Goal: Transaction & Acquisition: Book appointment/travel/reservation

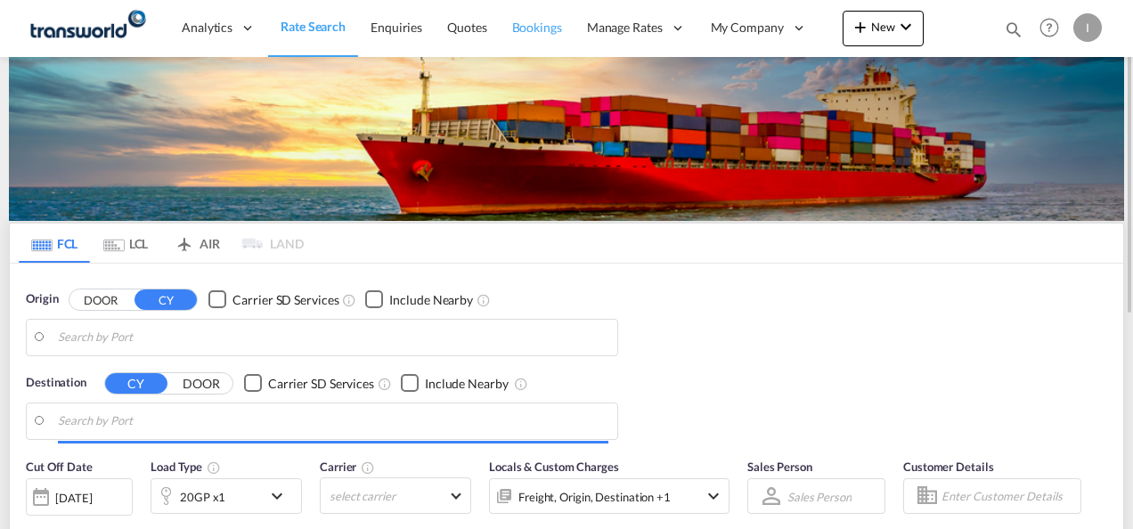
type input "Mundra, INMUN"
type input "[GEOGRAPHIC_DATA], [GEOGRAPHIC_DATA]"
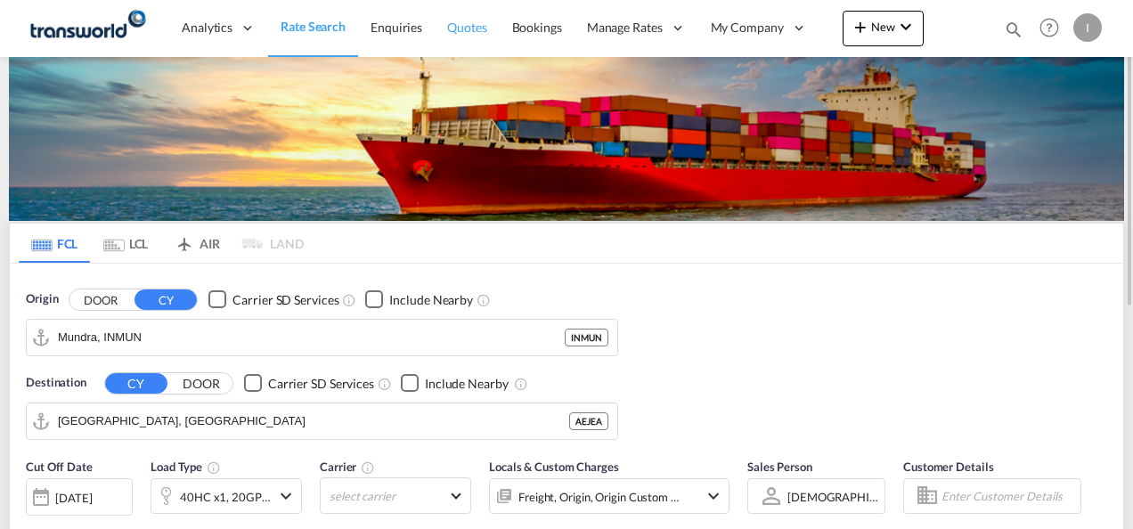
click at [468, 32] on span "Quotes" at bounding box center [466, 27] width 39 height 15
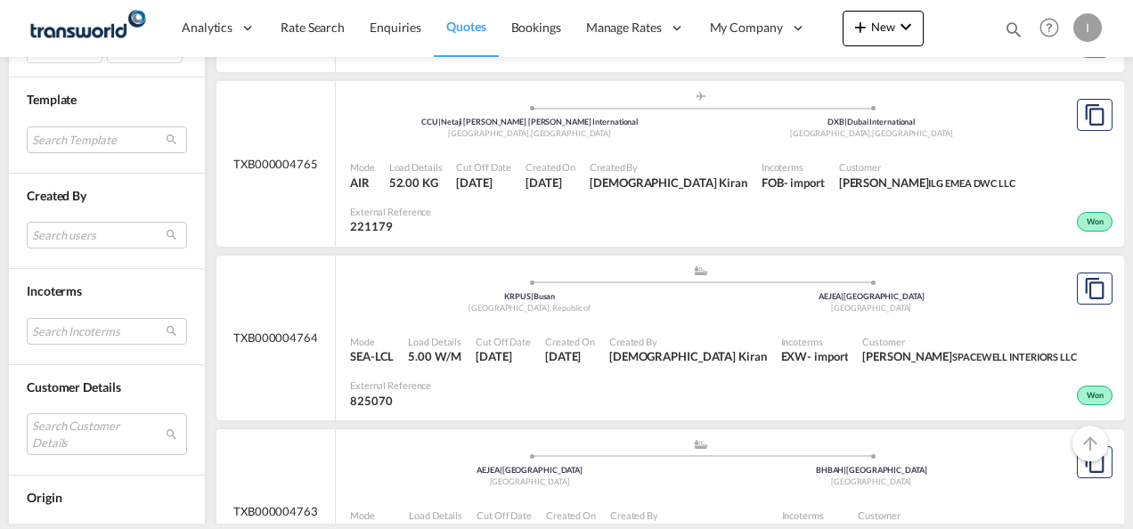
scroll to position [703, 0]
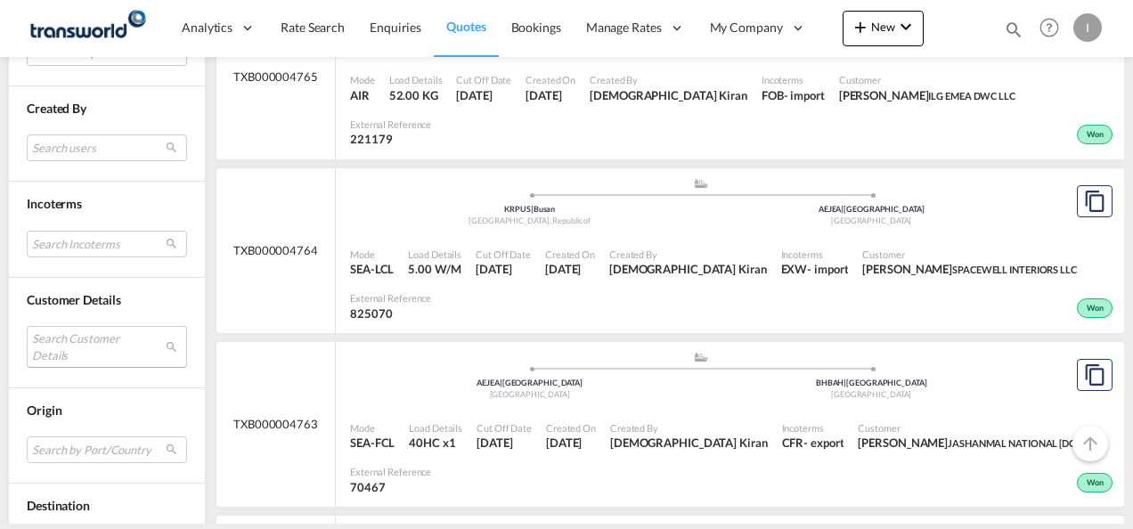
click at [119, 328] on md-select "Search Customer Details user name user [PERSON_NAME] [PERSON_NAME][EMAIL_ADDRES…" at bounding box center [107, 346] width 160 height 41
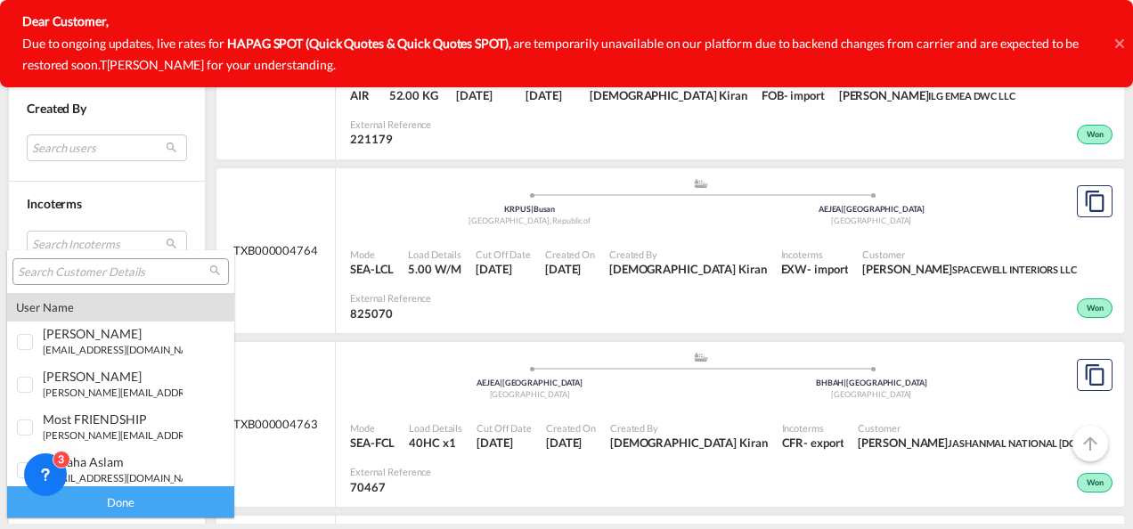
click at [85, 268] on input "search" at bounding box center [113, 273] width 191 height 16
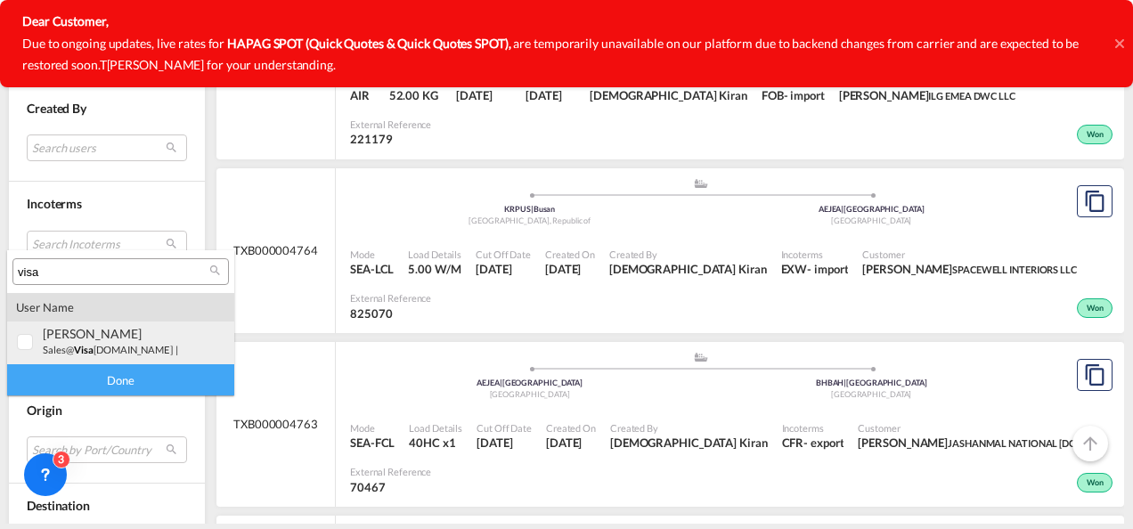
type input "visa"
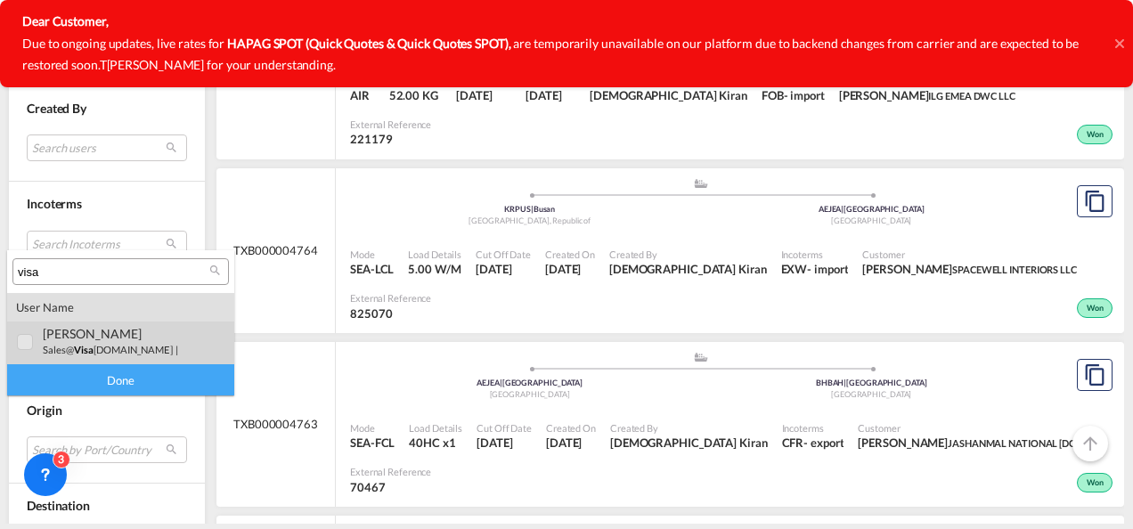
click at [134, 347] on small "sales@ visa [DOMAIN_NAME]" at bounding box center [108, 350] width 130 height 12
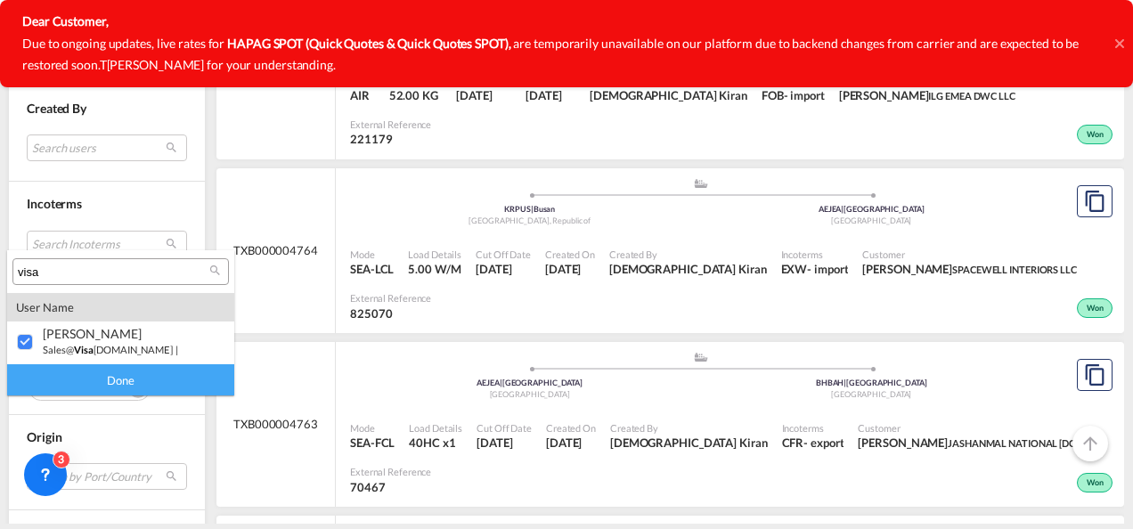
click at [132, 378] on div "Done" at bounding box center [120, 379] width 227 height 31
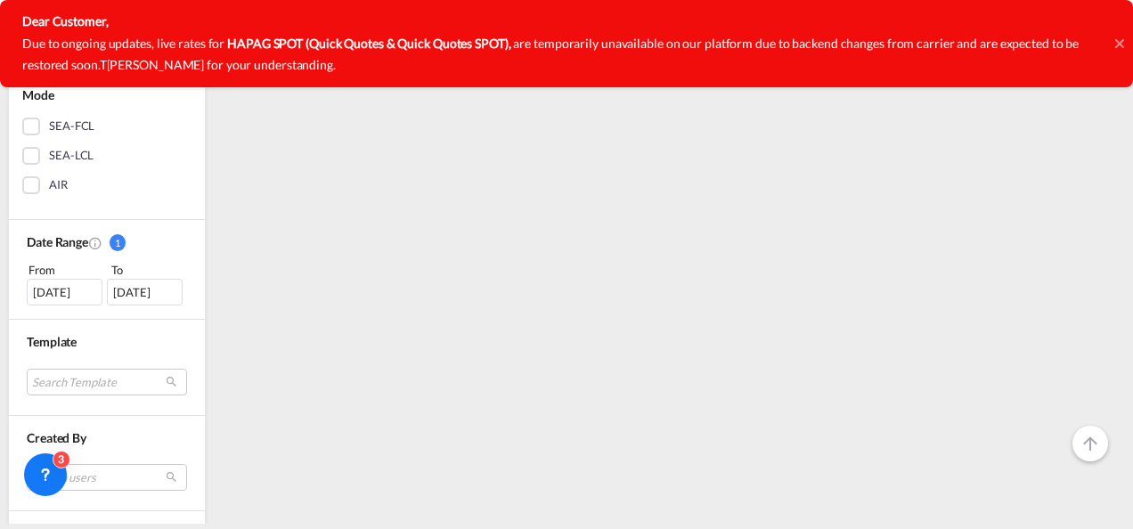
scroll to position [0, 0]
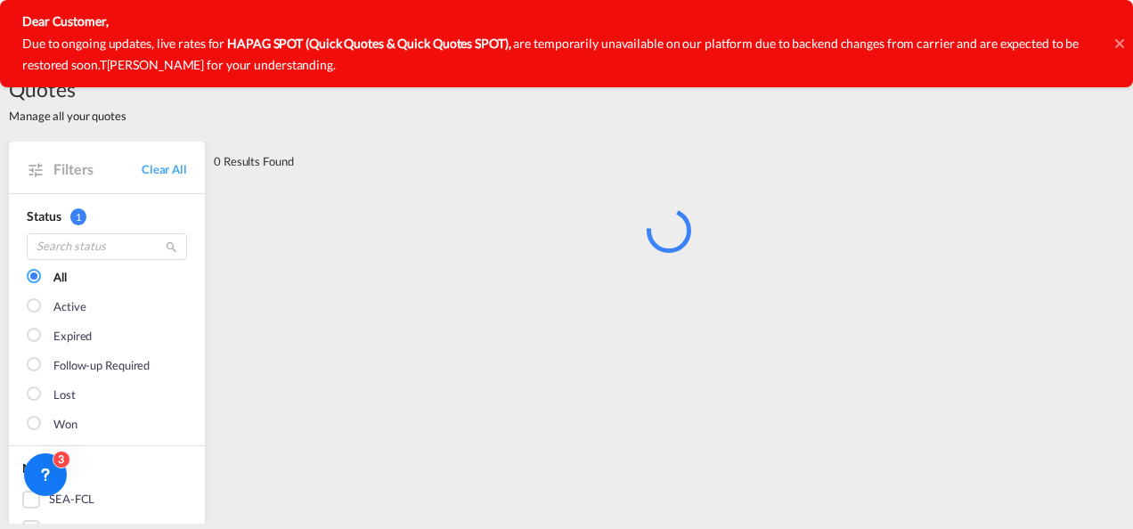
click at [1119, 44] on icon at bounding box center [1118, 43] width 9 height 9
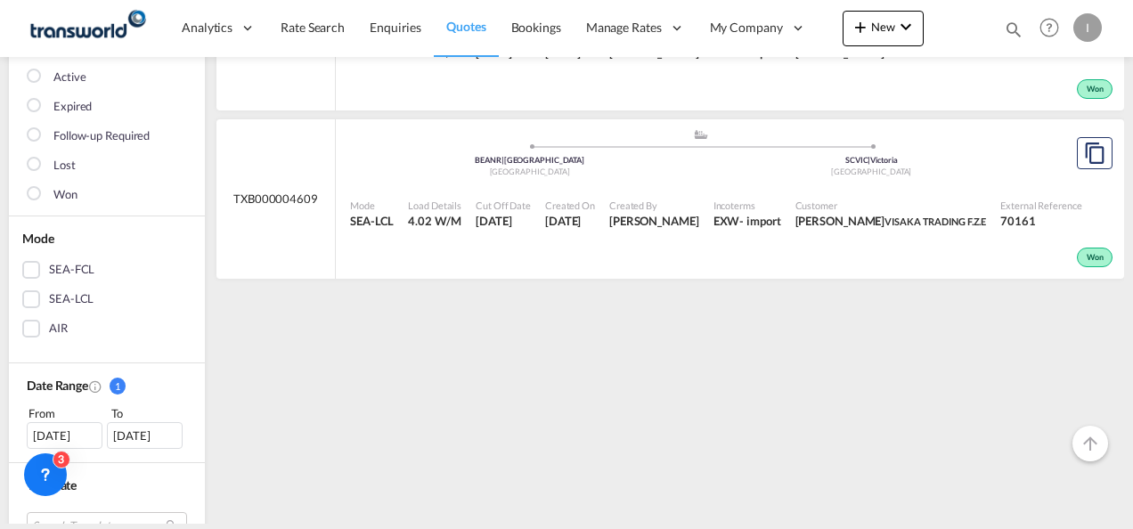
scroll to position [325, 0]
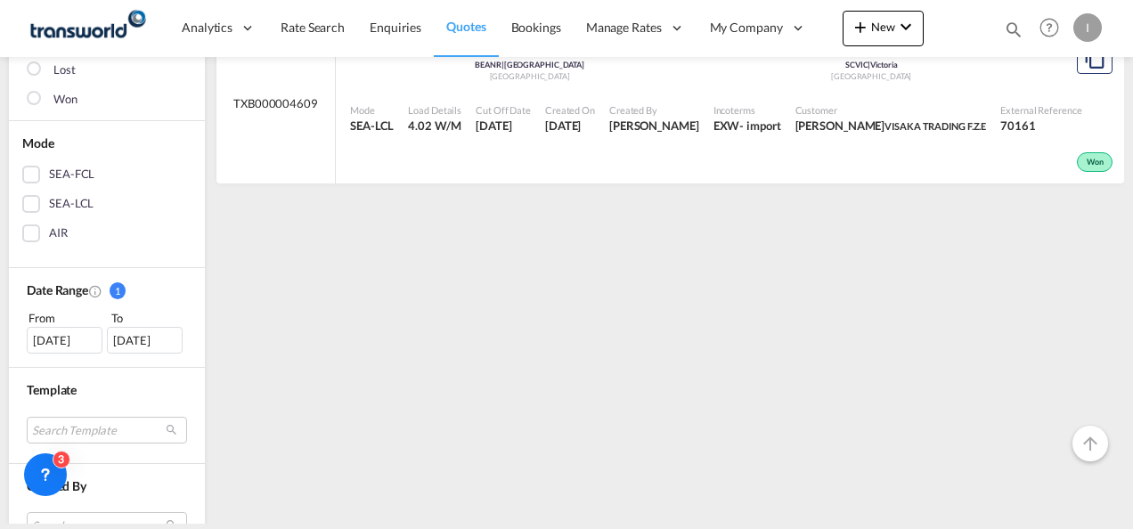
click at [72, 342] on div "[DATE]" at bounding box center [65, 340] width 76 height 27
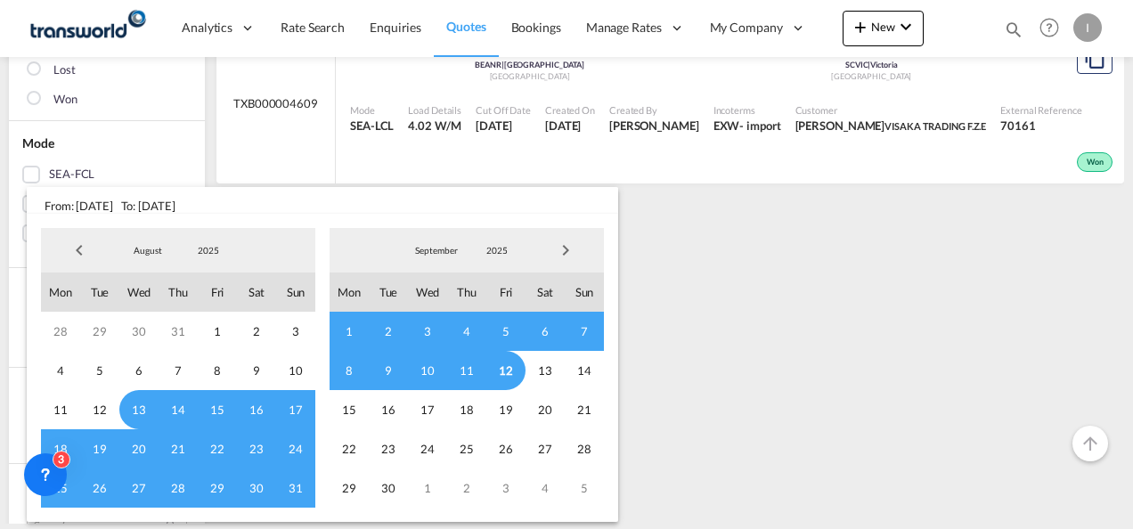
click at [77, 248] on span "Previous Month" at bounding box center [79, 250] width 36 height 36
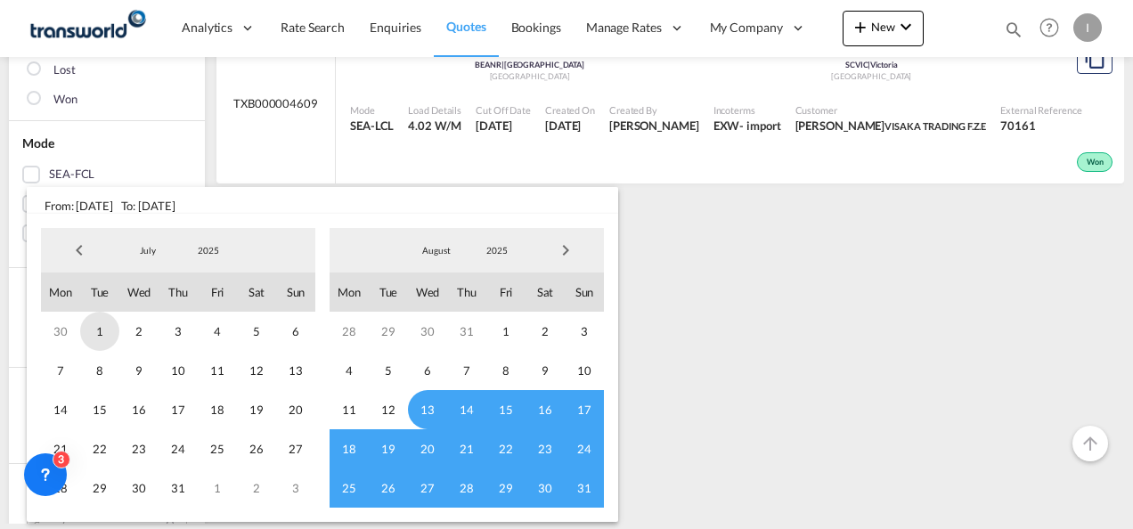
click at [102, 331] on span "1" at bounding box center [99, 331] width 39 height 39
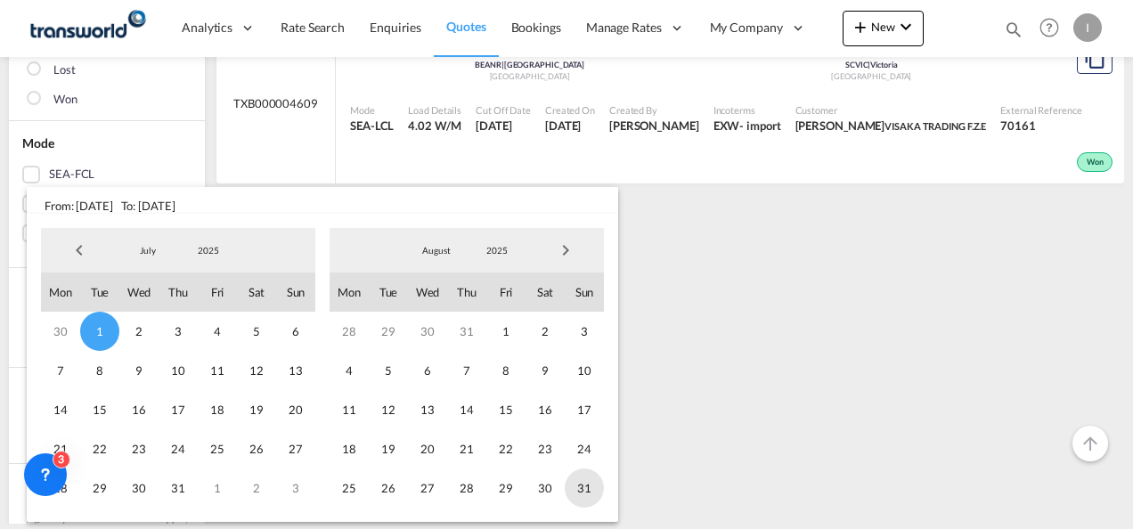
click at [576, 486] on span "31" at bounding box center [584, 487] width 39 height 39
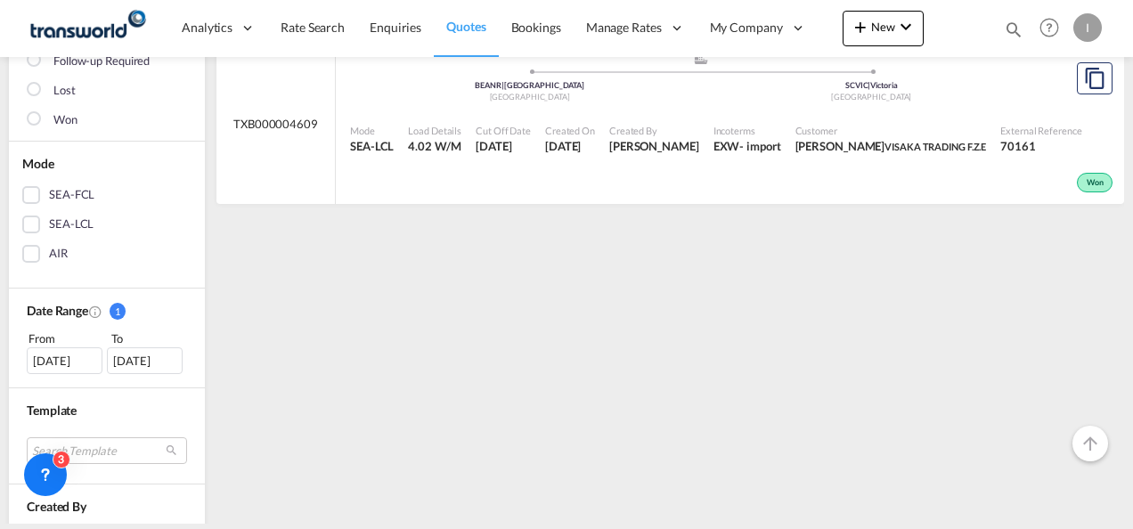
scroll to position [368, 0]
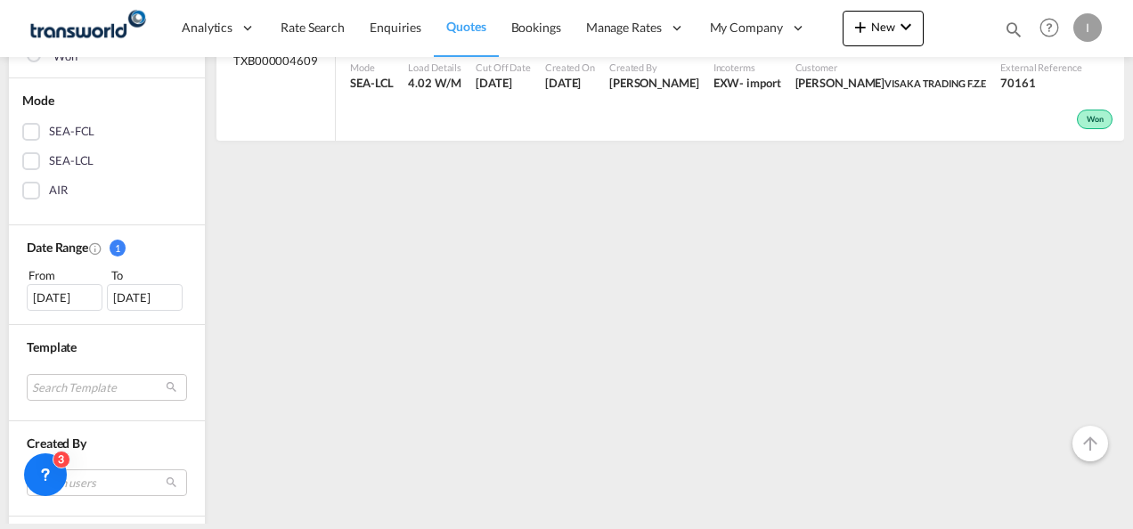
click at [42, 303] on div "[DATE]" at bounding box center [65, 297] width 76 height 27
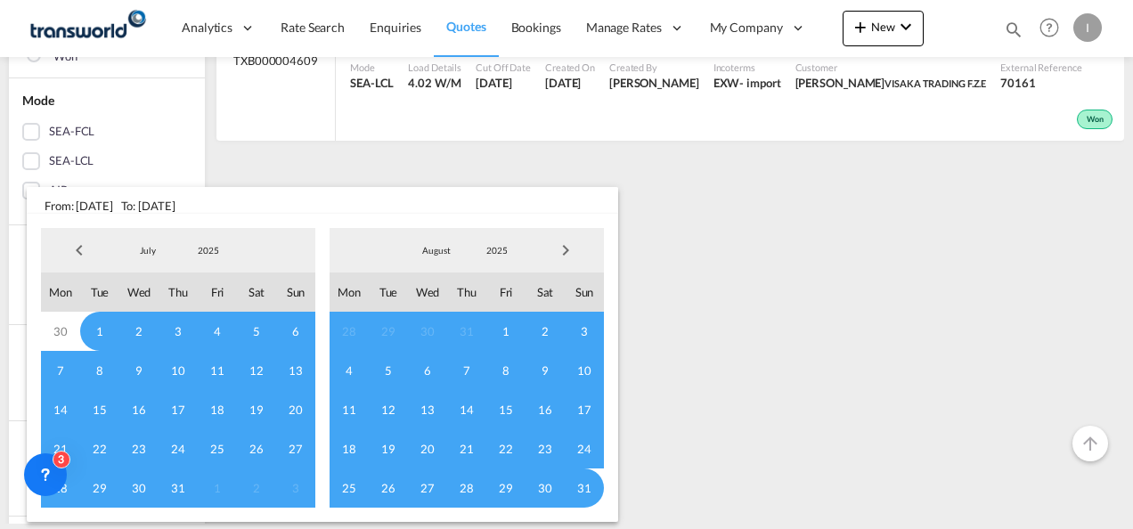
click at [78, 253] on span "Previous Month" at bounding box center [79, 250] width 36 height 36
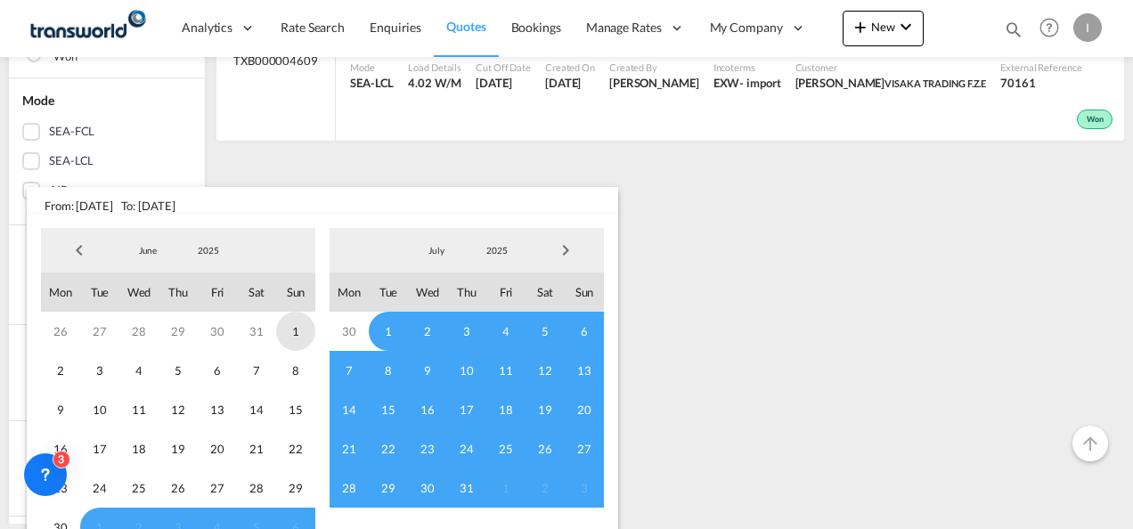
click at [293, 332] on span "1" at bounding box center [295, 331] width 39 height 39
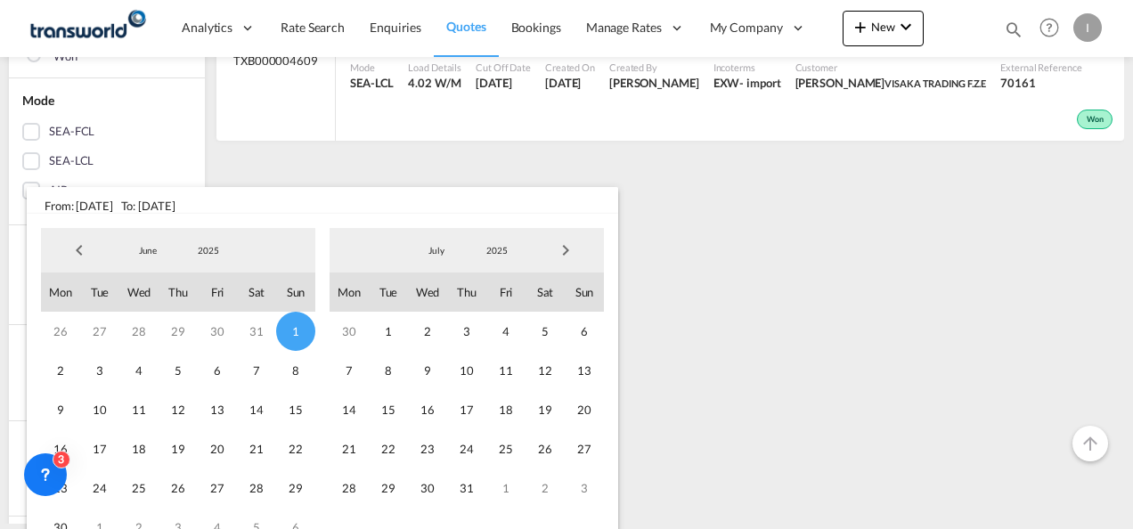
click at [561, 249] on span "Next Month" at bounding box center [566, 250] width 36 height 36
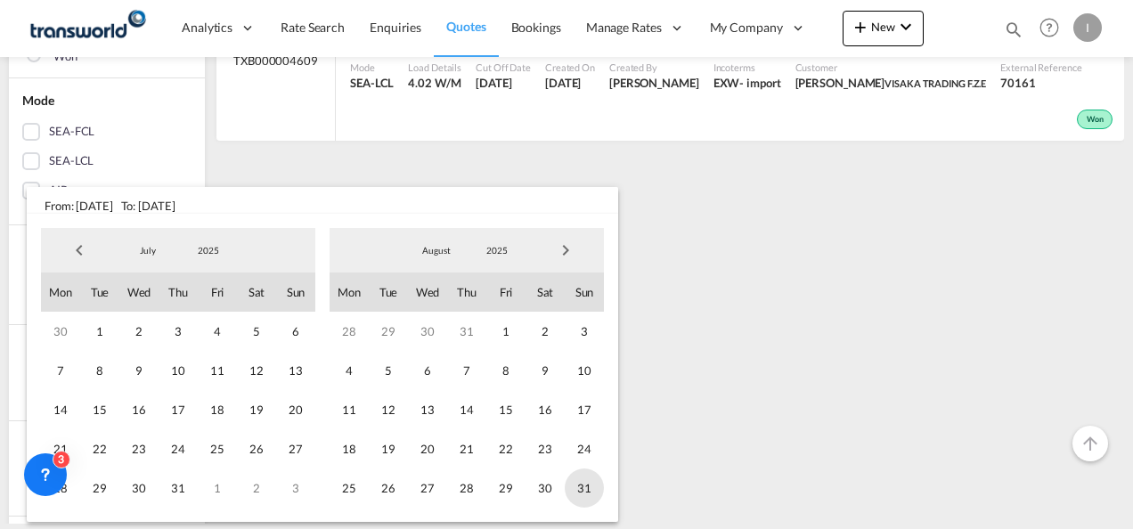
click at [582, 488] on span "31" at bounding box center [584, 487] width 39 height 39
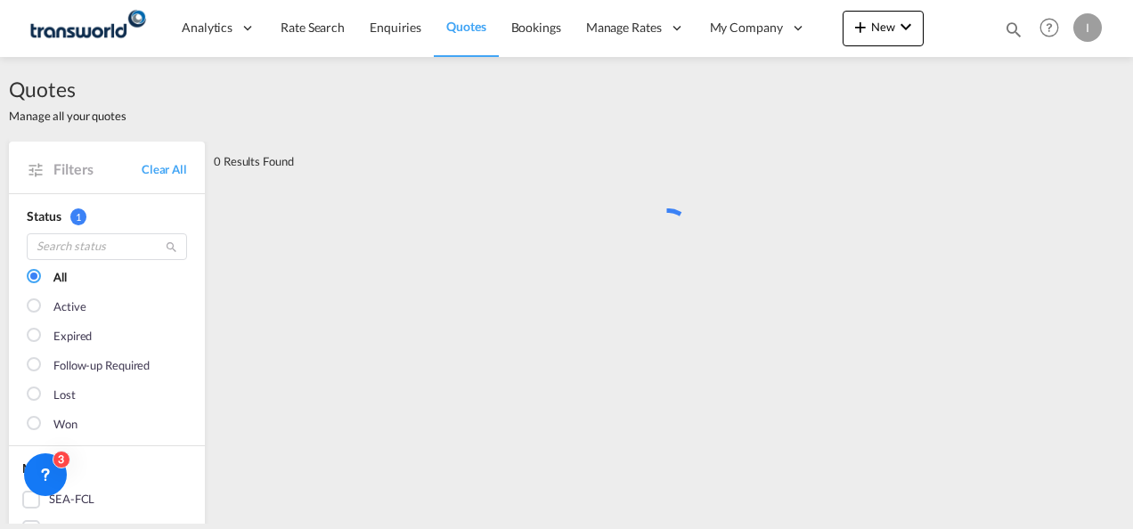
scroll to position [0, 0]
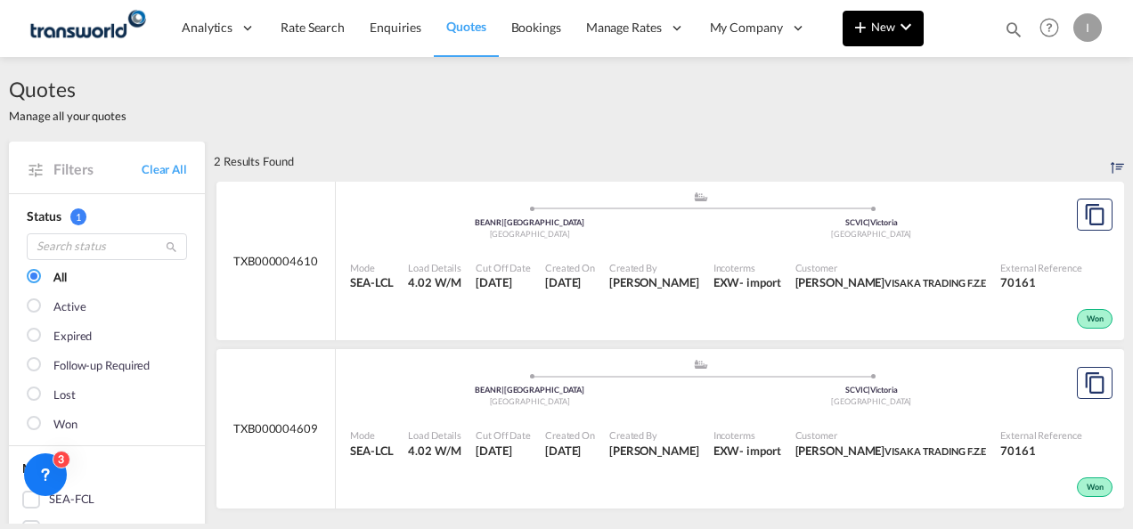
click at [853, 45] on button "New" at bounding box center [883, 29] width 81 height 36
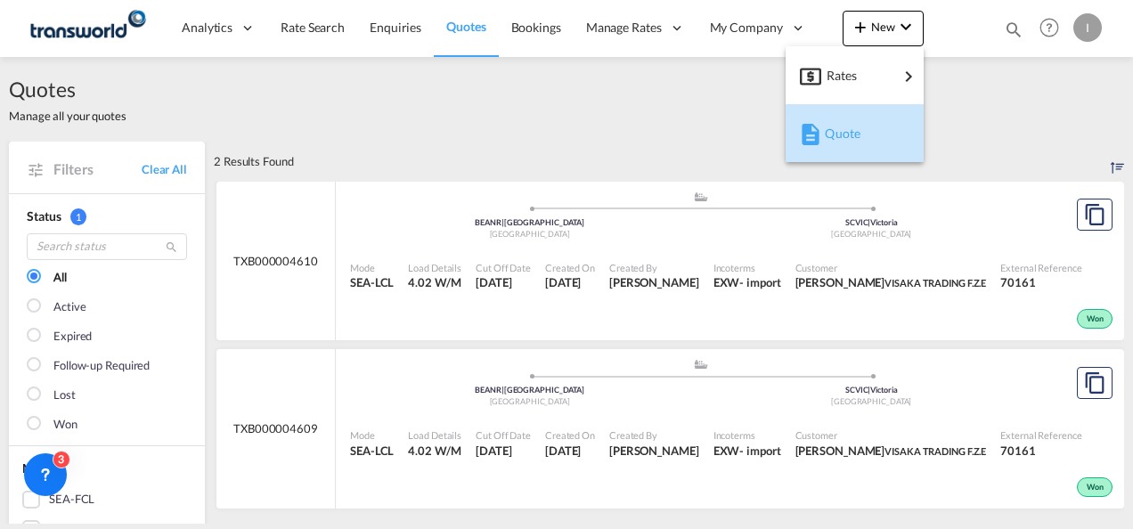
click at [809, 151] on div "button" at bounding box center [808, 133] width 16 height 45
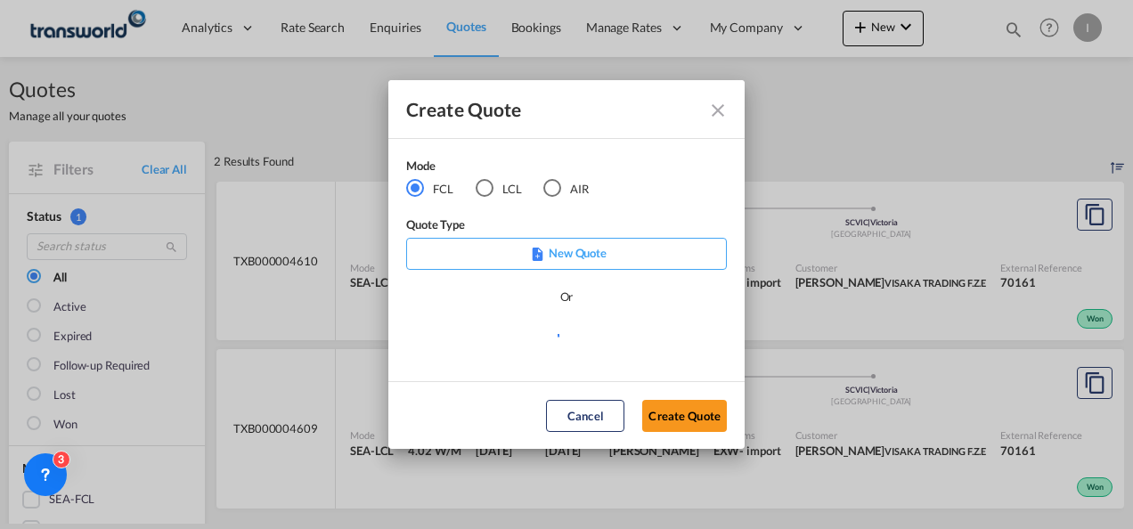
click at [669, 431] on md-dialog-actions "Cancel Create Quote" at bounding box center [566, 415] width 356 height 68
click at [665, 420] on button "Create Quote" at bounding box center [684, 416] width 85 height 32
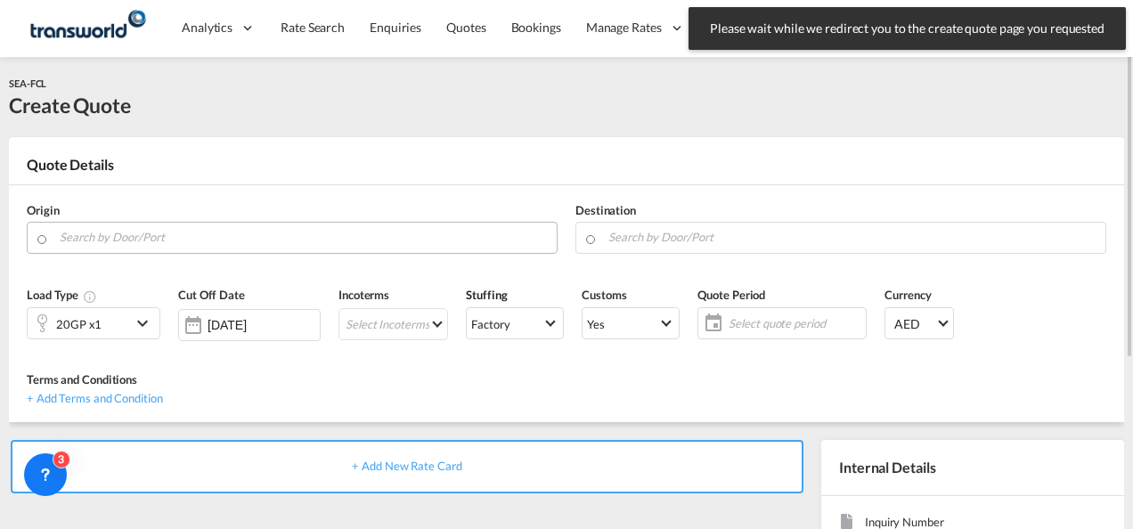
click at [276, 234] on input "Search by Door/Port" at bounding box center [304, 237] width 488 height 31
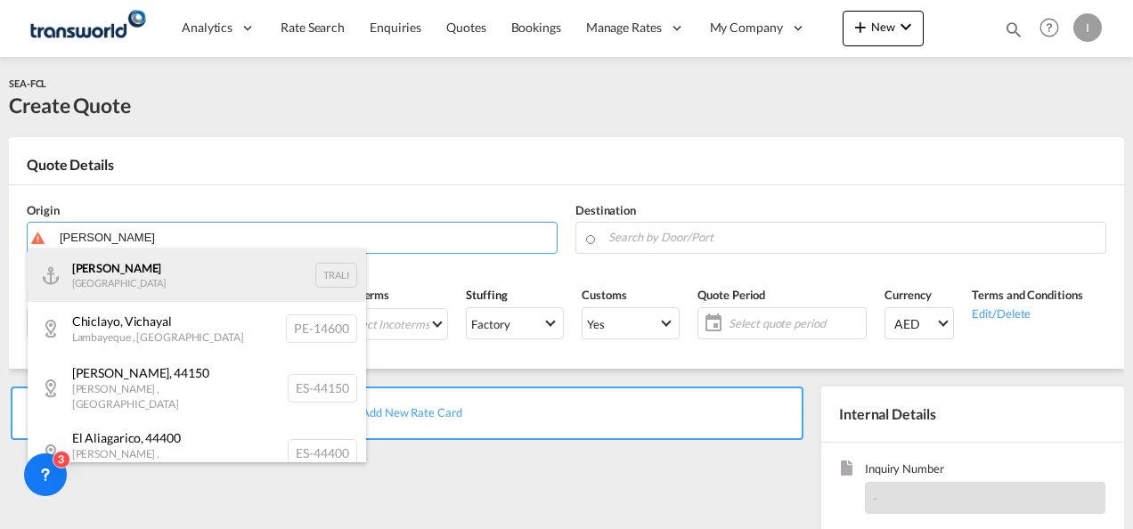
click at [186, 280] on div "[PERSON_NAME] Turkey TRALI" at bounding box center [197, 274] width 338 height 53
type input "[PERSON_NAME], TRALI"
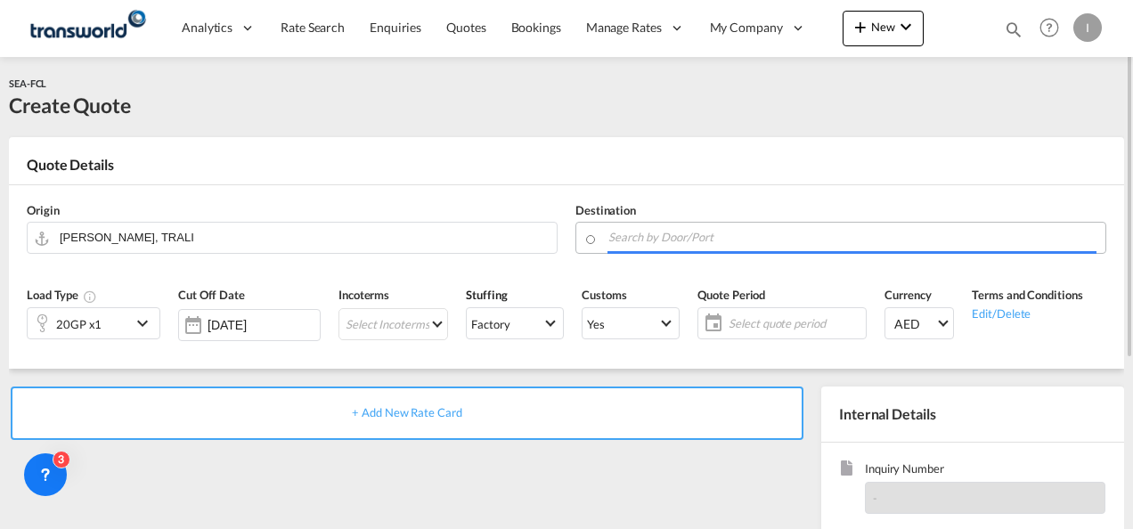
click at [729, 232] on input "Search by Door/Port" at bounding box center [852, 237] width 488 height 31
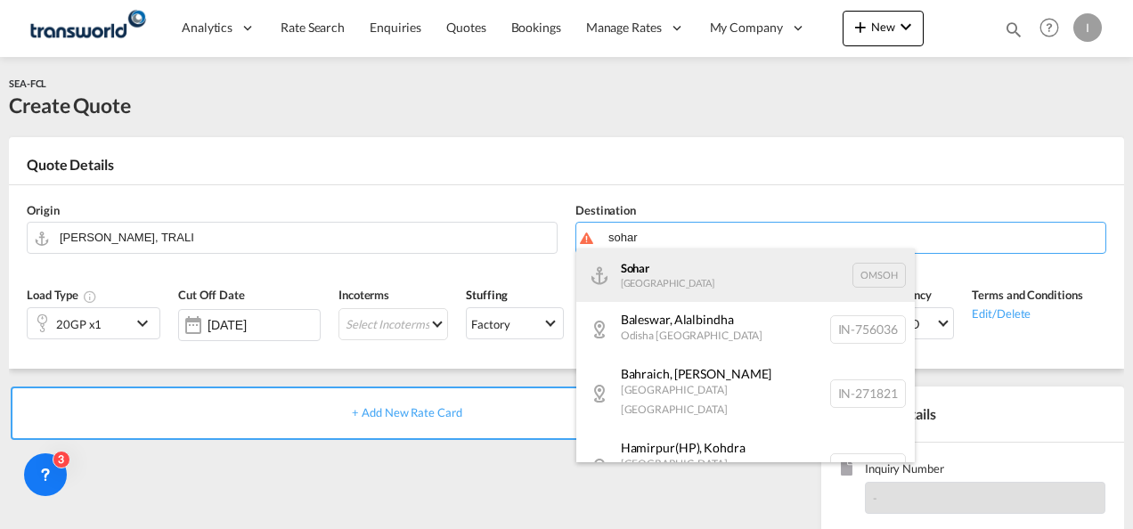
click at [704, 271] on div "Sohar [GEOGRAPHIC_DATA] [GEOGRAPHIC_DATA]" at bounding box center [745, 274] width 338 height 53
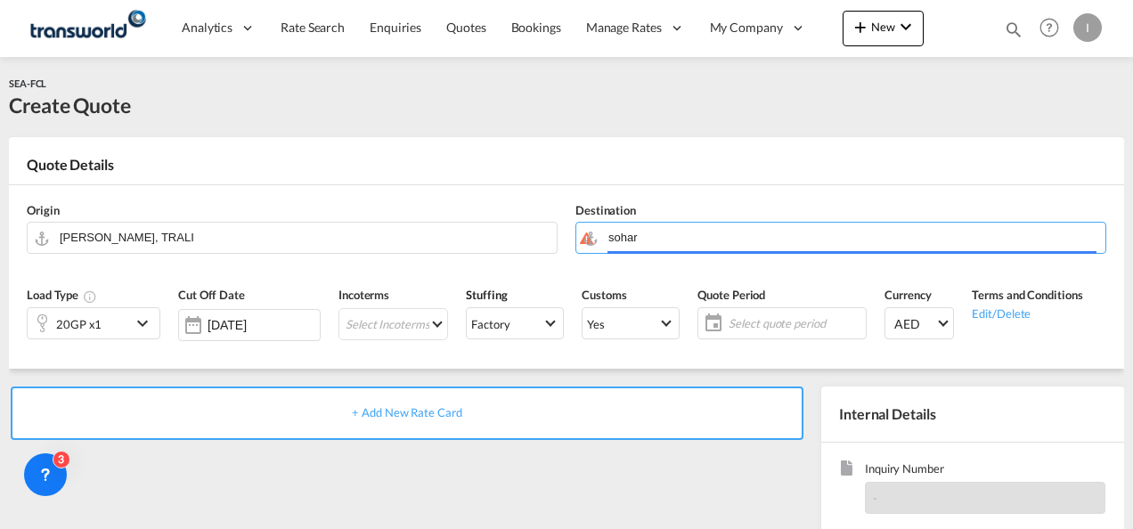
type input "Sohar, OMSOH"
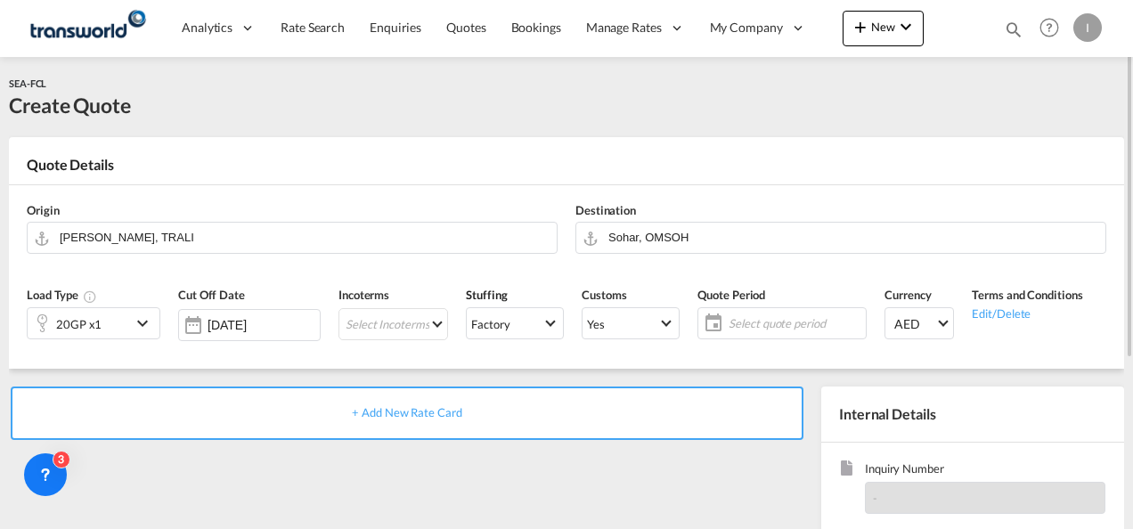
click at [116, 318] on div "20GP x1" at bounding box center [79, 323] width 103 height 30
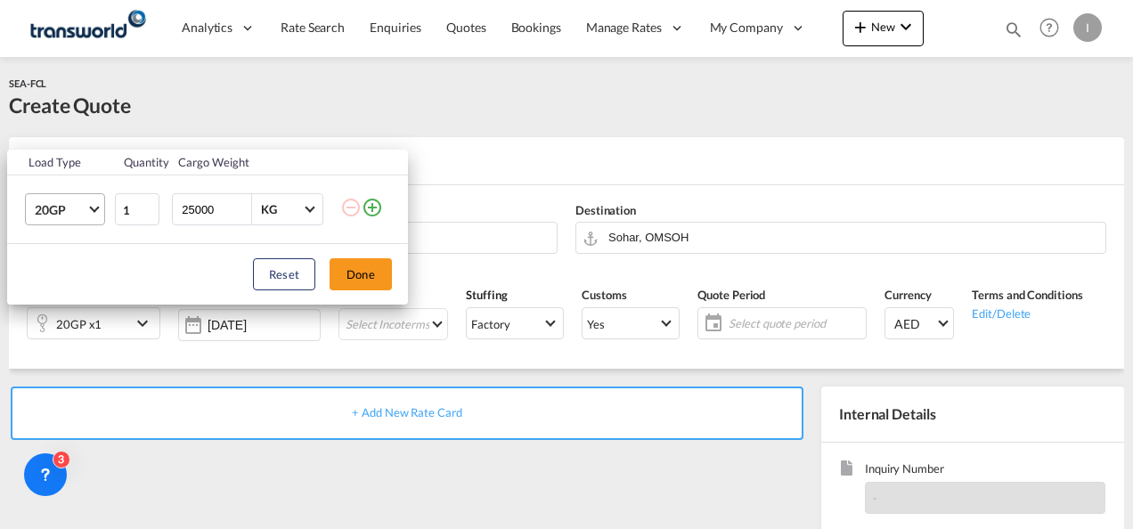
click at [84, 208] on span "20GP" at bounding box center [61, 210] width 52 height 18
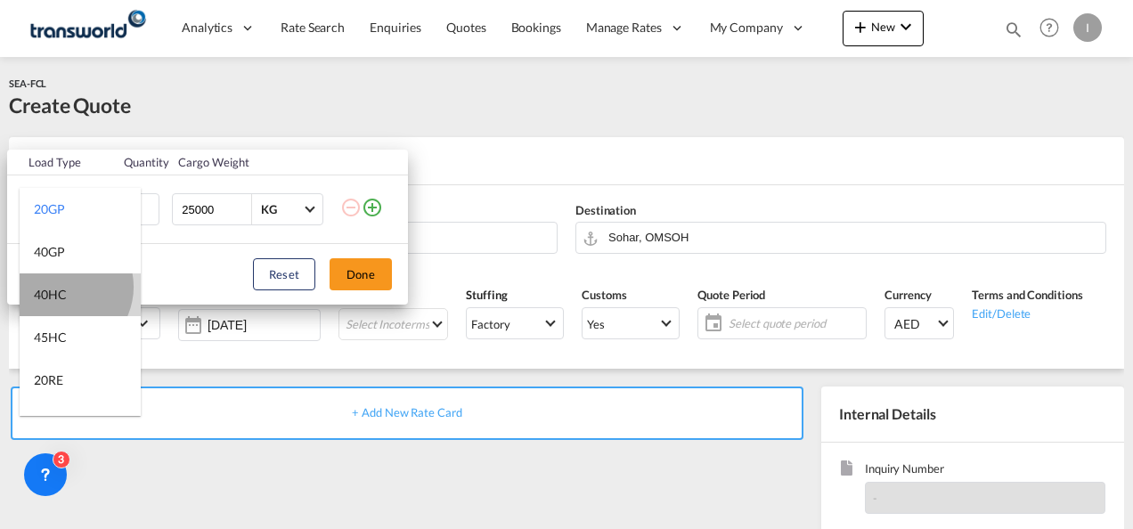
click at [61, 287] on div "40HC" at bounding box center [50, 295] width 33 height 18
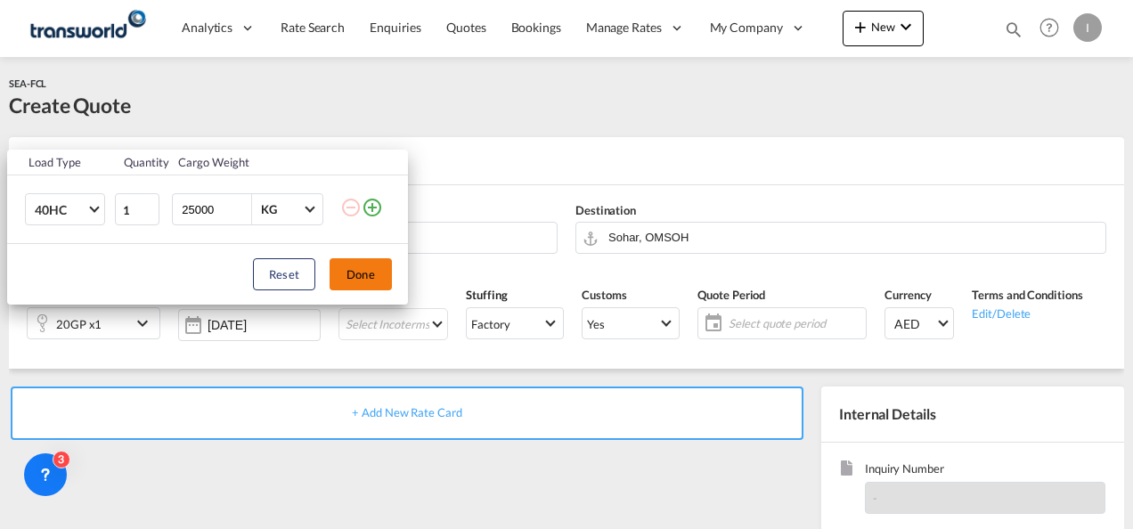
click at [354, 278] on button "Done" at bounding box center [361, 274] width 62 height 32
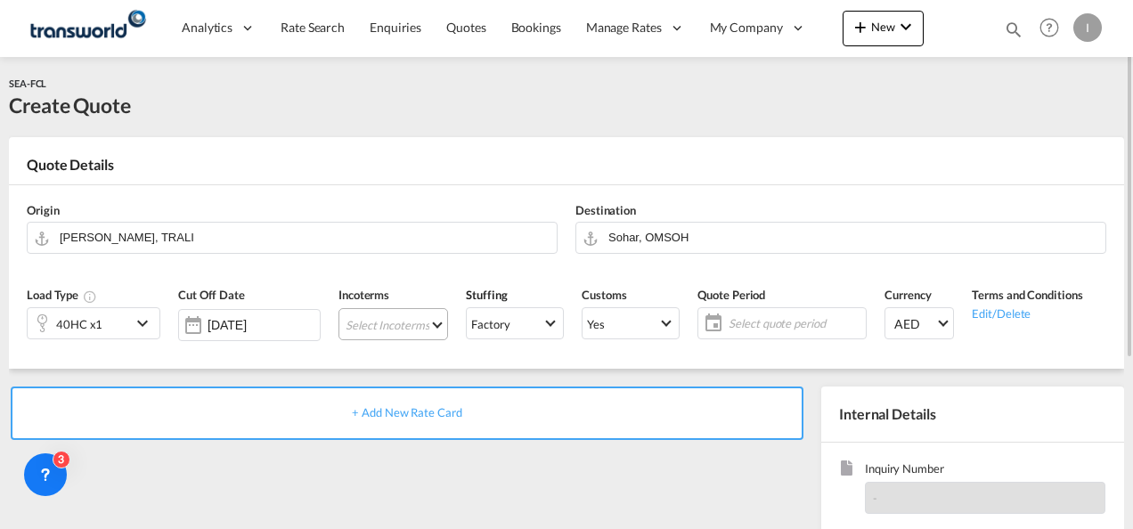
click at [374, 330] on md-select "Select Incoterms DAP - import Delivered at Place DPU - export Delivery at Place…" at bounding box center [393, 324] width 110 height 32
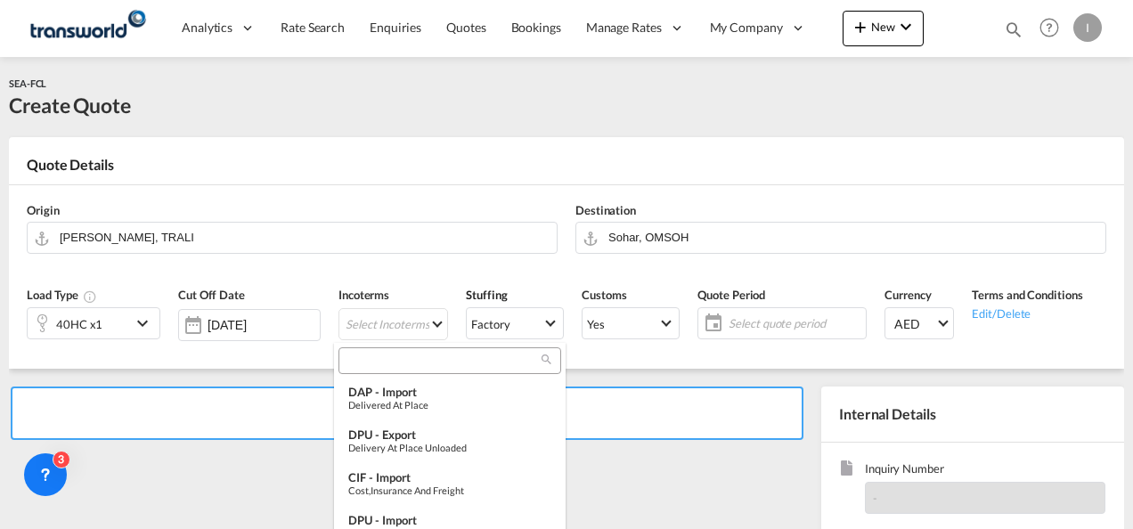
click at [370, 365] on input "search" at bounding box center [443, 361] width 198 height 16
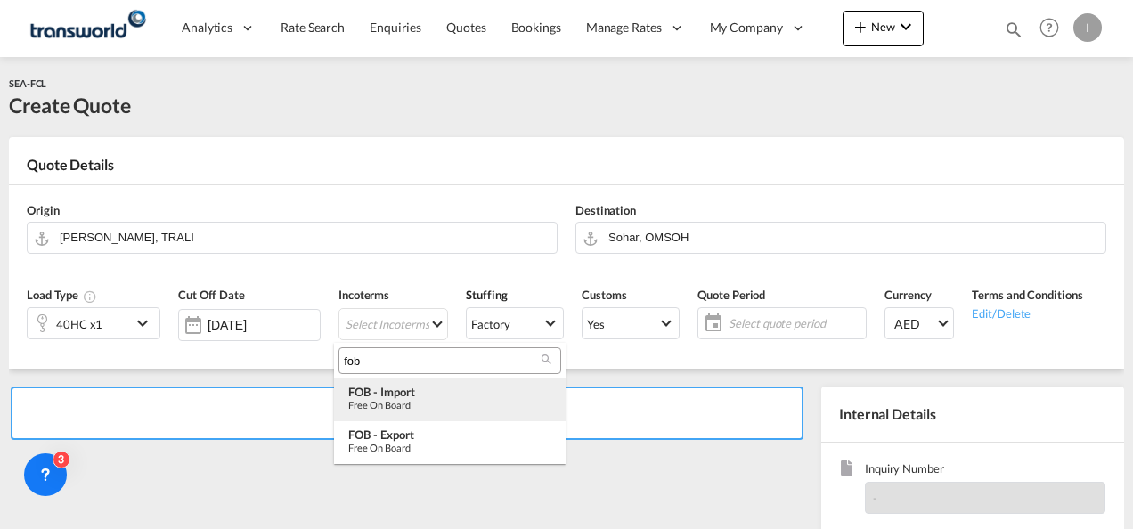
type input "fob"
click at [390, 408] on div "Free on Board" at bounding box center [449, 405] width 203 height 12
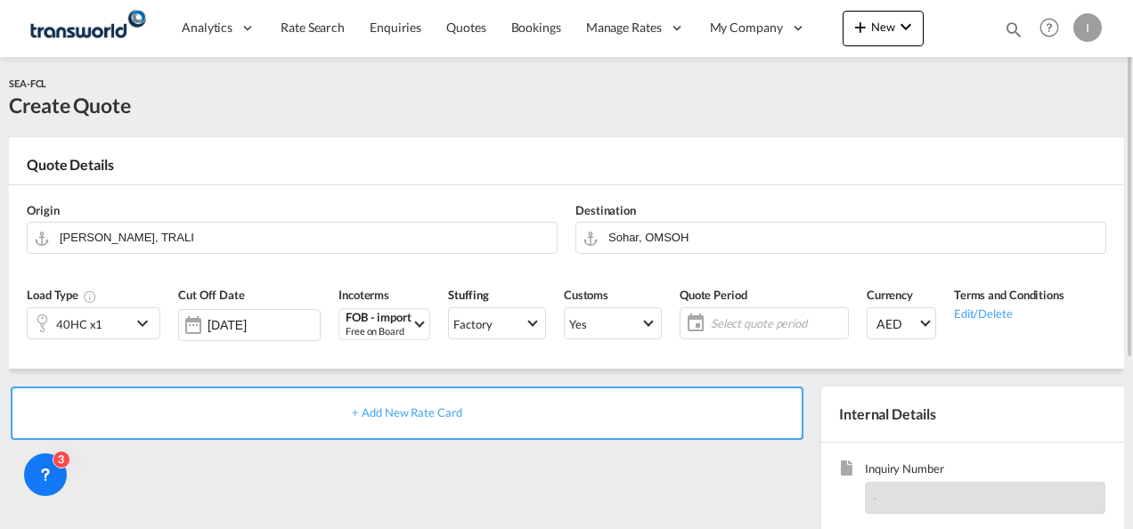
click at [766, 320] on span "Select quote period" at bounding box center [777, 323] width 133 height 16
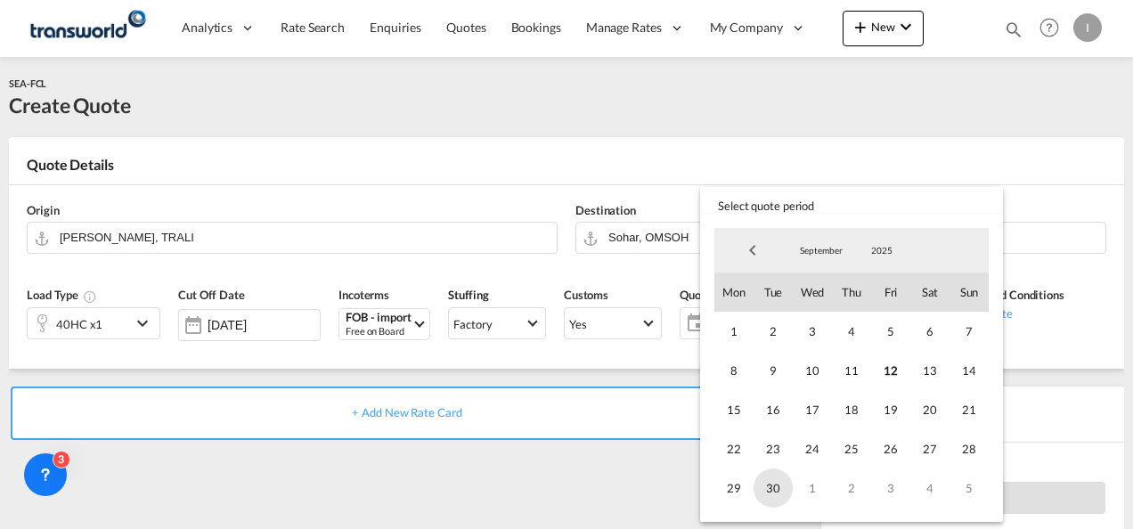
click at [768, 488] on span "30" at bounding box center [772, 487] width 39 height 39
click at [506, 440] on md-backdrop at bounding box center [566, 264] width 1133 height 529
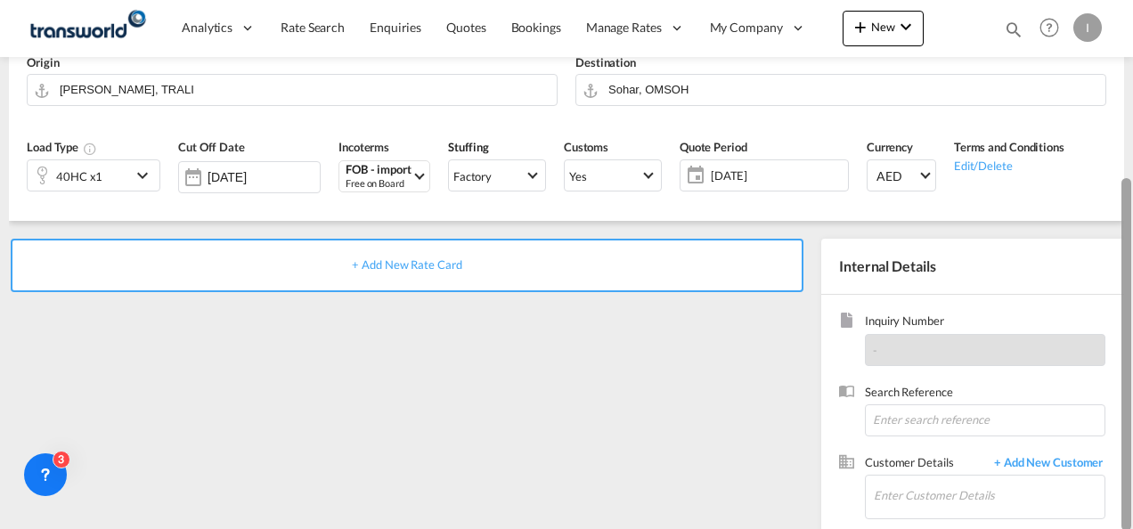
scroll to position [193, 0]
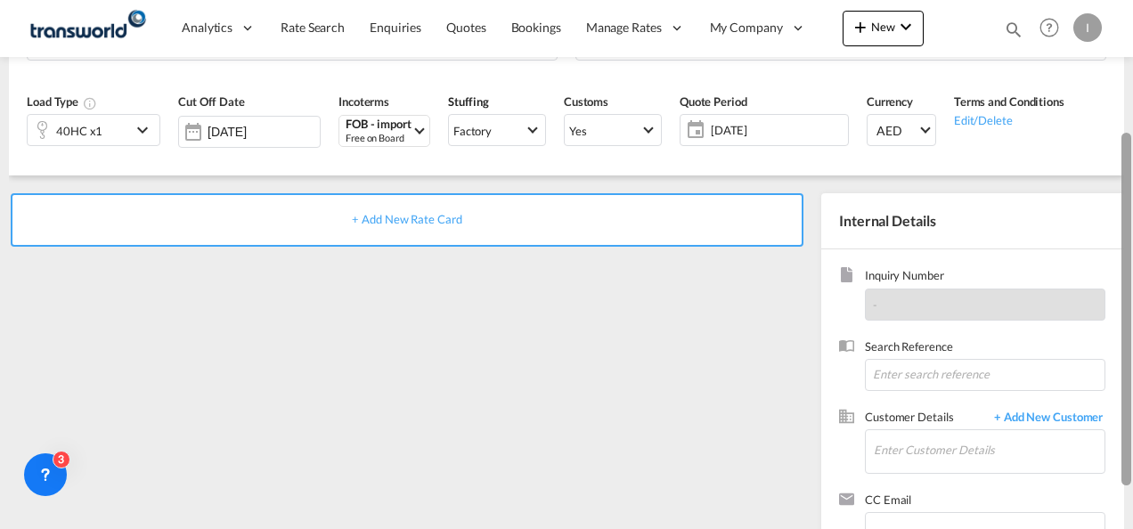
drag, startPoint x: 1128, startPoint y: 237, endPoint x: 1115, endPoint y: 367, distance: 130.6
click at [1115, 367] on md-content "Analytics Reports Dashboard Rate Search Enquiries Quotes Bookings" at bounding box center [566, 264] width 1133 height 529
click at [910, 347] on span "Search Reference" at bounding box center [985, 348] width 240 height 20
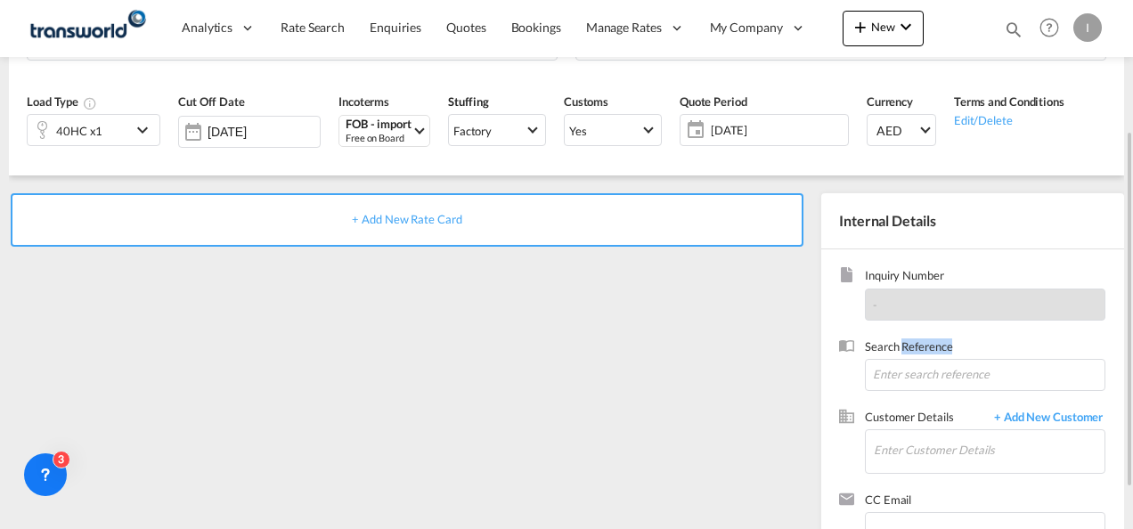
click at [910, 347] on span "Search Reference" at bounding box center [985, 348] width 240 height 20
drag, startPoint x: 910, startPoint y: 347, endPoint x: 900, endPoint y: 362, distance: 17.8
click at [900, 362] on input at bounding box center [985, 375] width 240 height 32
paste input "From Subject Received Size Categories [DEMOGRAPHIC_DATA] Kiran A HOME*DANUBE / …"
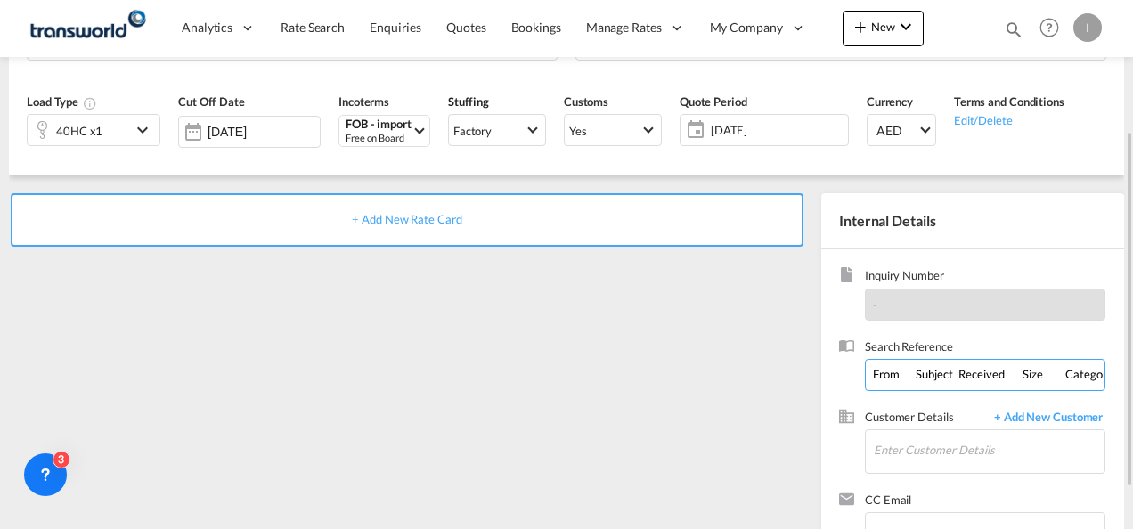
scroll to position [0, 697]
drag, startPoint x: 998, startPoint y: 374, endPoint x: 1136, endPoint y: 387, distance: 137.7
click at [1132, 387] on html "Analytics Reports Dashboard Rate Search Enquiries Quotes" at bounding box center [566, 264] width 1133 height 529
drag, startPoint x: 940, startPoint y: 380, endPoint x: 507, endPoint y: 346, distance: 434.2
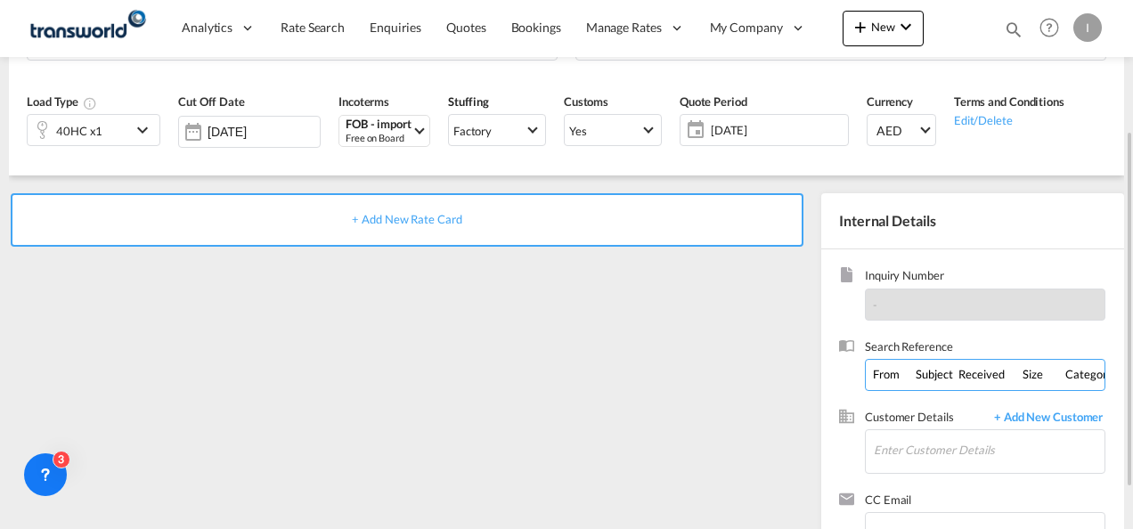
click at [507, 346] on div "+ Add New Rate Card Internal Details Inquiry Number - Search Reference From Sub…" at bounding box center [566, 374] width 1115 height 399
type input "TWI 21803-IPOFRO20250137"
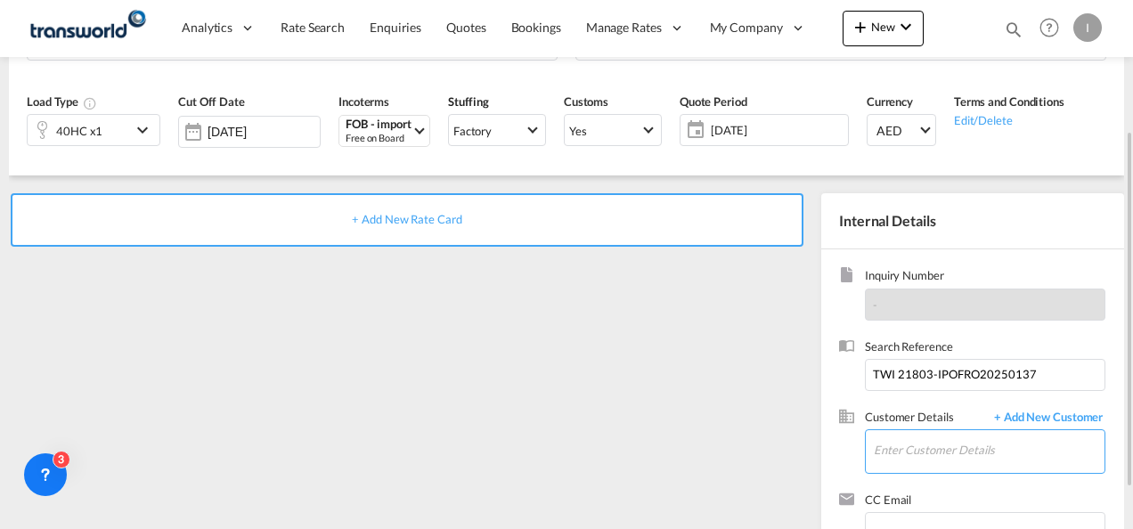
click at [943, 433] on input "Enter Customer Details" at bounding box center [989, 450] width 231 height 40
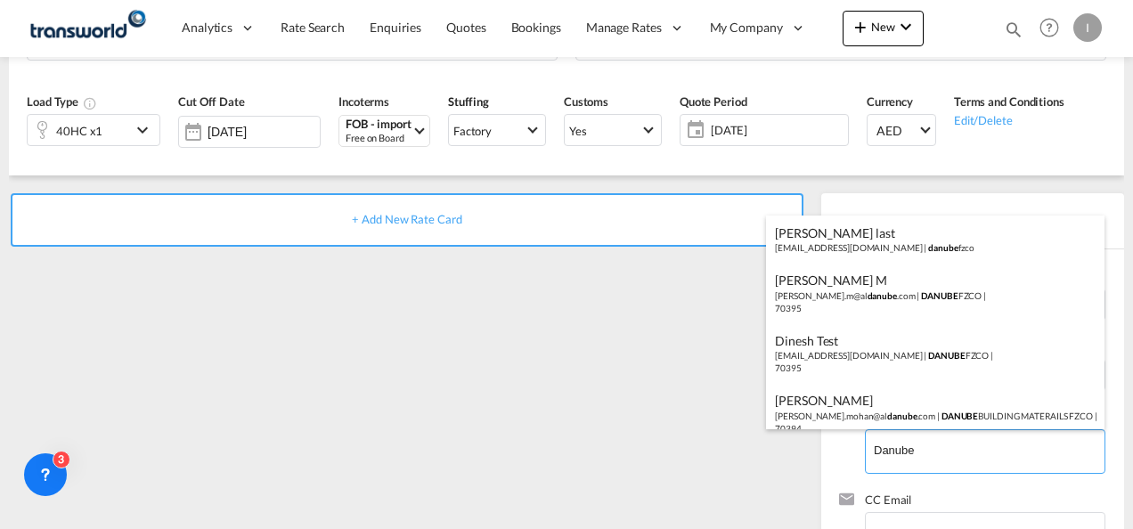
scroll to position [75, 0]
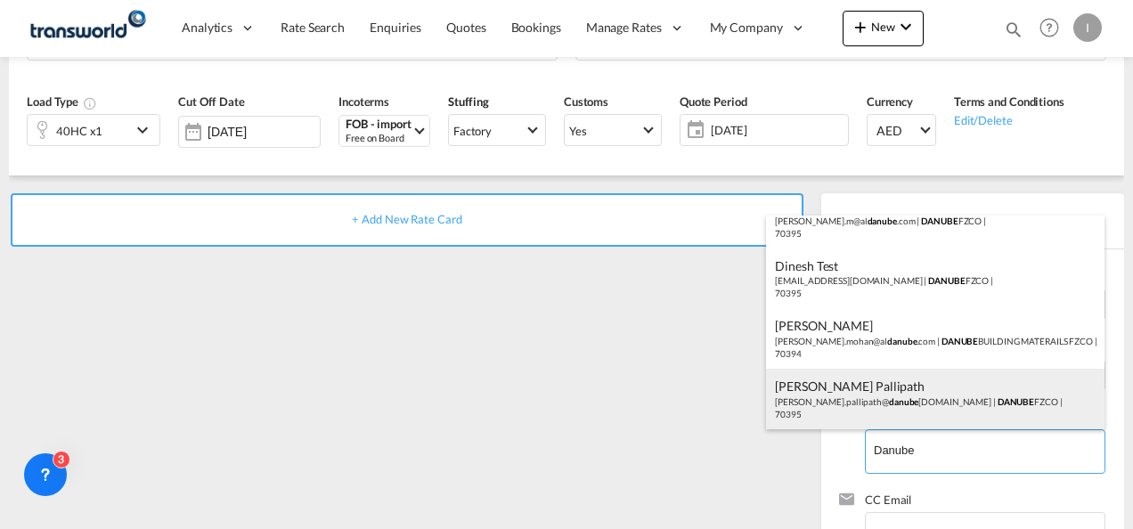
click at [901, 396] on div "[PERSON_NAME] Pallipath [PERSON_NAME].pallipath@ danube [DOMAIN_NAME] | DANUBE …" at bounding box center [935, 399] width 338 height 61
type input "DANUBE FZCO, [PERSON_NAME] Pallipath, [PERSON_NAME][EMAIL_ADDRESS][DOMAIN_NAME]"
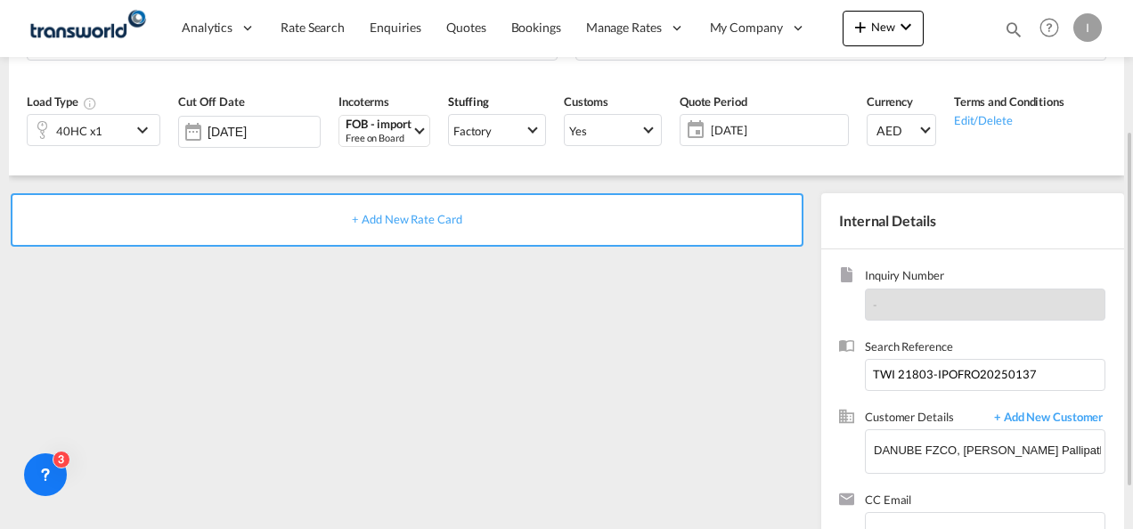
click at [435, 216] on span "+ Add New Rate Card" at bounding box center [407, 219] width 110 height 14
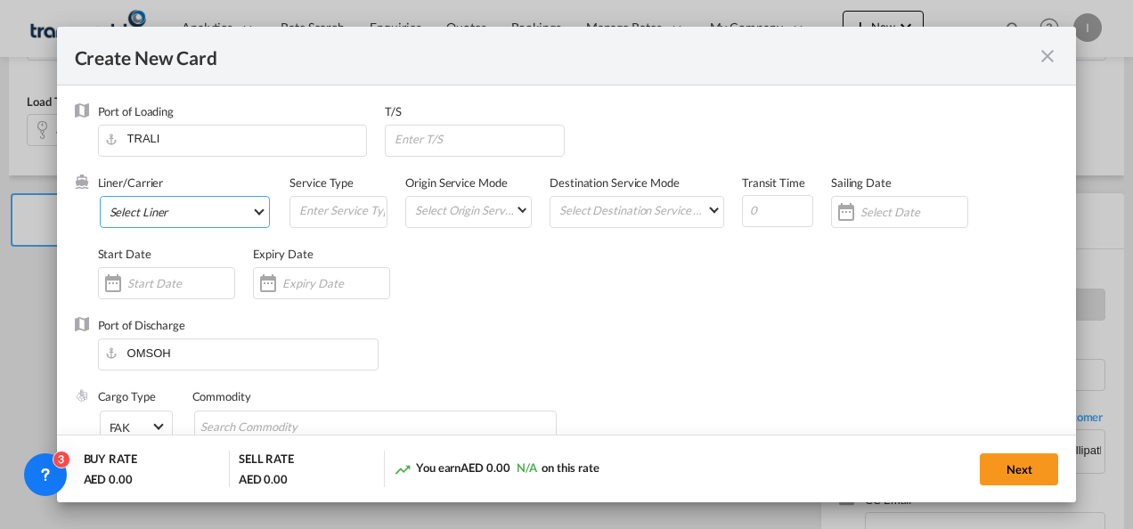
click at [214, 197] on md-select "Select Liner" at bounding box center [185, 212] width 171 height 32
type input "Basic Ocean Freight"
select select "per equipment"
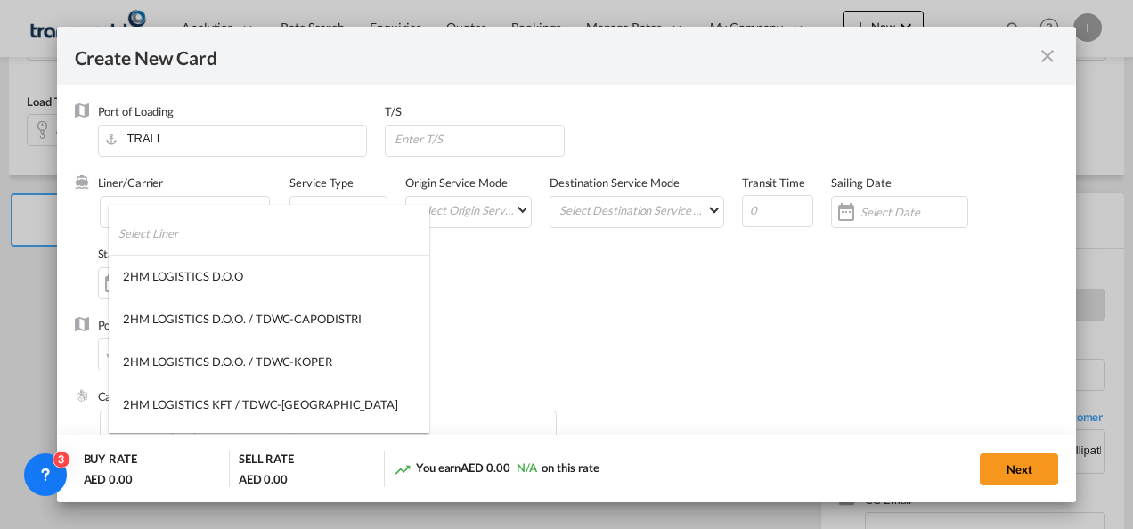
click at [166, 242] on input "search" at bounding box center [273, 233] width 311 height 43
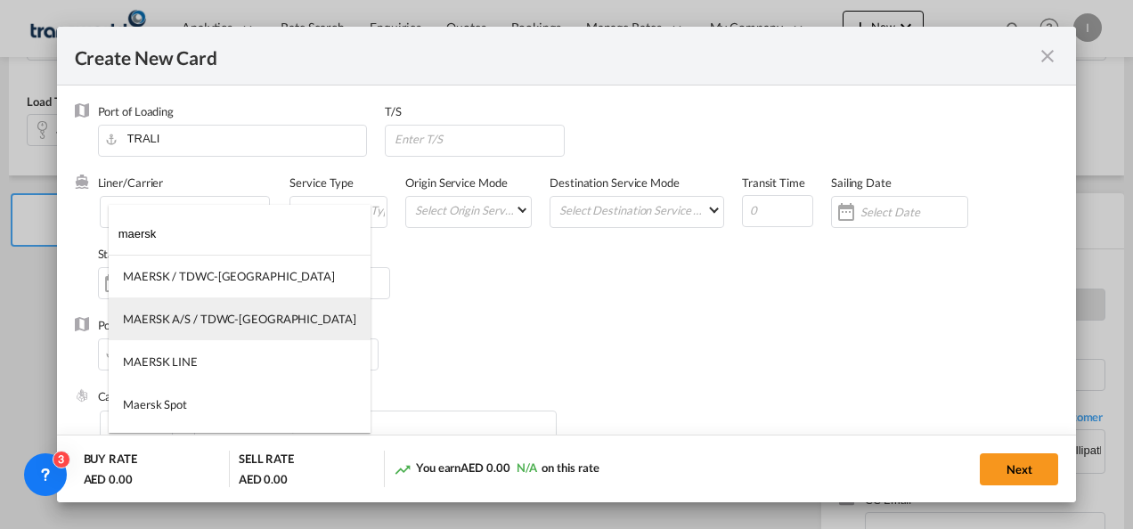
type input "maersk"
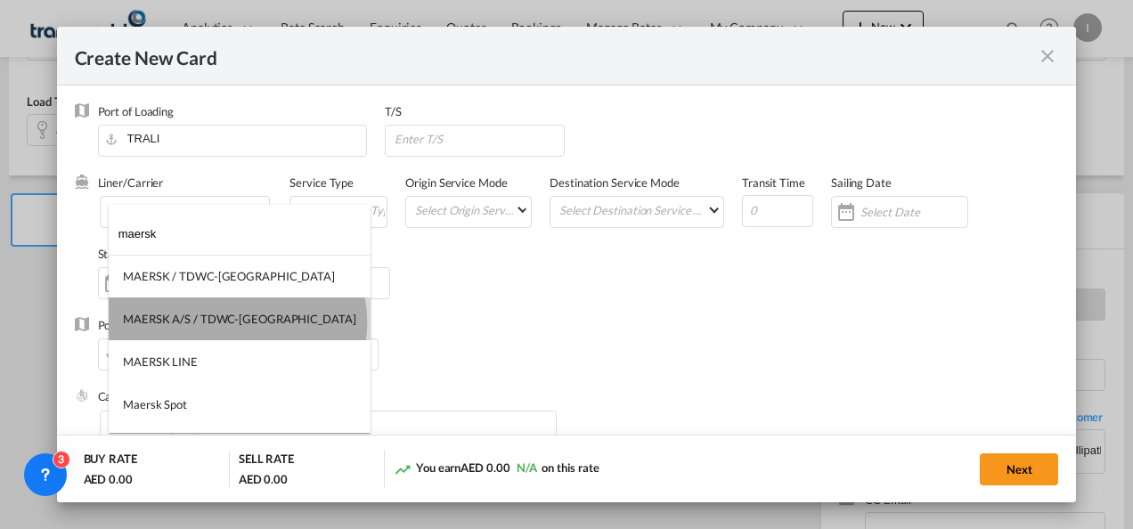
click at [237, 322] on div "MAERSK A/S / TDWC-[GEOGRAPHIC_DATA]" at bounding box center [239, 319] width 233 height 16
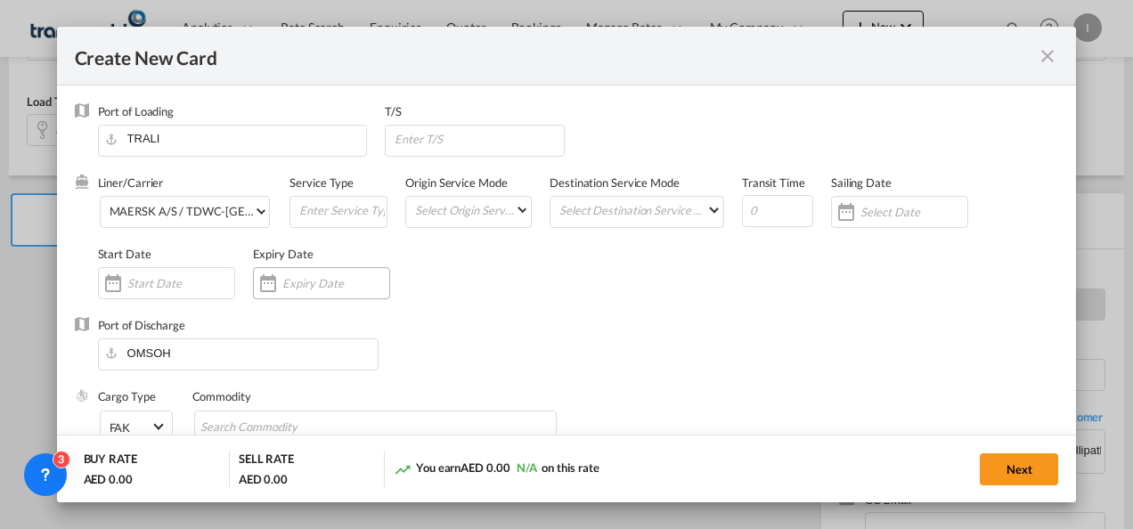
click at [335, 282] on input "Create New CardPort ..." at bounding box center [335, 283] width 107 height 14
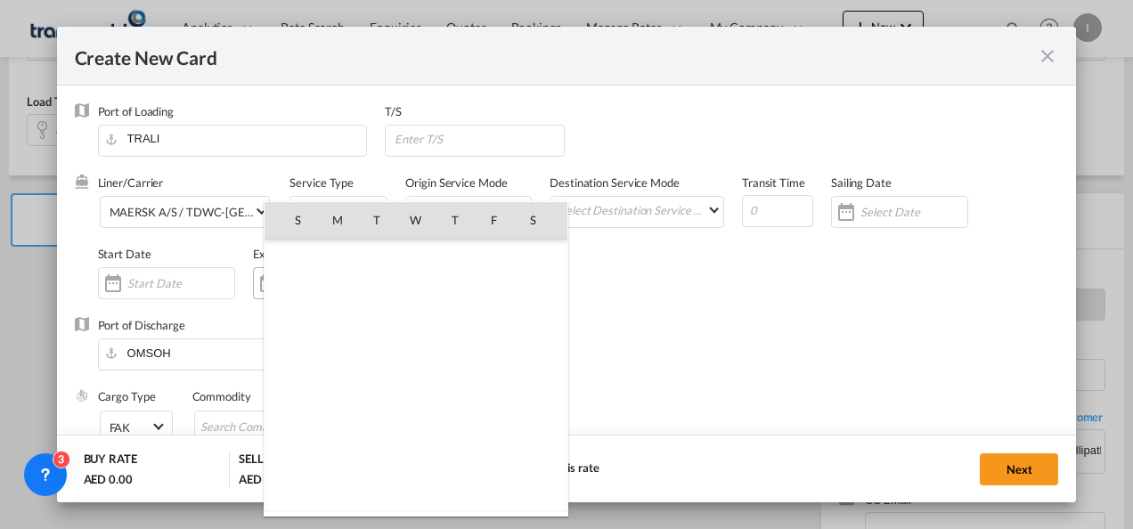
scroll to position [412550, 0]
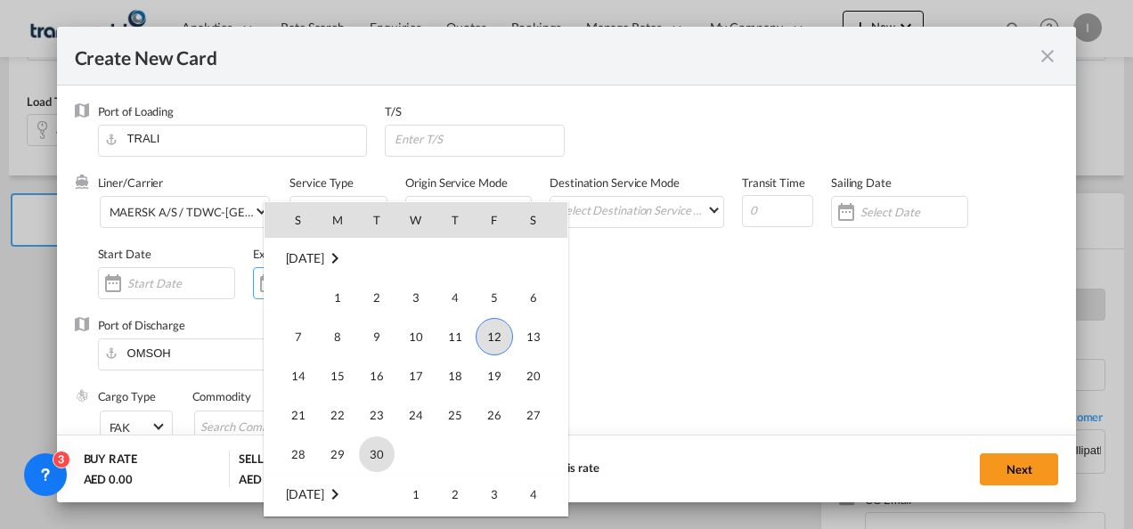
click at [366, 444] on span "30" at bounding box center [377, 454] width 36 height 36
type input "[DATE]"
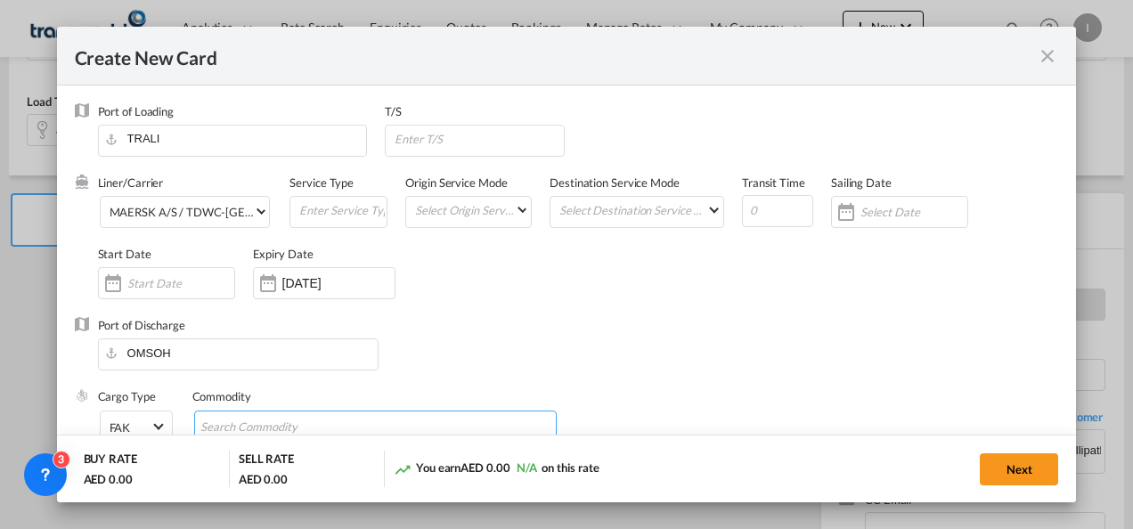
click at [224, 415] on input "Chips input." at bounding box center [281, 427] width 163 height 28
type input "General Cargo"
click at [623, 299] on div "Liner/Carrier MAERSK A/S / TDWC-[GEOGRAPHIC_DATA] Service Type Origin Service M…" at bounding box center [578, 246] width 961 height 142
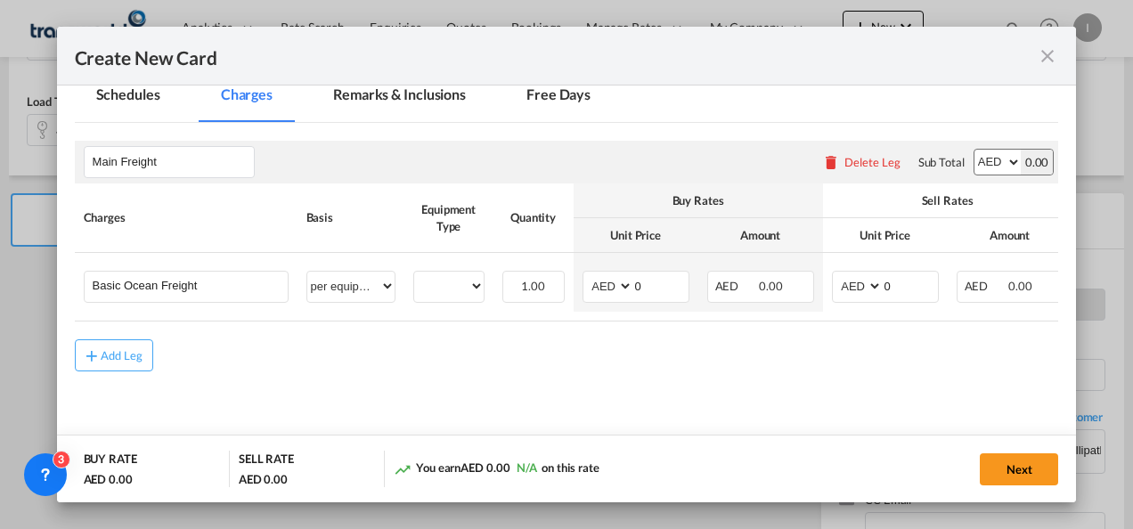
scroll to position [395, 0]
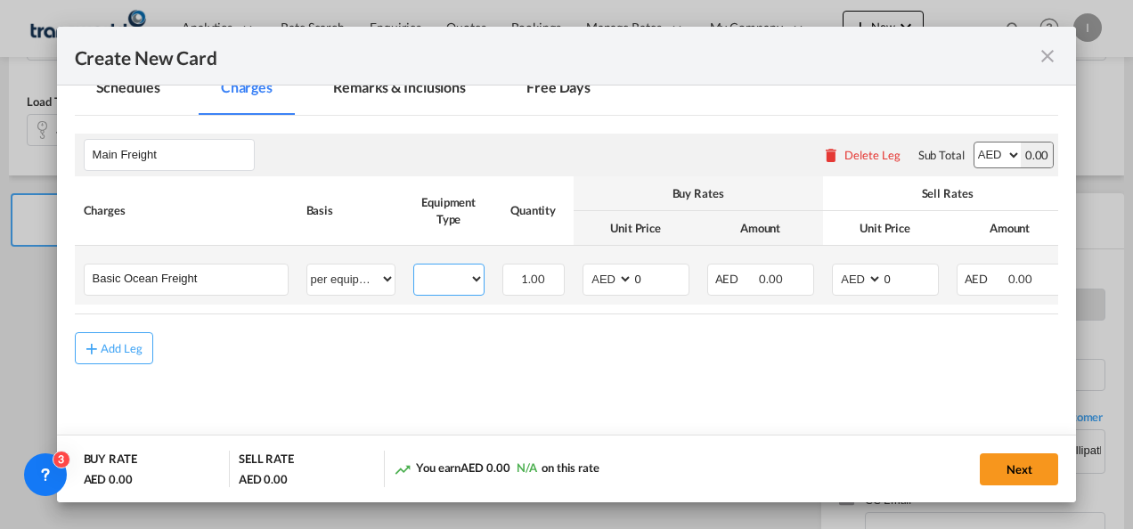
click at [454, 273] on select "40HC" at bounding box center [448, 279] width 69 height 24
select select "40HC"
click at [414, 267] on select "40HC" at bounding box center [448, 279] width 69 height 24
click at [590, 288] on select "AED AFN ALL AMD ANG AOA ARS AUD AWG AZN BAM BBD BDT BGN BHD BIF BMD BND BOB BRL…" at bounding box center [609, 279] width 46 height 24
select select "string:USD"
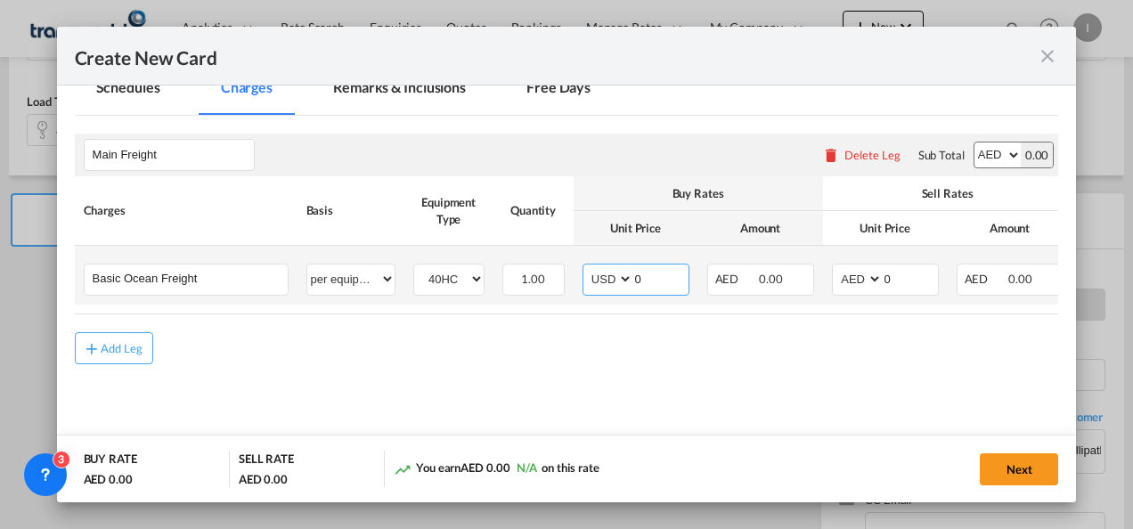
click at [654, 285] on input "0" at bounding box center [660, 278] width 55 height 27
type input "225"
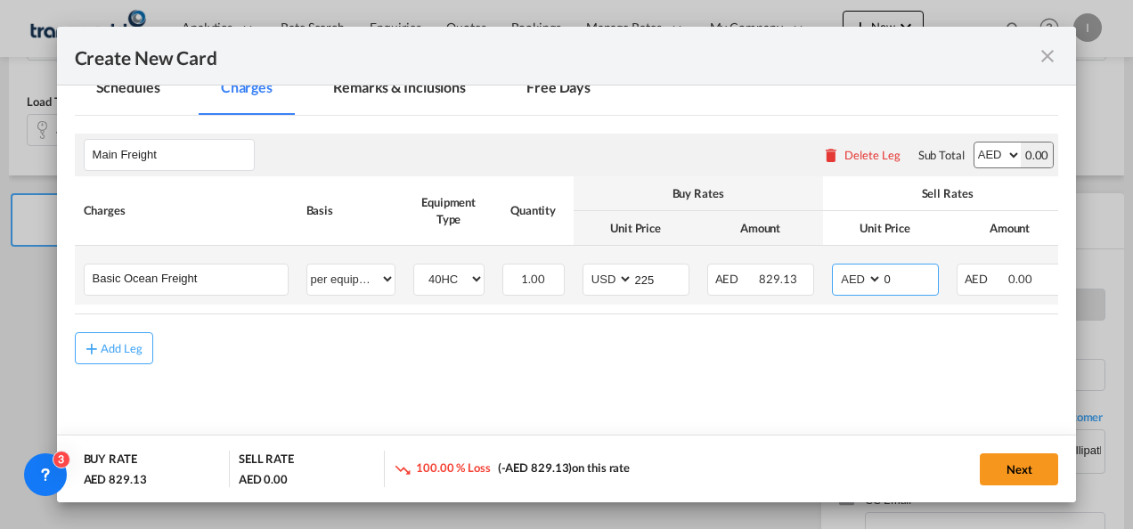
click at [873, 275] on select "AED AFN ALL AMD ANG AOA ARS AUD AWG AZN BAM BBD BDT BGN BHD BIF BMD BND BOB BRL…" at bounding box center [858, 279] width 46 height 24
select select "string:USD"
click at [835, 267] on select "AED AFN ALL AMD ANG AOA ARS AUD AWG AZN BAM BBD BDT BGN BHD BIF BMD BND BOB BRL…" at bounding box center [858, 279] width 46 height 24
click at [875, 275] on select "AED AFN ALL AMD ANG AOA ARS AUD AWG AZN BAM BBD BDT BGN BHD BIF BMD BND BOB BRL…" at bounding box center [858, 279] width 46 height 24
click at [894, 276] on input "0" at bounding box center [910, 278] width 55 height 27
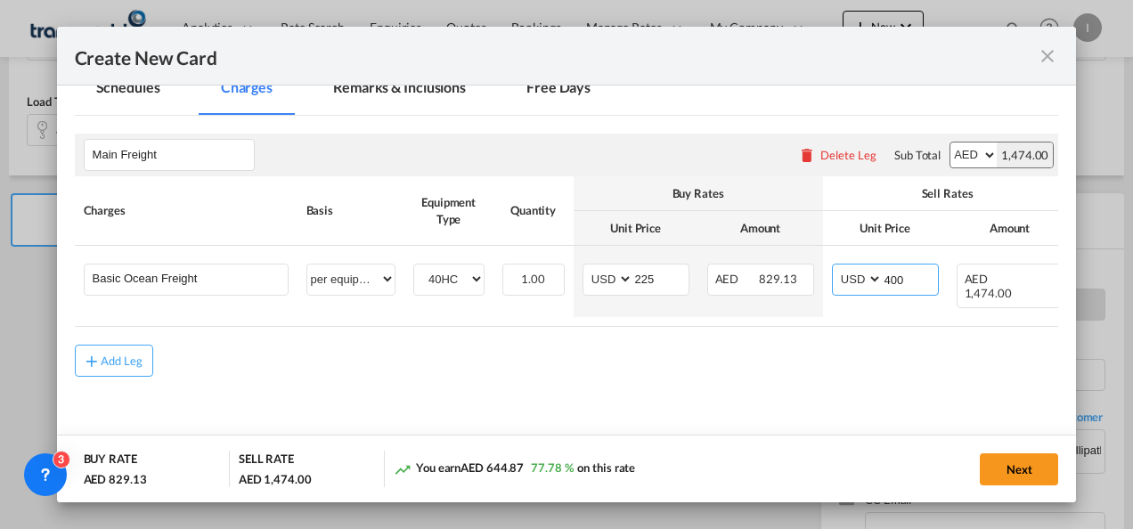
type input "400"
click at [773, 357] on div "Add Leg" at bounding box center [567, 361] width 984 height 32
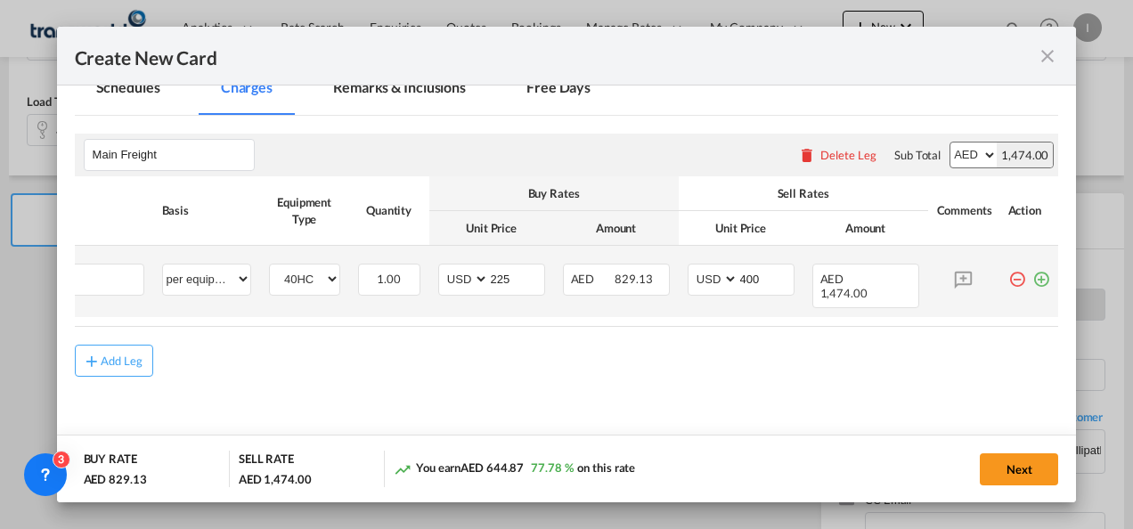
click at [1032, 279] on md-icon "icon-plus-circle-outline green-400-fg" at bounding box center [1041, 273] width 18 height 18
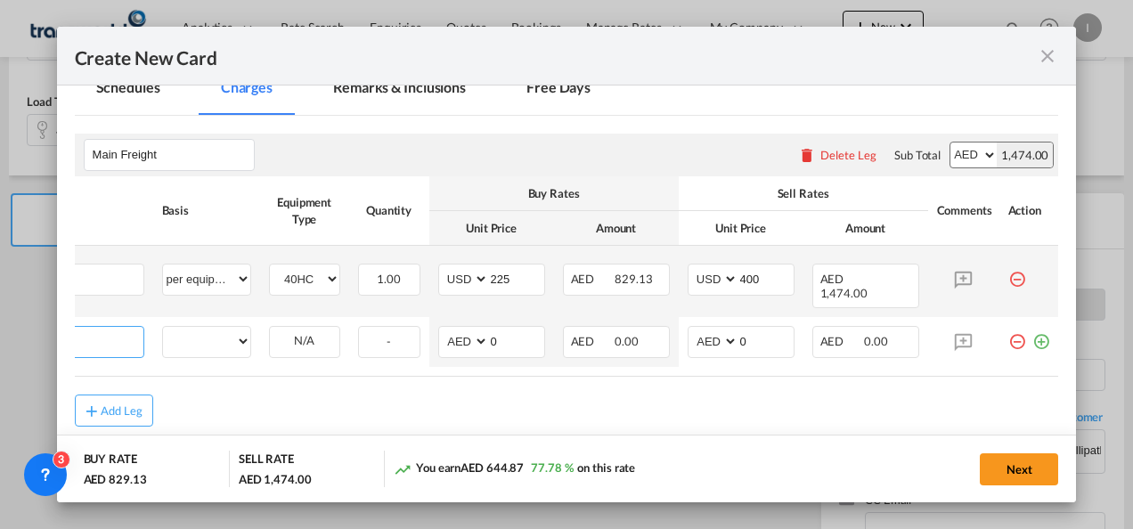
scroll to position [0, 18]
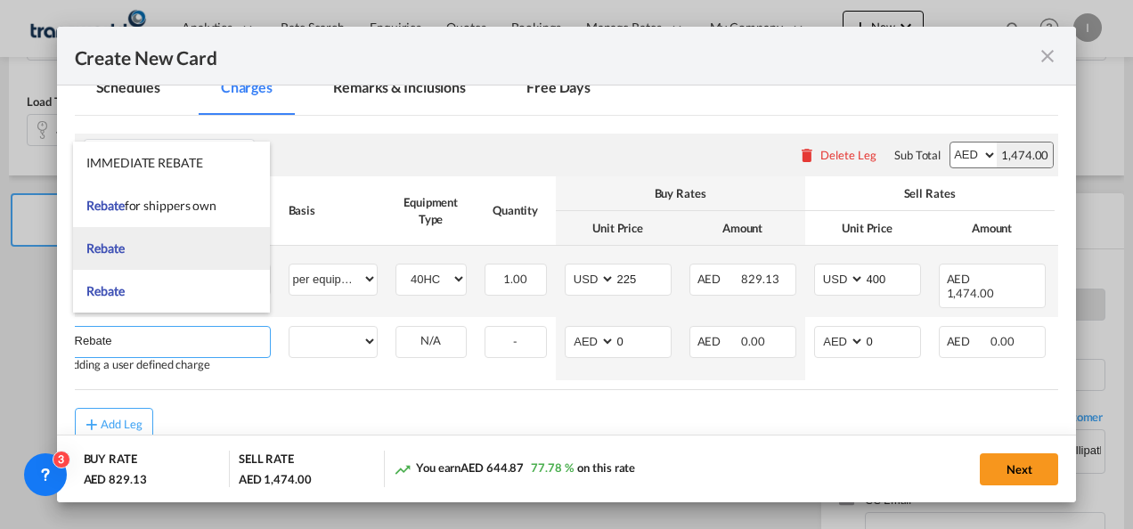
type input "Rebate"
click at [122, 253] on span "Rebate" at bounding box center [104, 247] width 37 height 15
select select "per equipment"
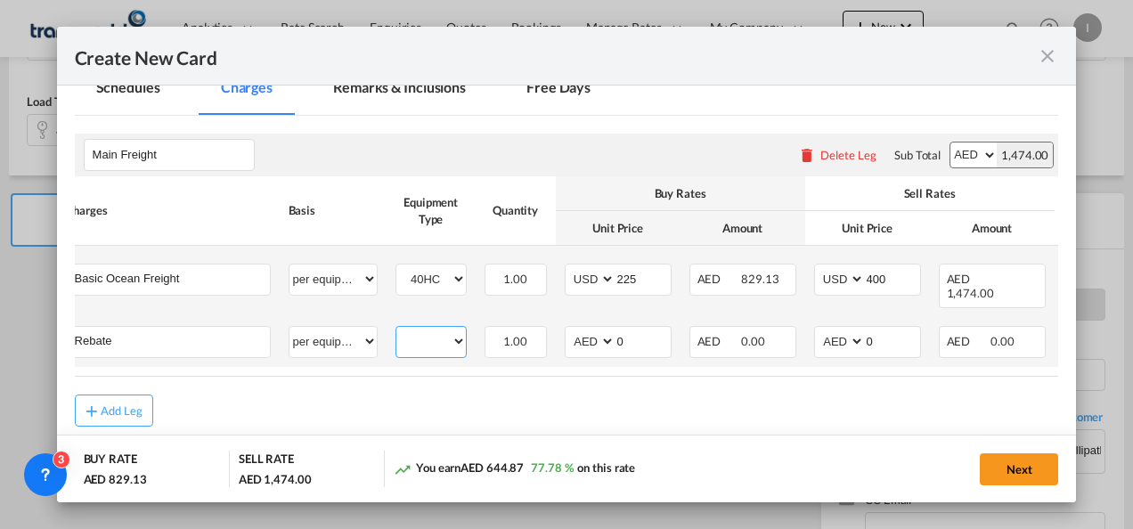
click at [452, 335] on select "40HC" at bounding box center [430, 342] width 69 height 24
select select "40HC"
click at [396, 330] on select "40HC" at bounding box center [430, 342] width 69 height 24
click at [581, 336] on select "AED AFN ALL AMD ANG AOA ARS AUD AWG AZN BAM BBD BDT BGN BHD BIF BMD BND BOB BRL…" at bounding box center [591, 342] width 46 height 24
select select "string:USD"
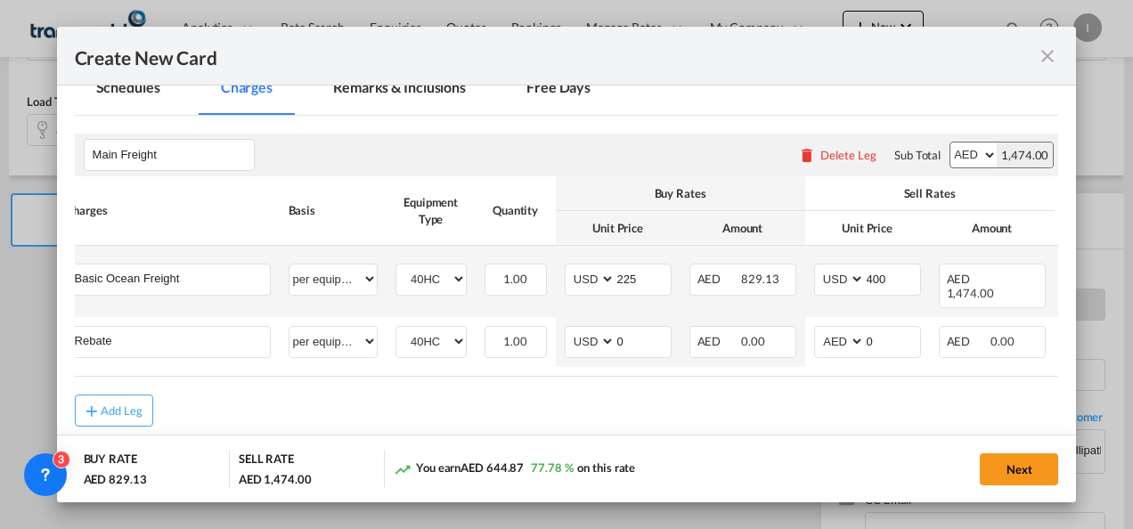
drag, startPoint x: 581, startPoint y: 336, endPoint x: 634, endPoint y: 362, distance: 59.4
click at [634, 362] on table "Charges Basis Equipment Type Quantity Buy Rates Sell Rates Comments Action Unit…" at bounding box center [621, 276] width 1128 height 200
click at [615, 330] on input "0" at bounding box center [642, 340] width 55 height 27
type input "50"
click at [616, 408] on div "Add Leg" at bounding box center [567, 411] width 984 height 32
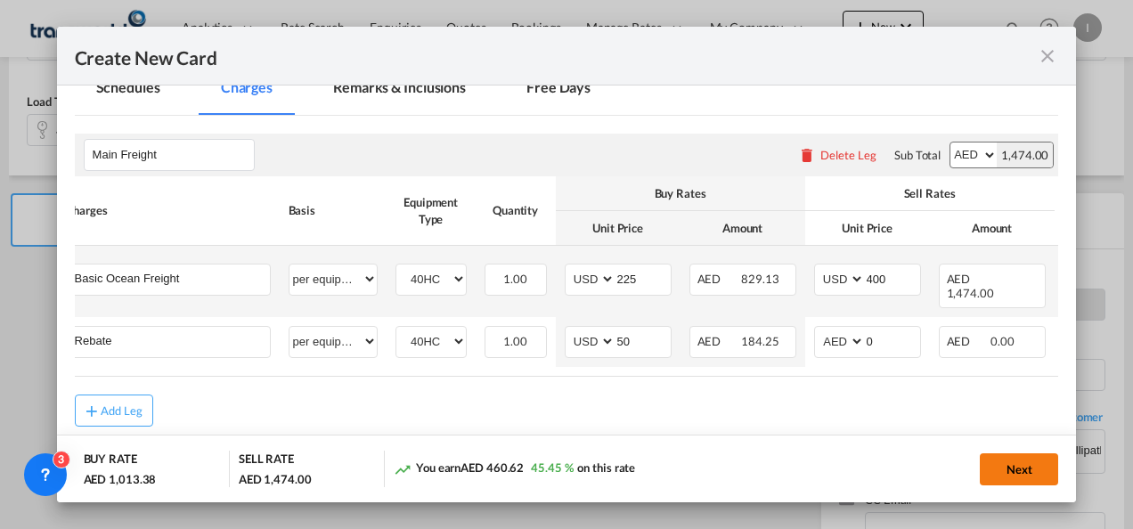
click at [1037, 458] on button "Next" at bounding box center [1019, 469] width 78 height 32
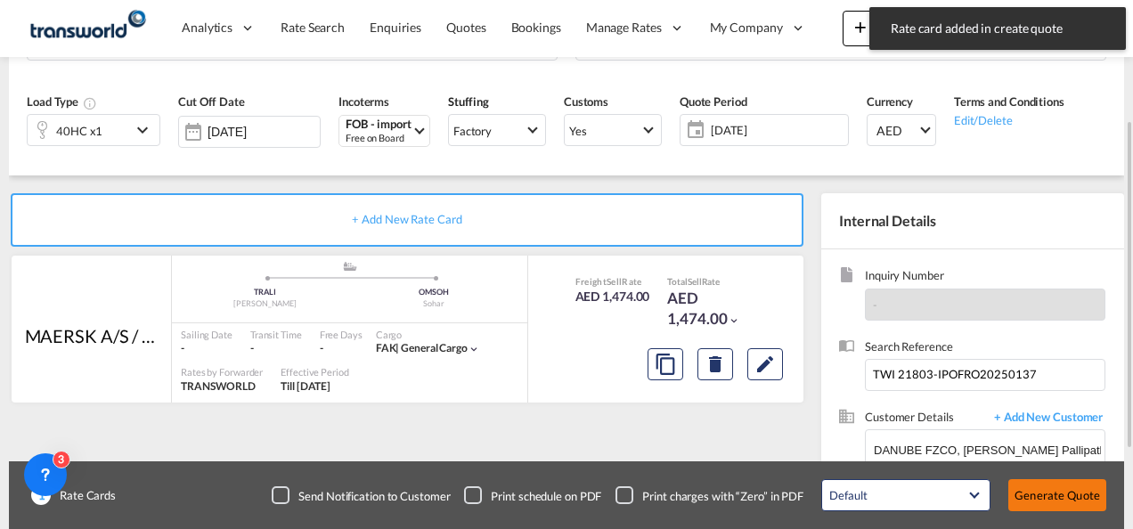
click at [1059, 496] on button "Generate Quote" at bounding box center [1057, 495] width 98 height 32
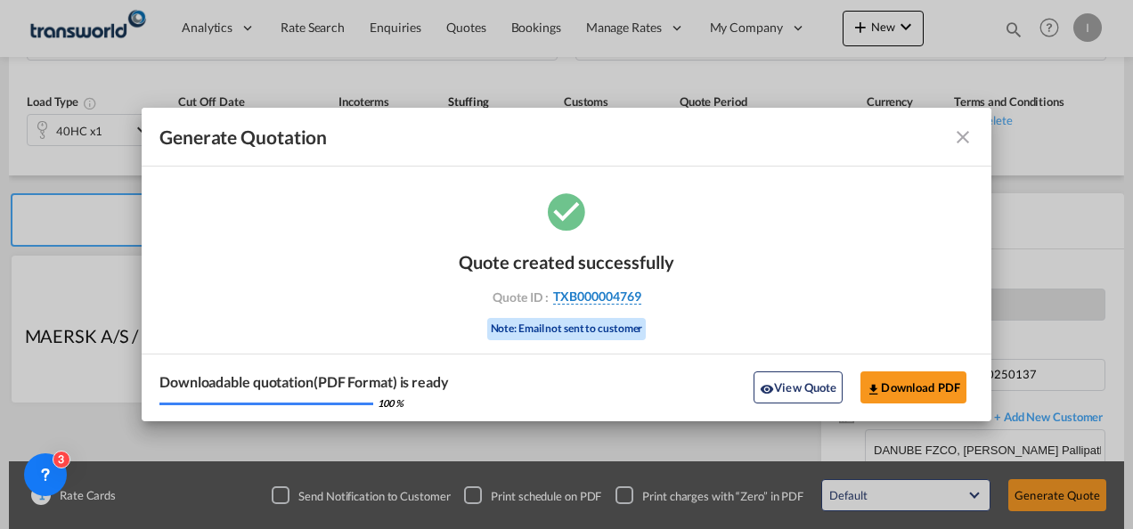
click at [609, 301] on span "TXB000004769" at bounding box center [597, 297] width 88 height 16
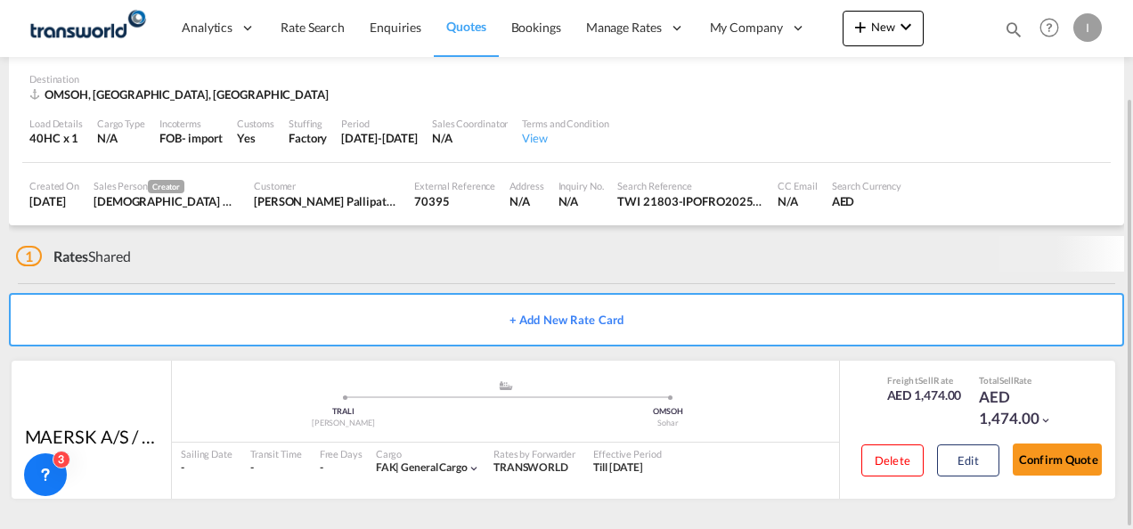
scroll to position [109, 0]
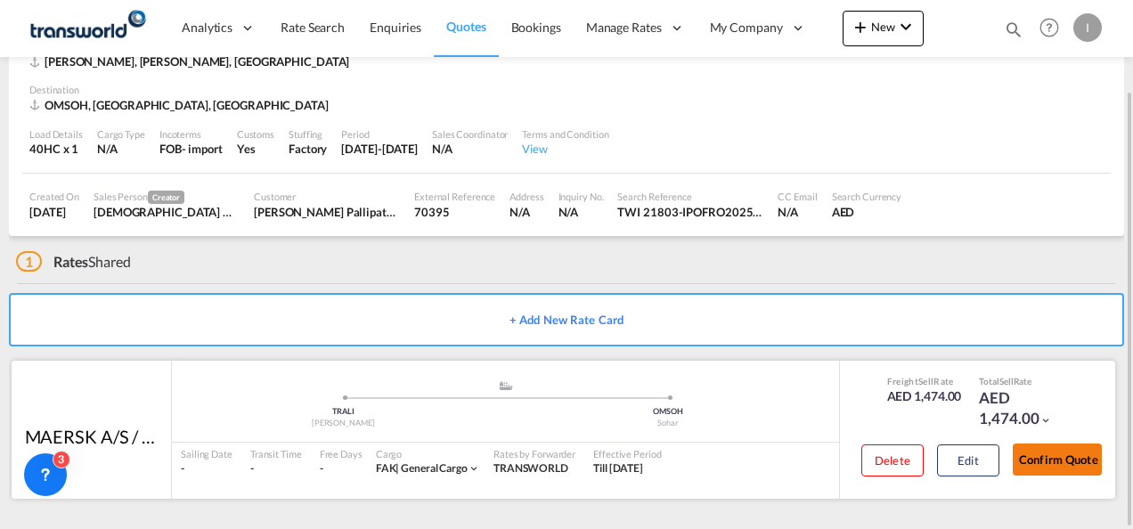
click at [1063, 456] on button "Confirm Quote" at bounding box center [1057, 460] width 89 height 32
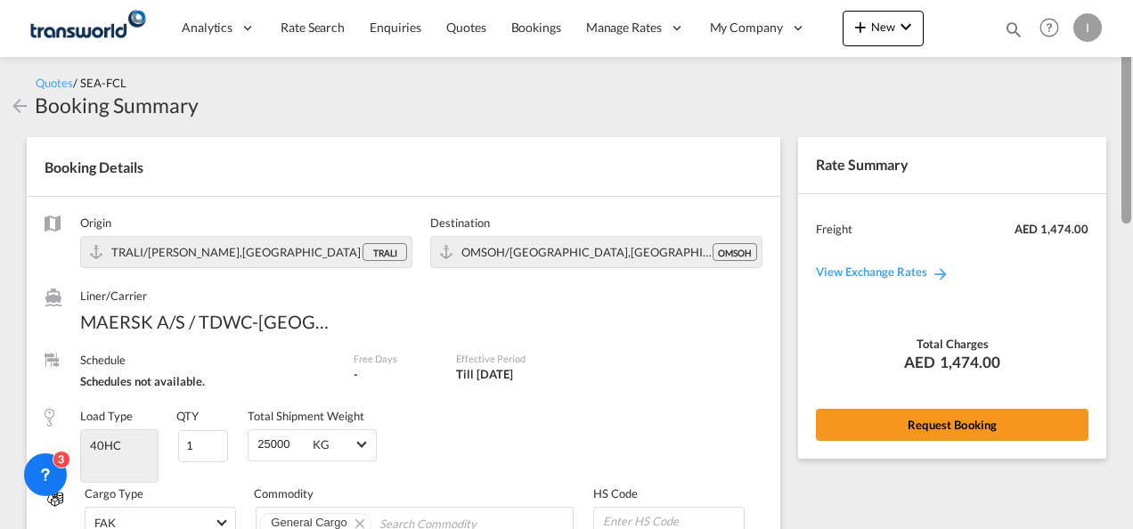
drag, startPoint x: 1125, startPoint y: 338, endPoint x: 1133, endPoint y: 11, distance: 327.0
click at [1132, 11] on html "Analytics Reports Dashboard Rate Search Enquiries Quotes" at bounding box center [566, 264] width 1133 height 529
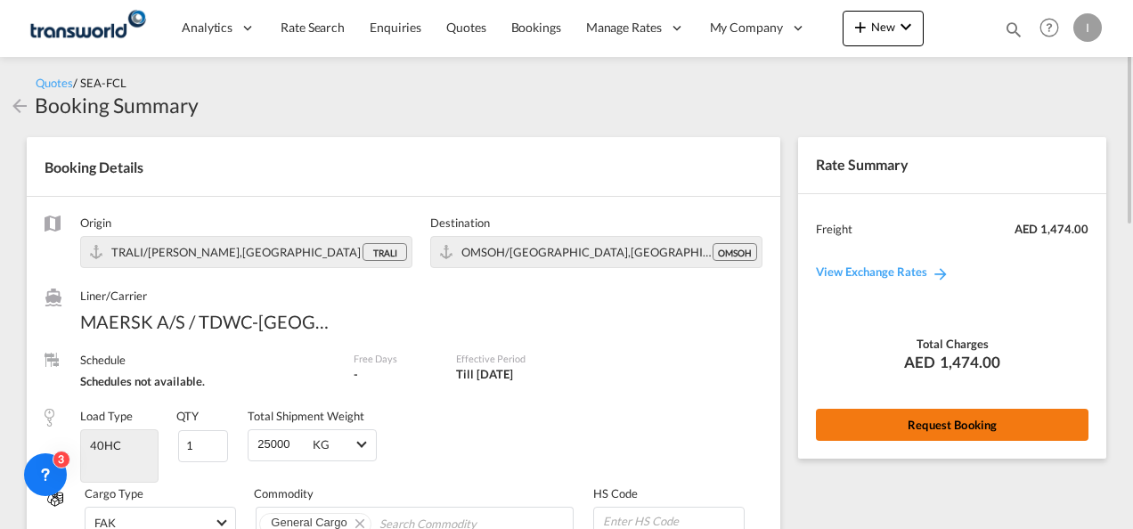
click at [953, 426] on button "Request Booking" at bounding box center [952, 425] width 273 height 32
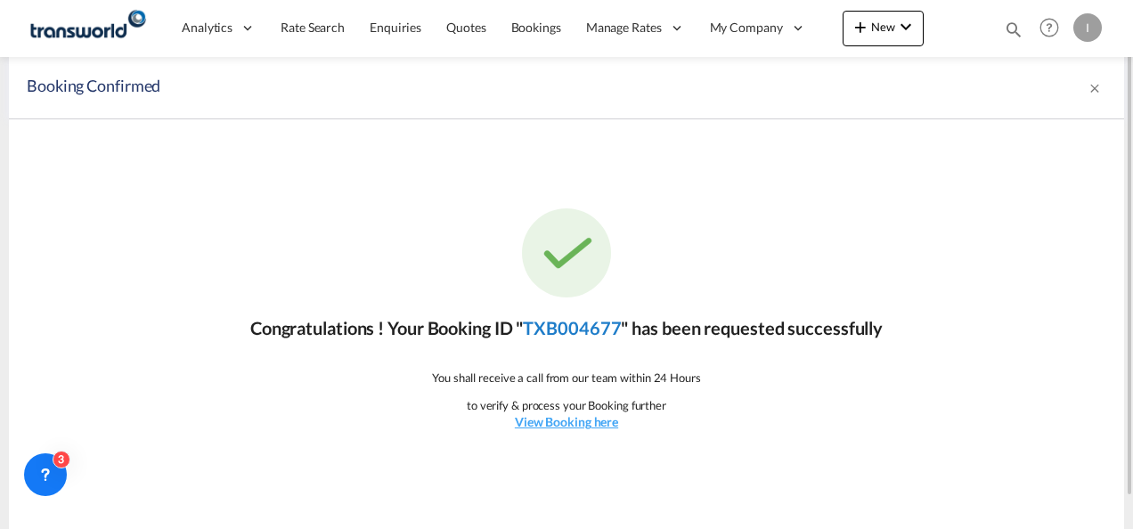
click at [574, 319] on link "TXB004677" at bounding box center [572, 327] width 98 height 21
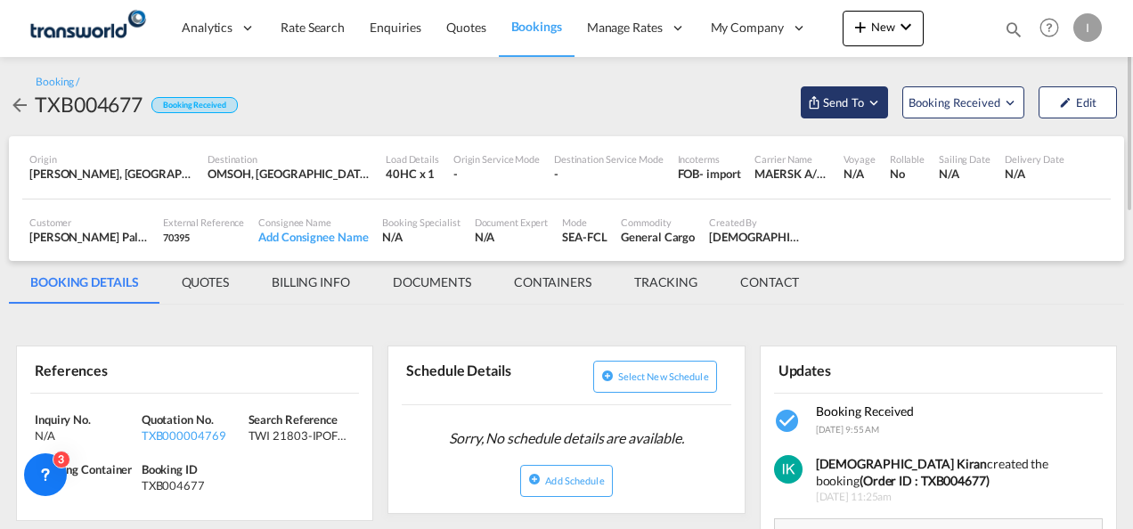
click at [835, 103] on span "Send To" at bounding box center [843, 103] width 45 height 18
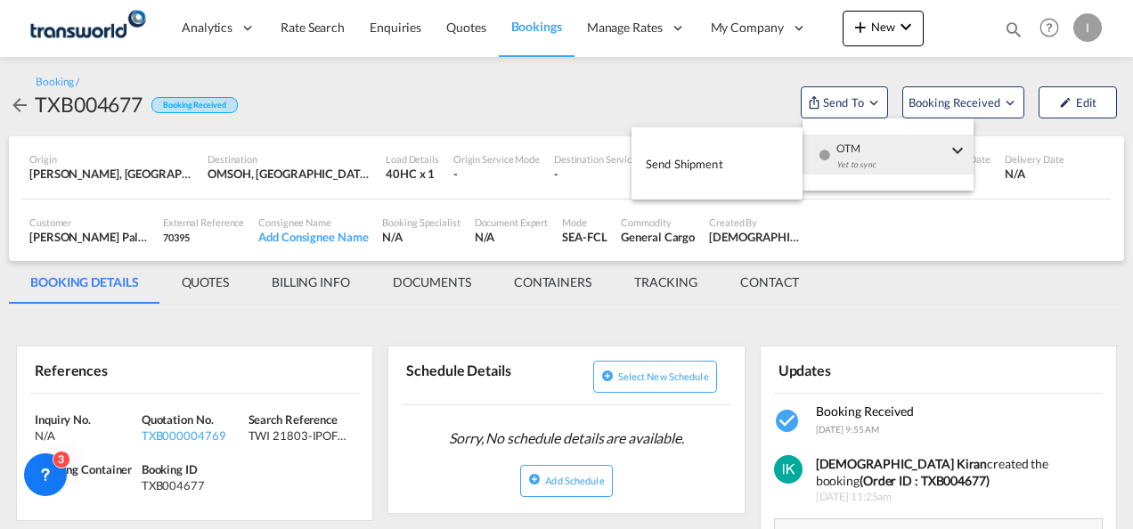
click at [839, 147] on span "OTM" at bounding box center [891, 142] width 110 height 16
click at [761, 171] on button "Send Shipment" at bounding box center [716, 163] width 171 height 40
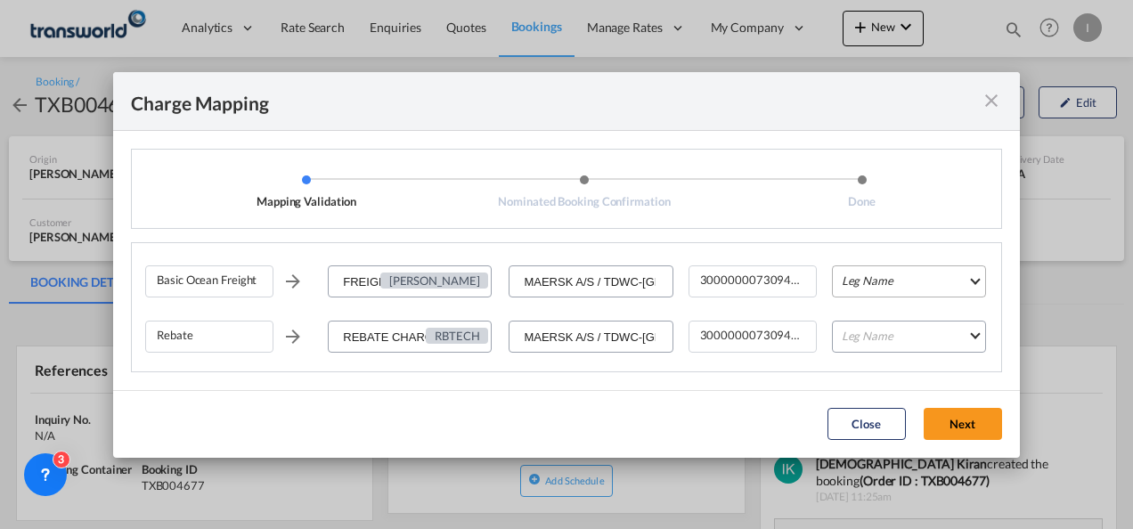
click at [845, 278] on md-select "Leg Name HANDLING ORIGIN VESSEL HANDLING DESTINATION OTHERS TL PICK UP CUSTOMS …" at bounding box center [909, 281] width 154 height 32
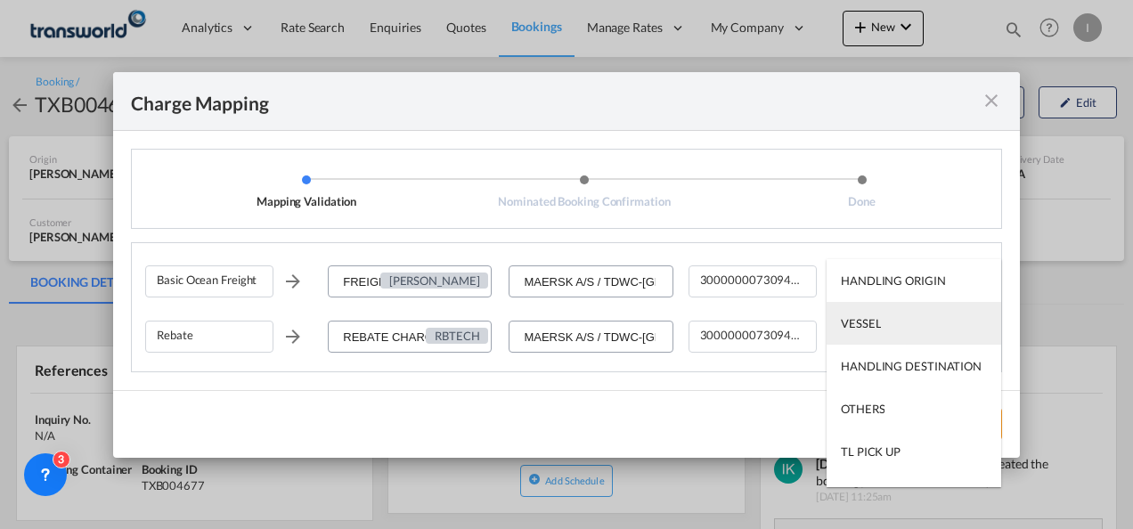
click at [866, 328] on div "VESSEL" at bounding box center [861, 323] width 40 height 16
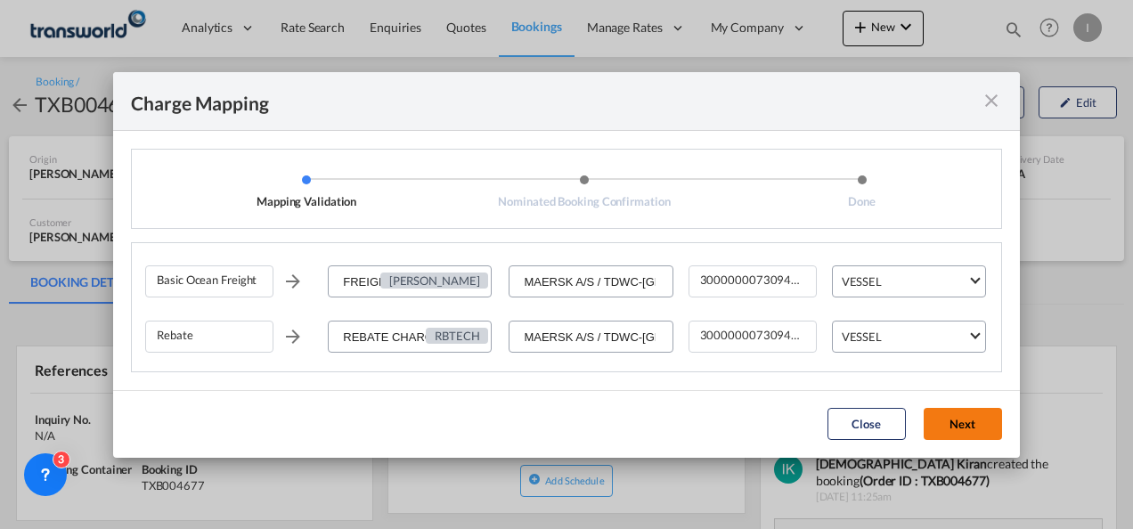
click at [960, 428] on button "Next" at bounding box center [963, 424] width 78 height 32
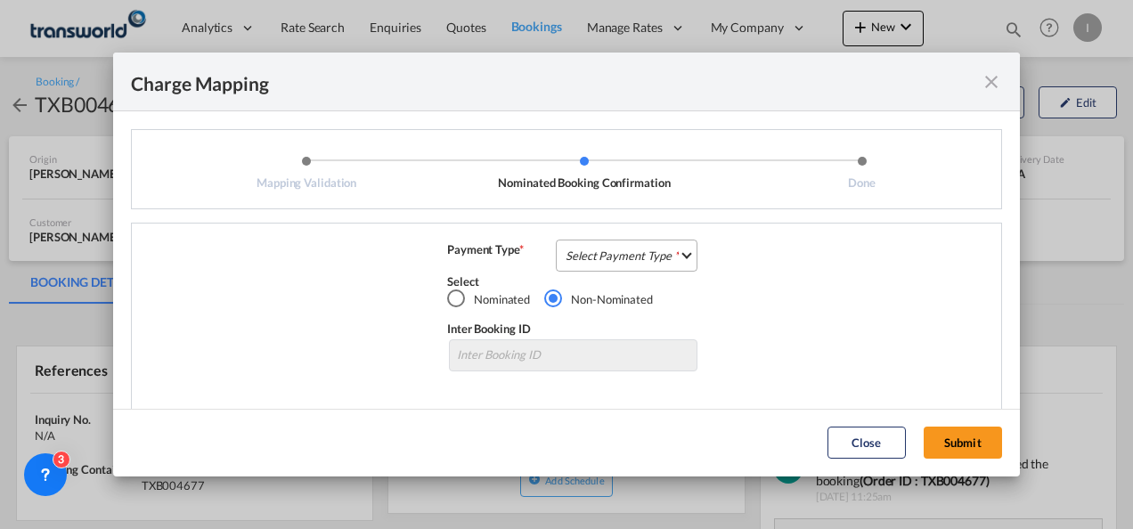
click at [579, 252] on md-select "Select Payment Type COLLECT PREPAID" at bounding box center [627, 256] width 142 height 32
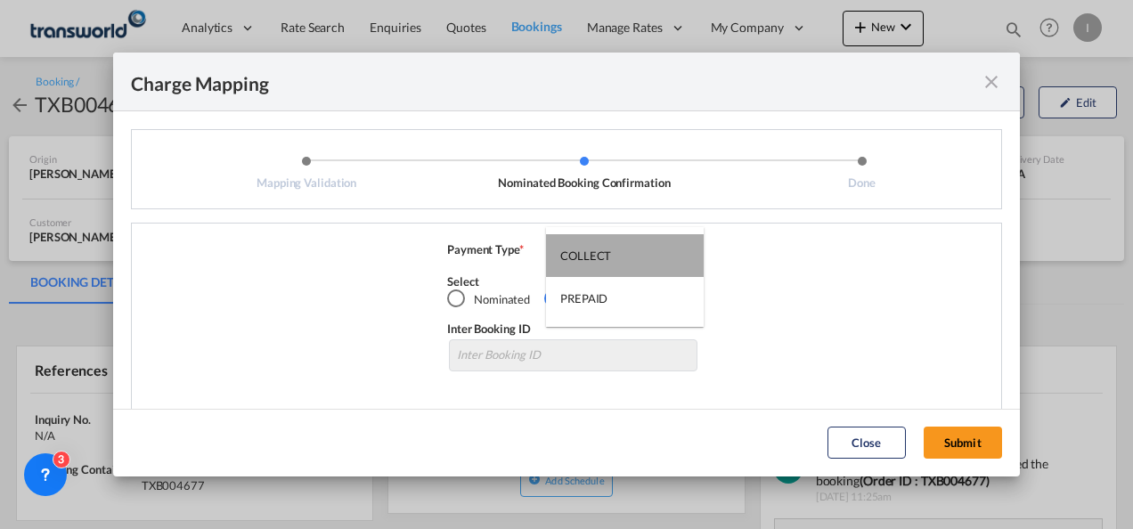
click at [586, 264] on div "COLLECT" at bounding box center [585, 256] width 51 height 16
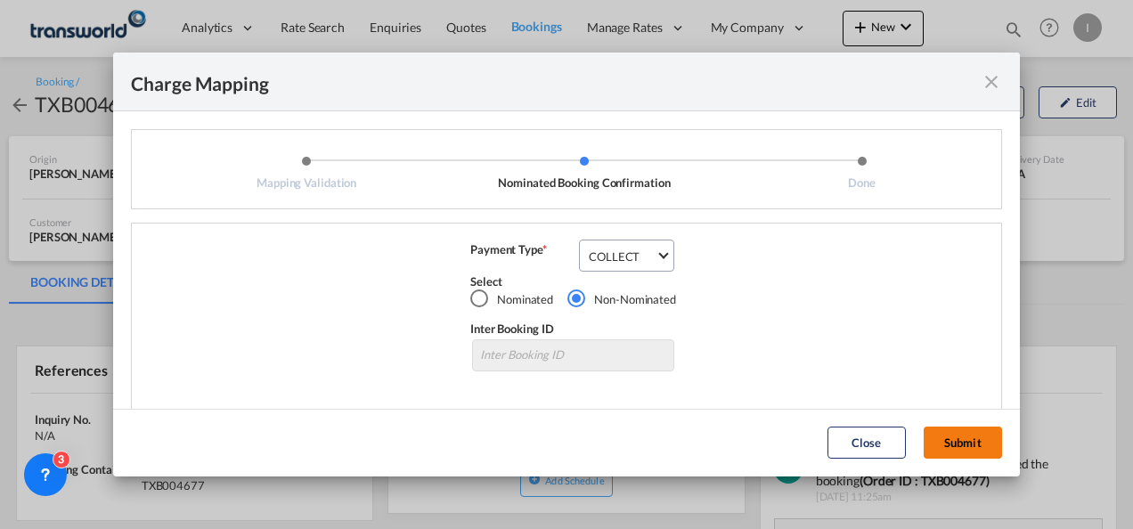
click at [938, 437] on button "Submit" at bounding box center [963, 443] width 78 height 32
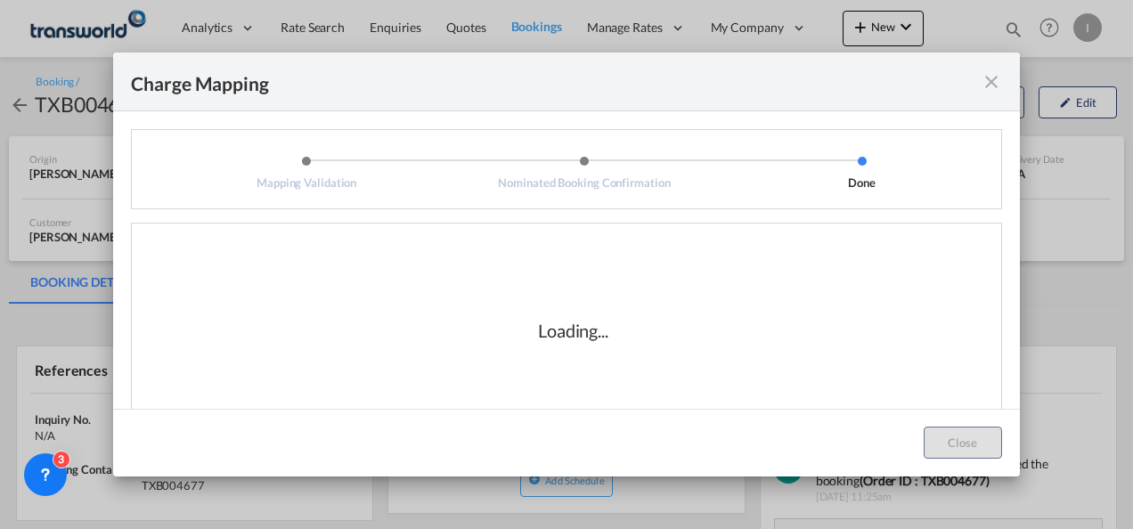
click at [761, 379] on div "Loading..." at bounding box center [573, 330] width 856 height 178
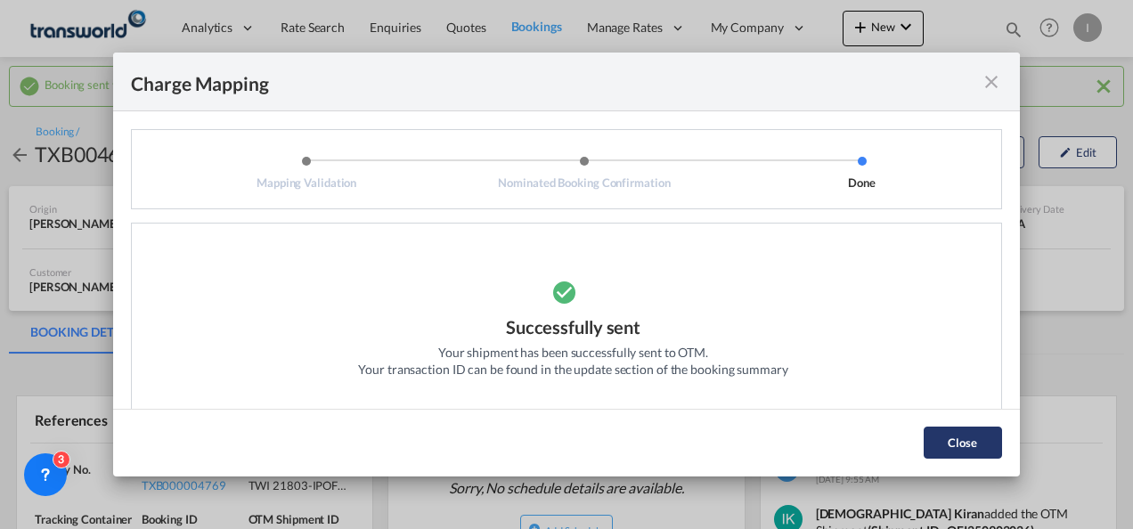
click at [967, 436] on button "Close" at bounding box center [963, 443] width 78 height 32
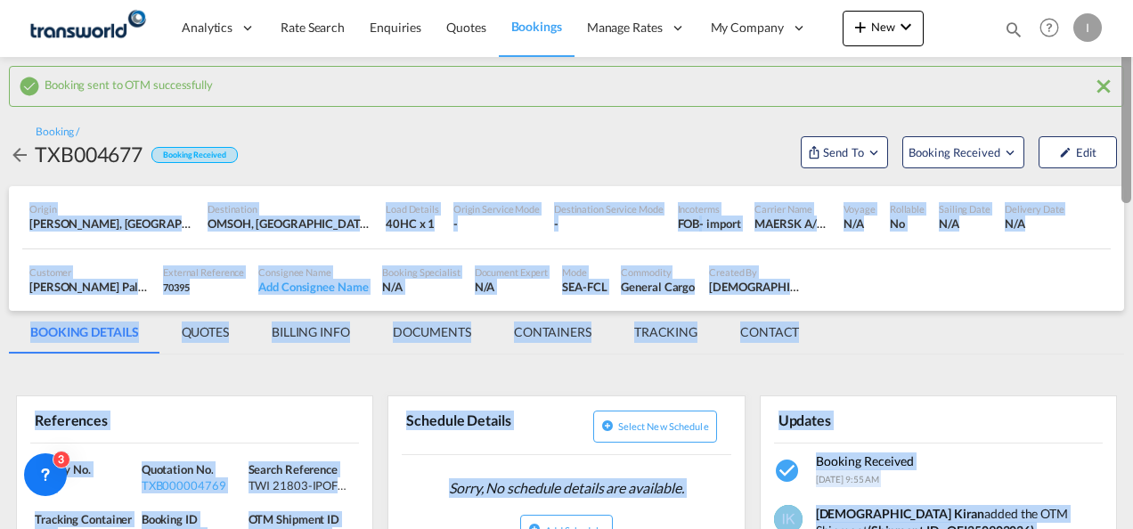
drag, startPoint x: 1127, startPoint y: 130, endPoint x: 1128, endPoint y: 187, distance: 57.0
click at [1128, 187] on md-content "Analytics Reports Dashboard Rate Search Enquiries Quotes Bookings" at bounding box center [566, 264] width 1133 height 529
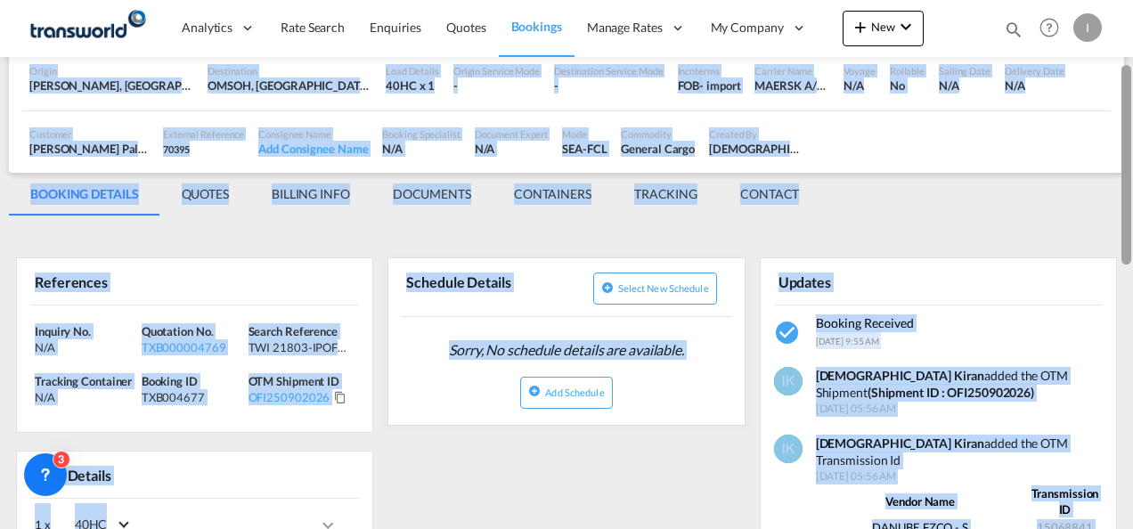
scroll to position [151, 0]
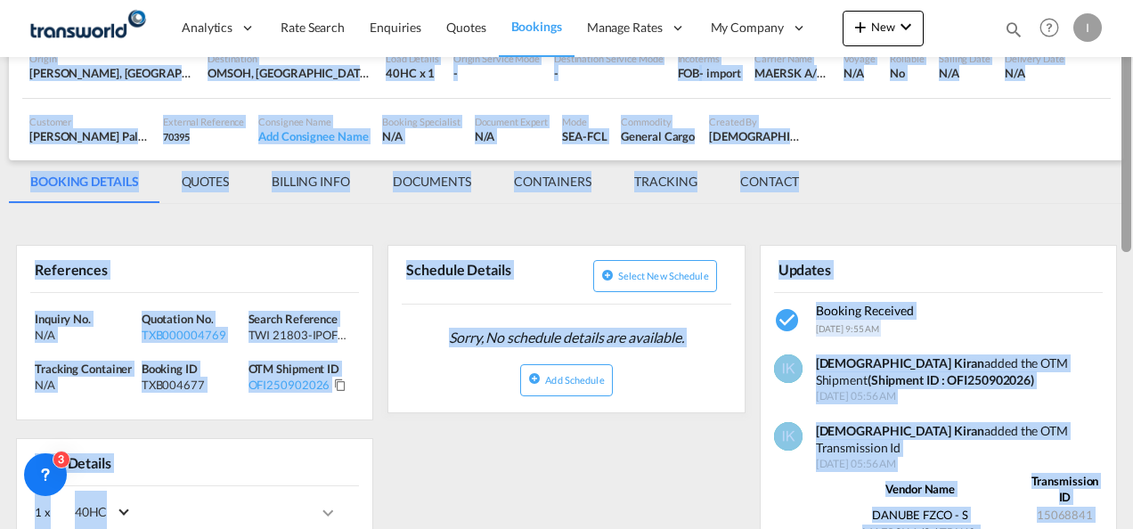
drag, startPoint x: 1128, startPoint y: 187, endPoint x: 1130, endPoint y: 244, distance: 57.0
click at [1130, 244] on div at bounding box center [1126, 152] width 10 height 199
click at [351, 394] on div "Inquiry No. N/A Quotation No. TXB000004769 Search Reference TWI 21803-IPOFRO202…" at bounding box center [194, 356] width 355 height 127
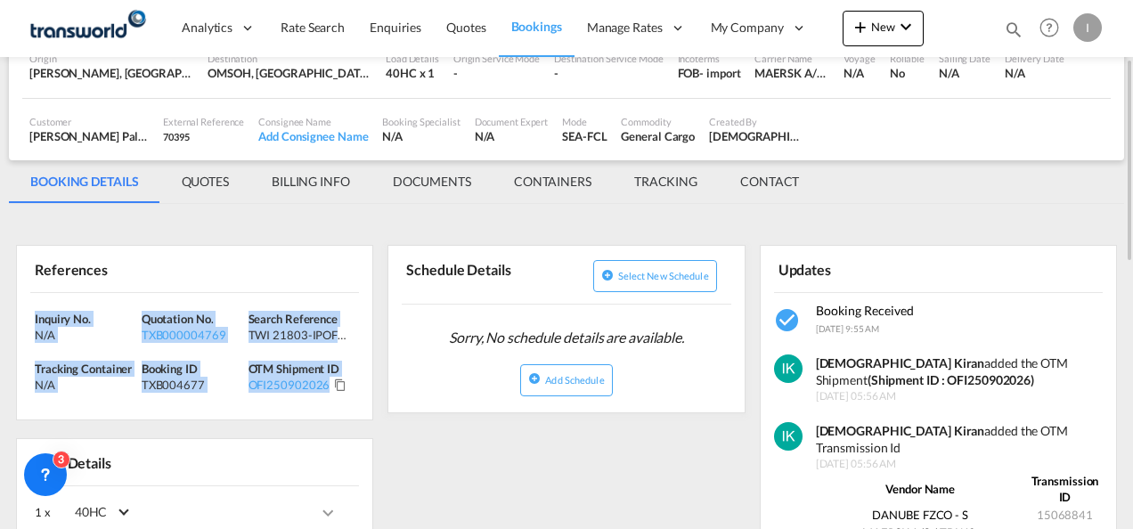
drag, startPoint x: 351, startPoint y: 394, endPoint x: 23, endPoint y: 310, distance: 338.3
click at [23, 310] on div "Inquiry No. N/A Quotation No. TXB000004769 Search Reference TWI 21803-IPOFRO202…" at bounding box center [194, 356] width 355 height 127
click at [889, 13] on button "New" at bounding box center [883, 29] width 81 height 36
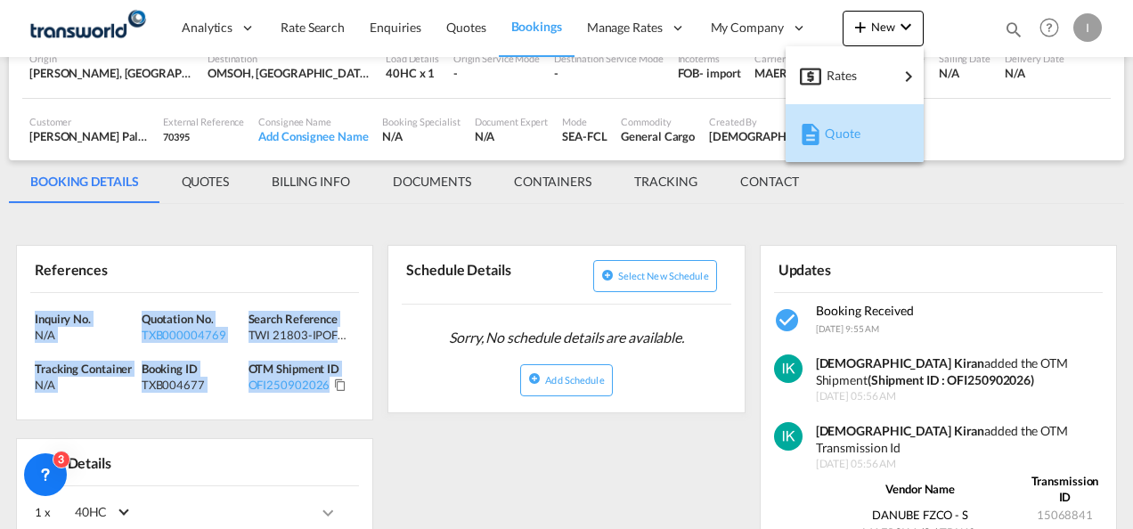
click at [828, 126] on span "Quote" at bounding box center [835, 134] width 20 height 36
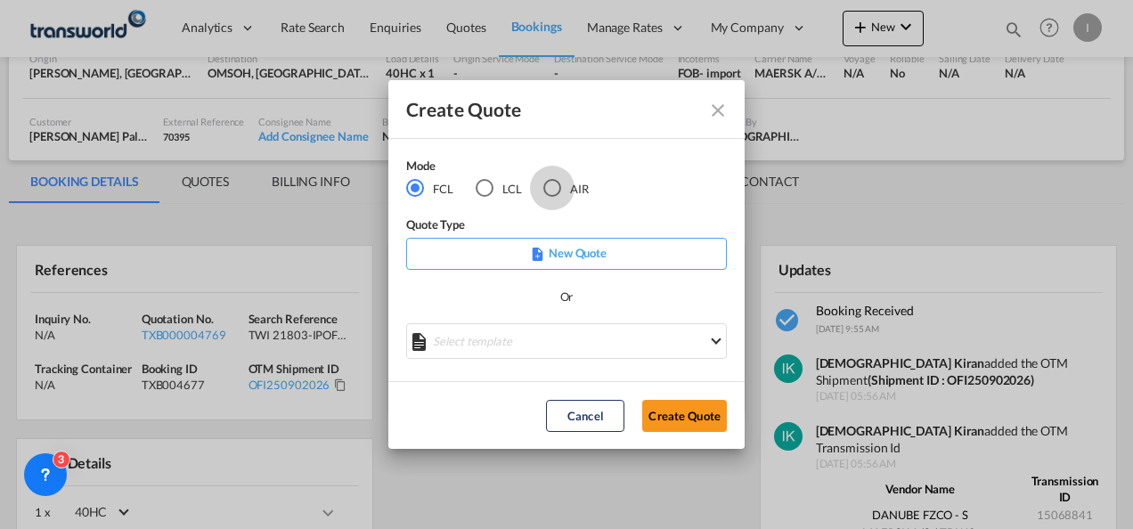
click at [557, 197] on div "AIR" at bounding box center [552, 188] width 18 height 18
click at [672, 440] on md-dialog-actions "Cancel Create Quote" at bounding box center [566, 415] width 356 height 68
click at [672, 408] on button "Create Quote" at bounding box center [684, 416] width 85 height 32
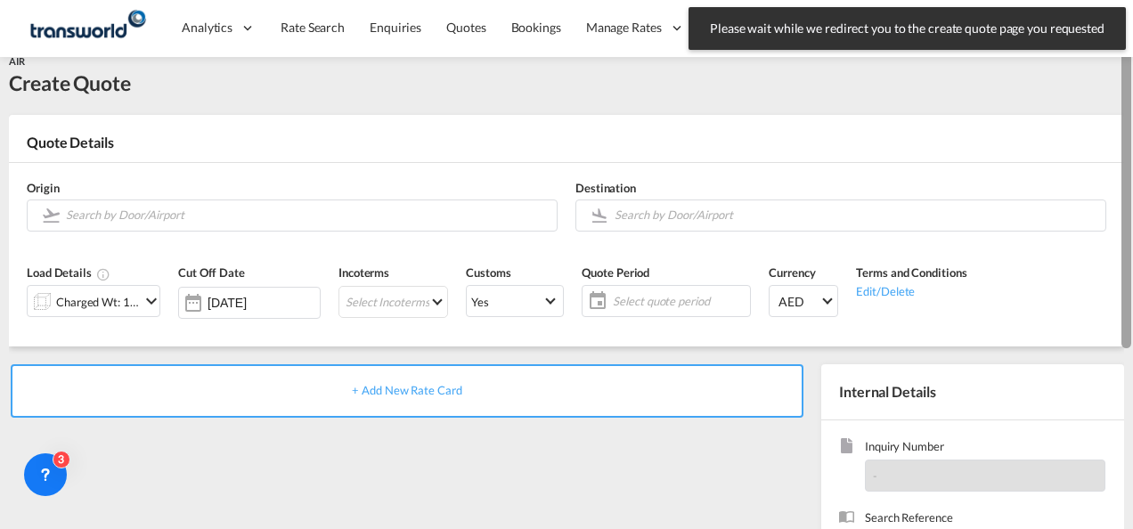
scroll to position [4, 0]
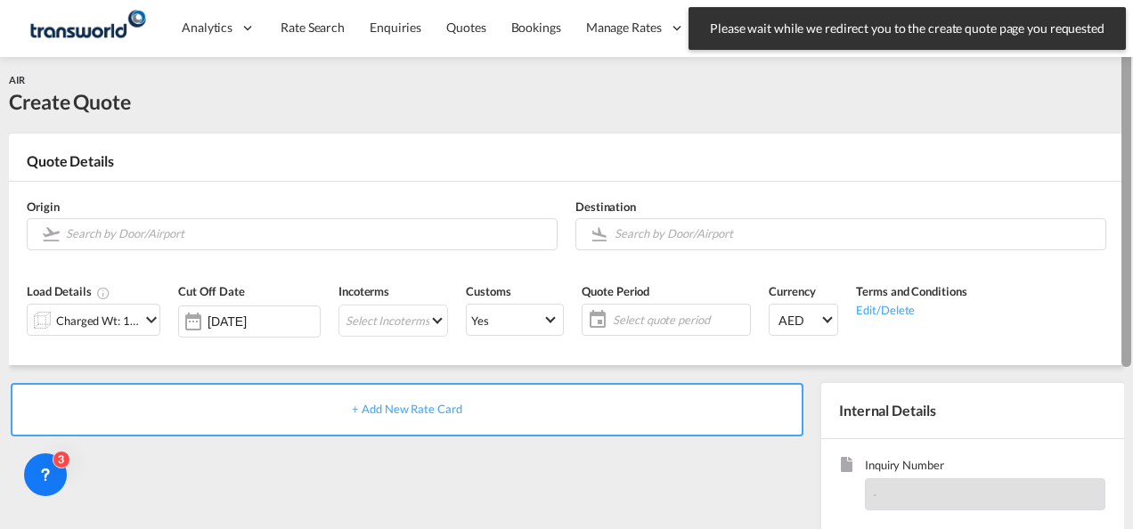
drag, startPoint x: 1129, startPoint y: 394, endPoint x: 1136, endPoint y: 228, distance: 165.8
click at [1132, 228] on html "Please wait while we redirect you to the create quote page you requested Press …" at bounding box center [566, 264] width 1133 height 529
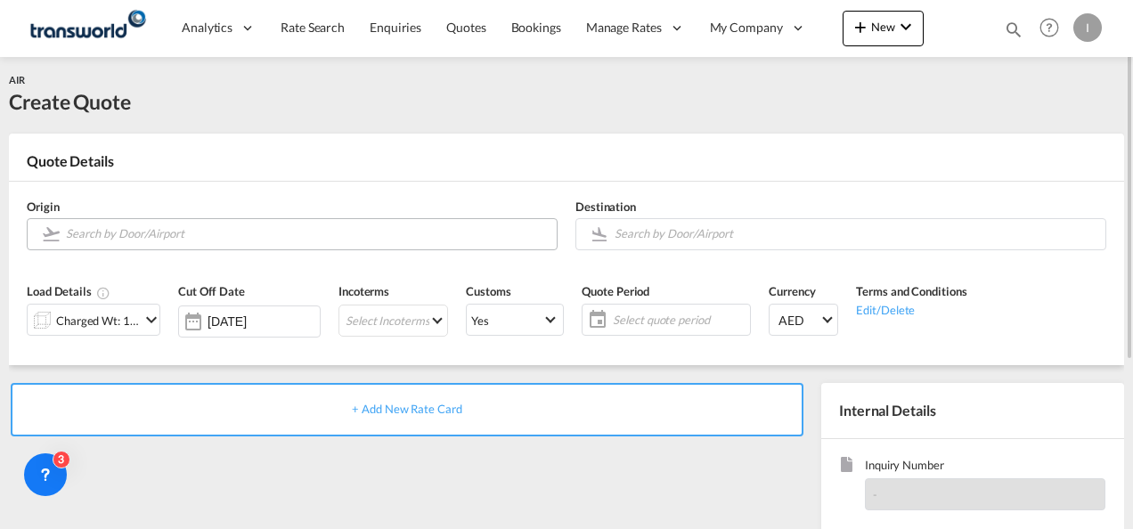
click at [329, 230] on input "Search by Door/Airport" at bounding box center [307, 233] width 482 height 31
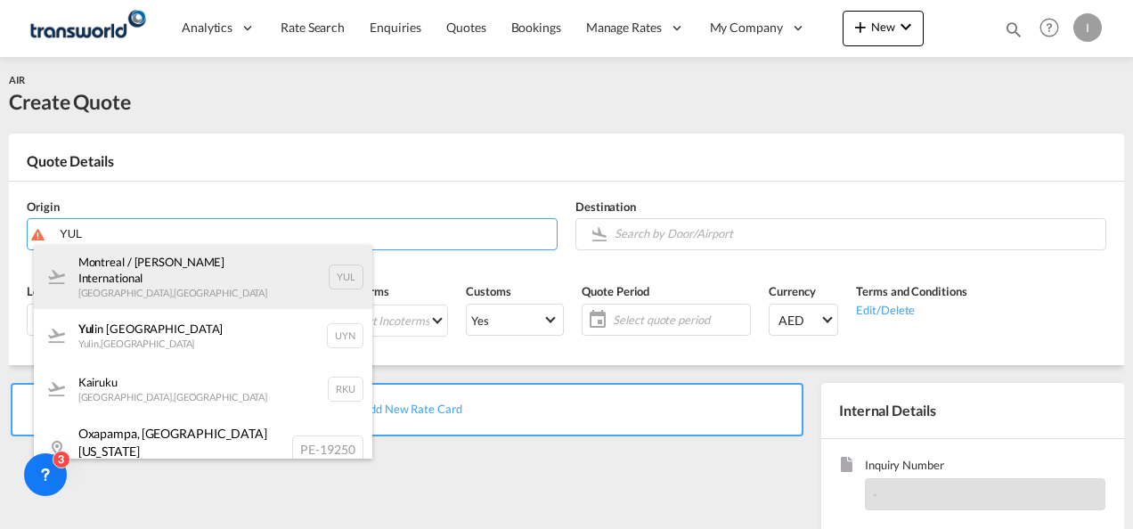
click at [188, 276] on div "Montreal / [PERSON_NAME] International [GEOGRAPHIC_DATA] , [GEOGRAPHIC_DATA] YUL" at bounding box center [203, 277] width 338 height 64
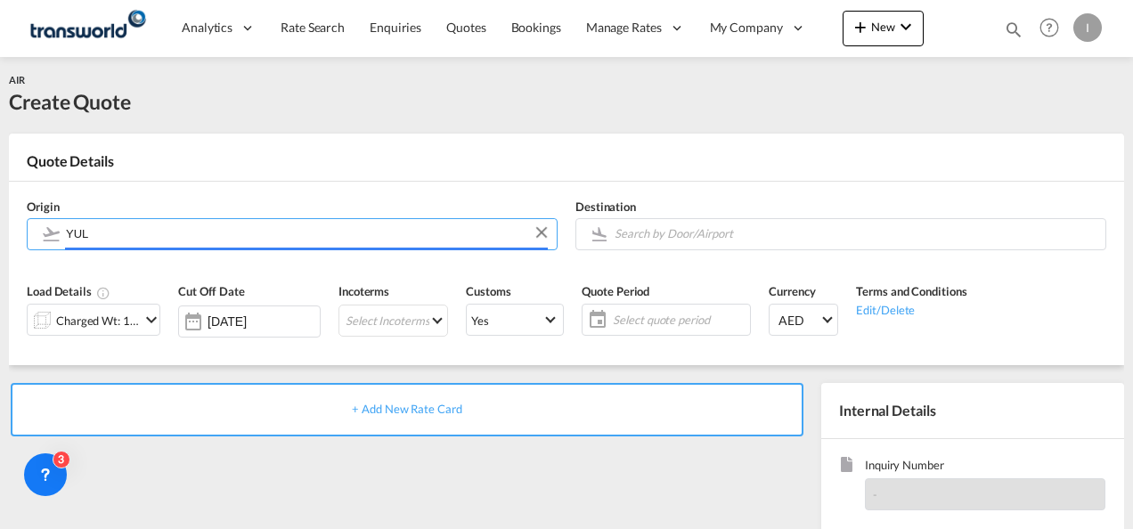
type input "Montreal / [PERSON_NAME] International, [GEOGRAPHIC_DATA], YUL"
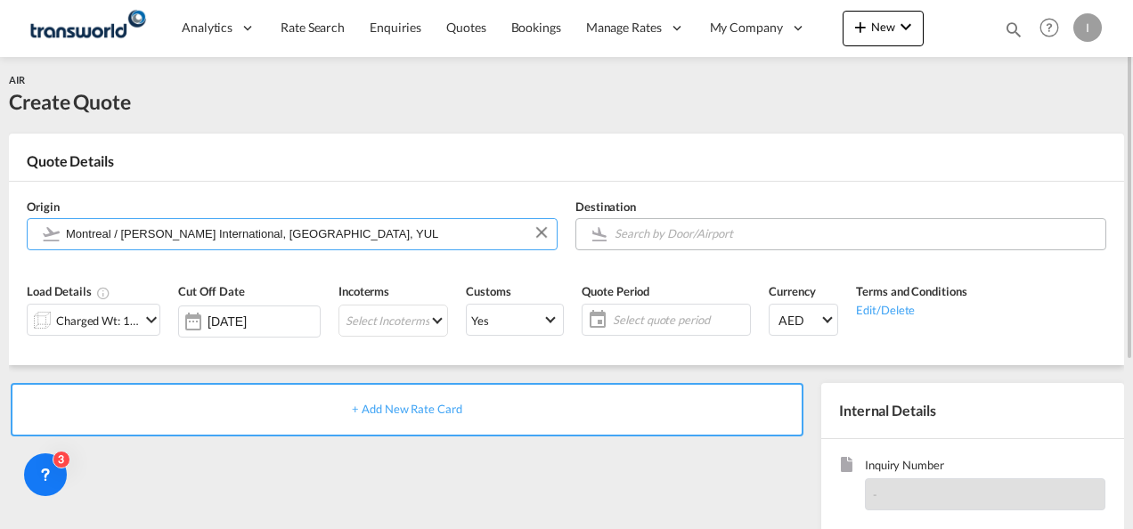
click at [703, 227] on input "Search by Door/Airport" at bounding box center [856, 233] width 482 height 31
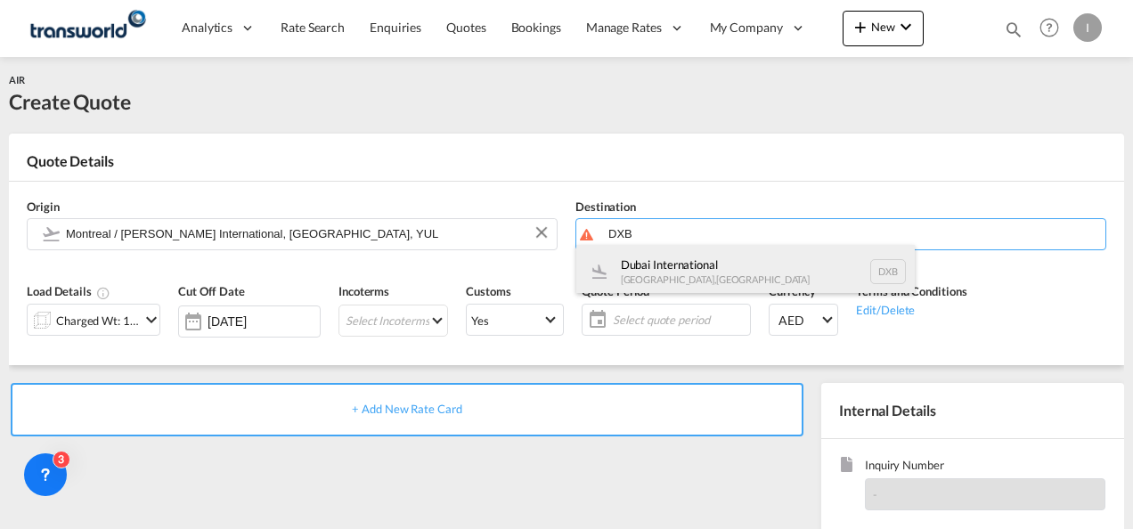
click at [680, 255] on div "Dubai International [GEOGRAPHIC_DATA] , [GEOGRAPHIC_DATA] DXB" at bounding box center [745, 271] width 338 height 53
type input "Dubai International, [GEOGRAPHIC_DATA], DXB"
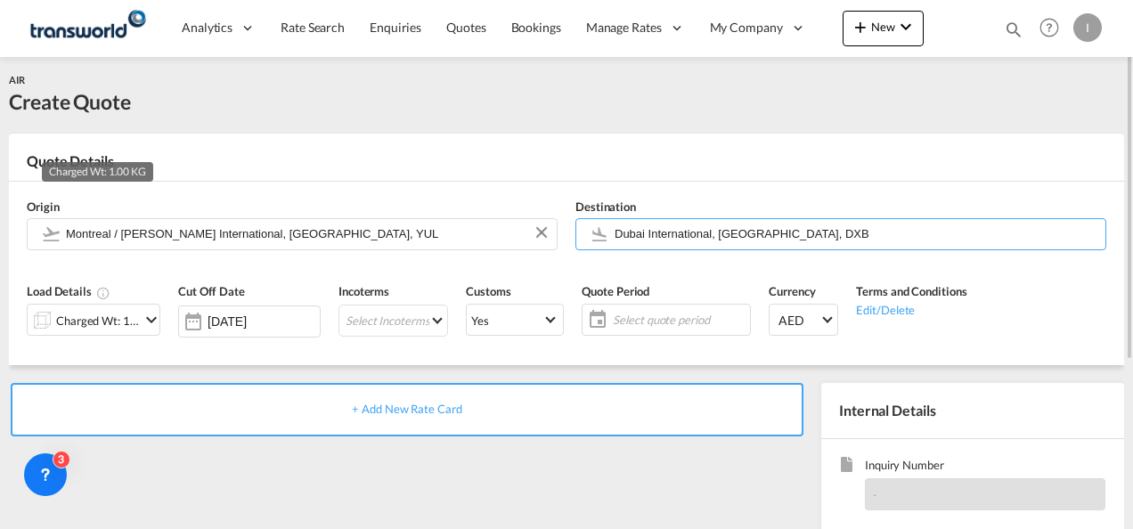
click at [134, 313] on div "Charged Wt: 1.00 KG" at bounding box center [98, 320] width 84 height 25
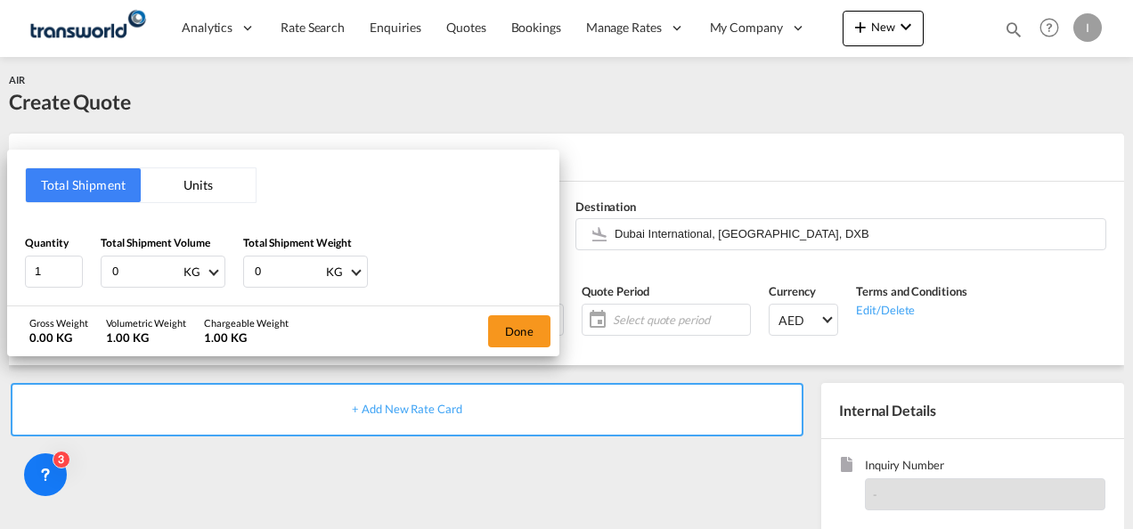
click at [134, 262] on input "0" at bounding box center [145, 271] width 71 height 30
type input "1546"
click at [265, 271] on input "0" at bounding box center [288, 271] width 71 height 30
type input "1546"
click at [518, 322] on button "Done" at bounding box center [519, 331] width 62 height 32
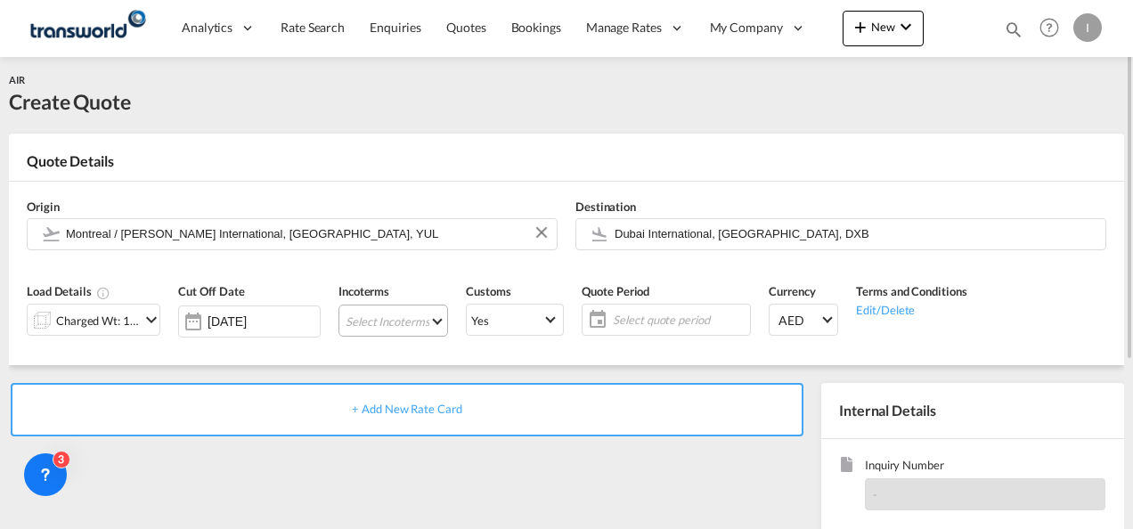
click at [362, 326] on md-select "Select Incoterms DAP - import Delivered at Place DPU - export Delivery at Place…" at bounding box center [393, 321] width 110 height 32
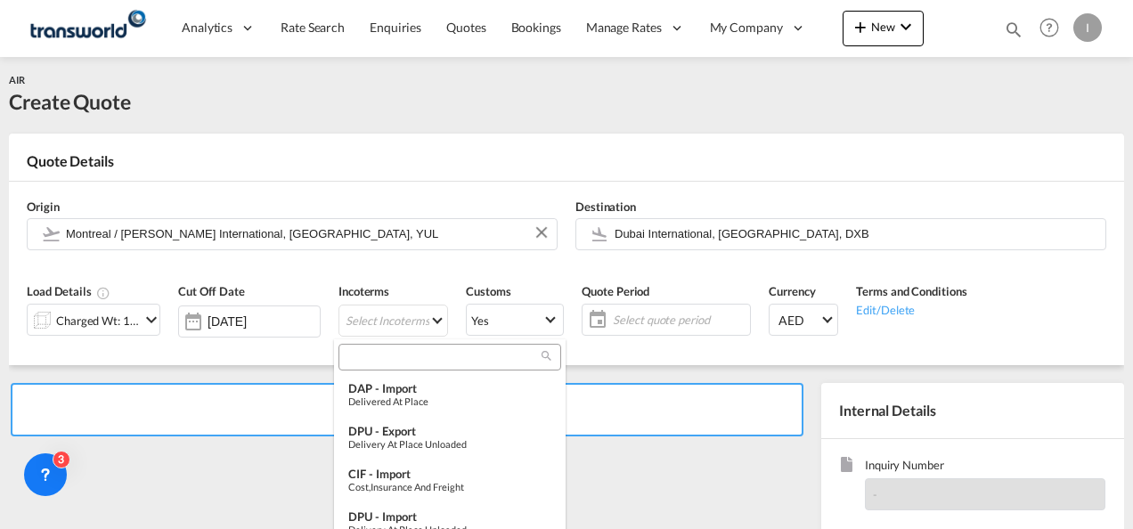
click at [358, 364] on input "search" at bounding box center [443, 357] width 198 height 16
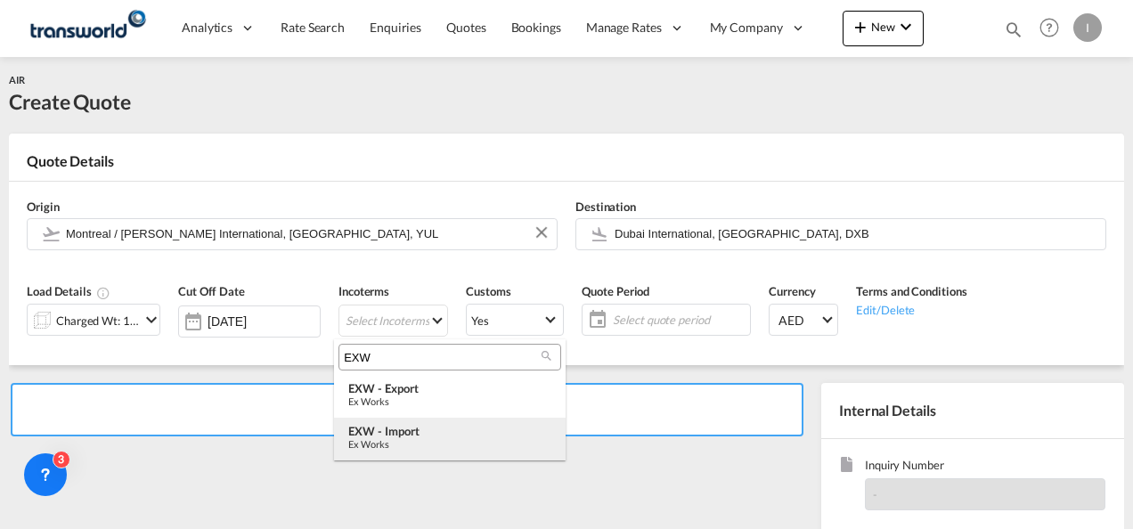
type input "EXW"
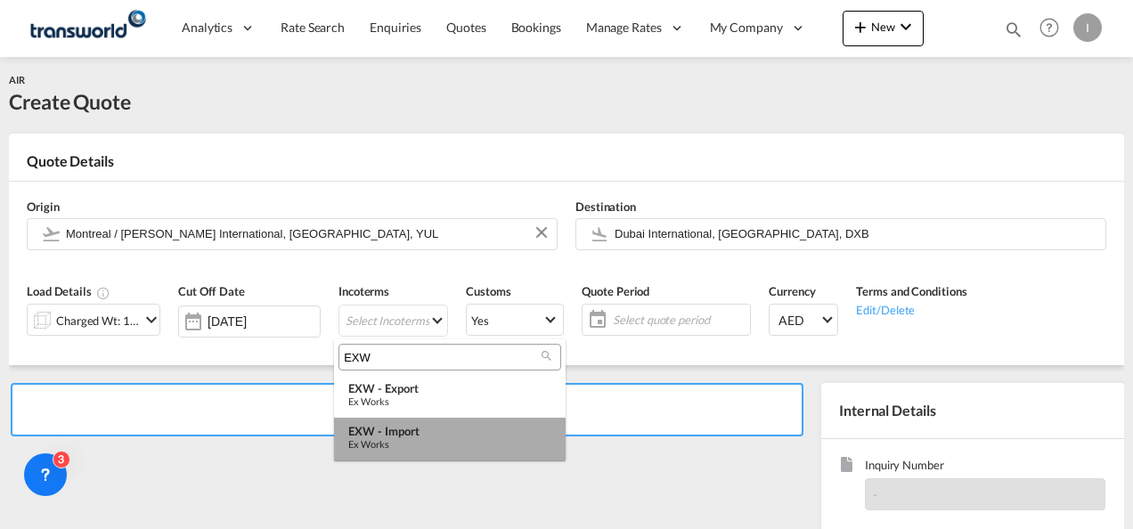
click at [388, 442] on div "Ex Works" at bounding box center [449, 444] width 203 height 12
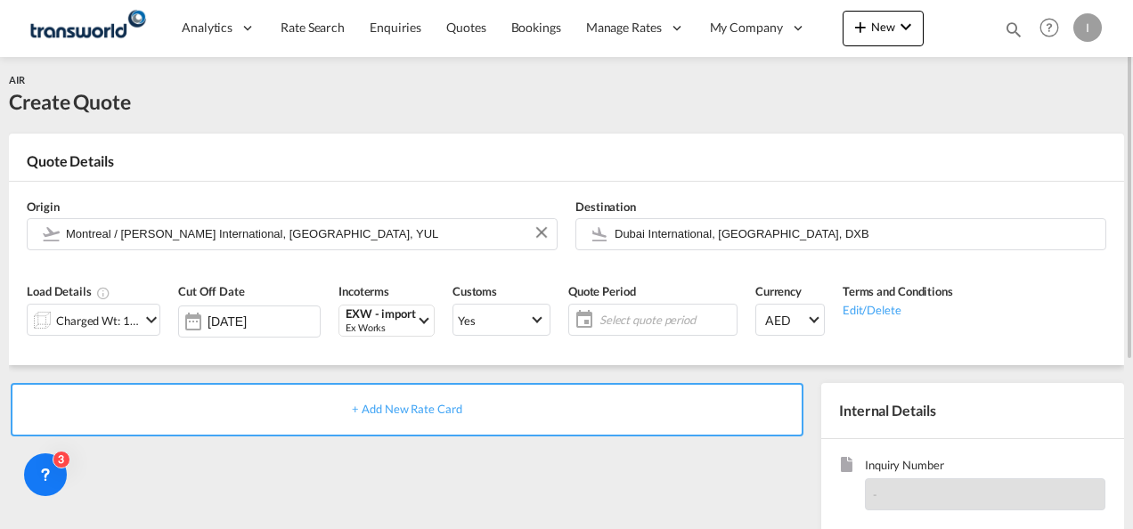
click at [632, 294] on div "Quote Period Select quote period Select quote period September January February…" at bounding box center [652, 315] width 187 height 85
click at [625, 325] on span "Select quote period" at bounding box center [665, 320] width 133 height 16
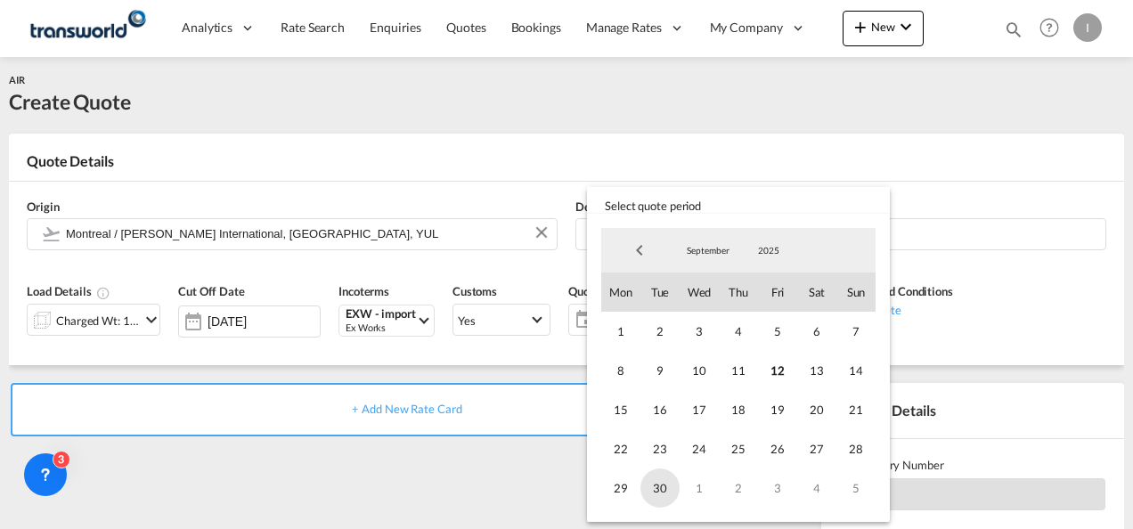
click at [671, 488] on span "30" at bounding box center [659, 487] width 39 height 39
click at [503, 486] on md-backdrop at bounding box center [566, 264] width 1133 height 529
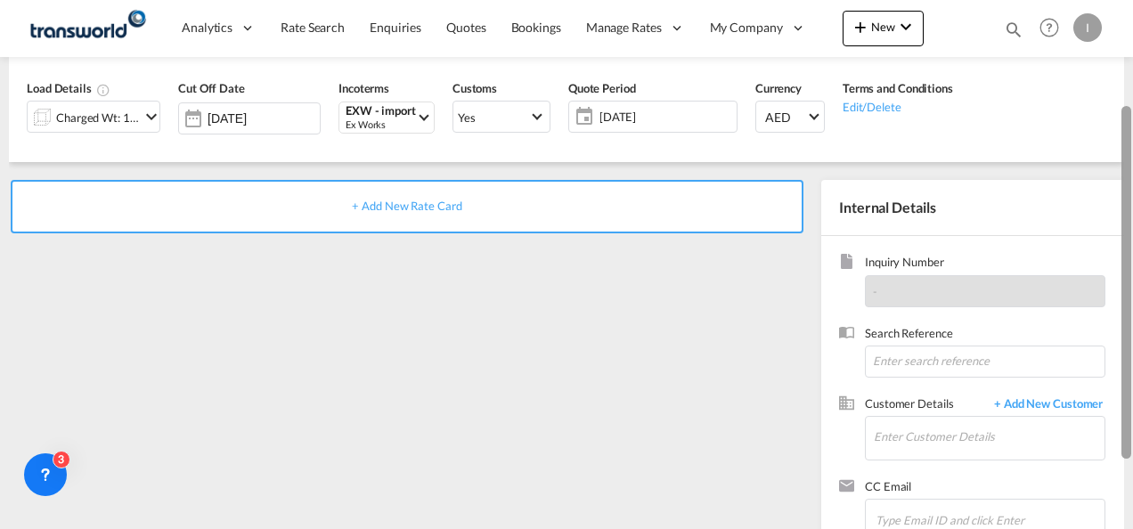
drag, startPoint x: 1128, startPoint y: 249, endPoint x: 1044, endPoint y: 381, distance: 156.6
click at [1122, 390] on div at bounding box center [1126, 282] width 10 height 353
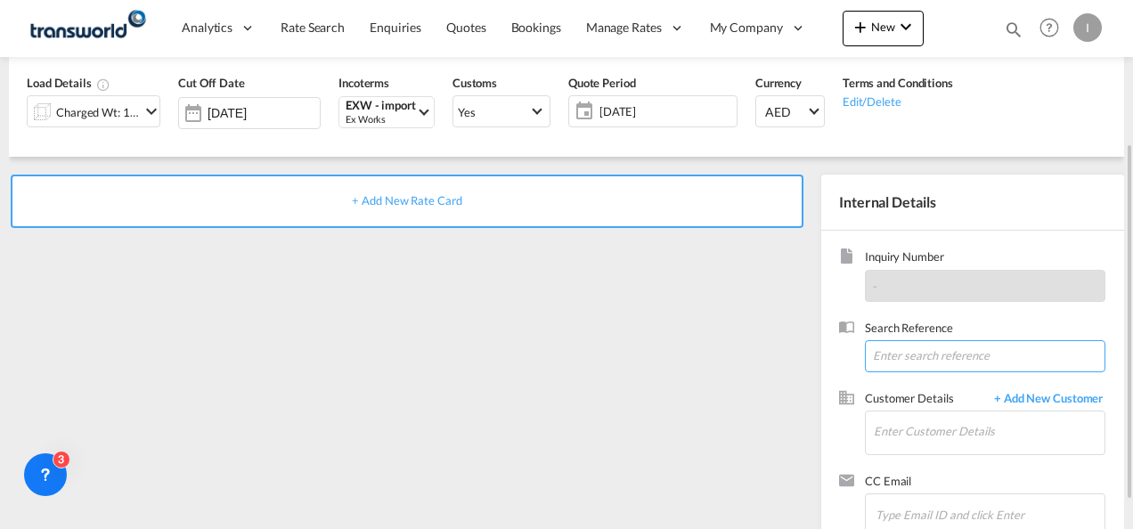
click at [905, 354] on input at bounding box center [985, 356] width 240 height 32
paste input "From Subject Received Size Categories [DEMOGRAPHIC_DATA] Kiran RE: [GEOGRAPHIC_…"
drag, startPoint x: 950, startPoint y: 354, endPoint x: 965, endPoint y: 354, distance: 15.1
click at [965, 354] on input "From Subject Received Size Categories [DEMOGRAPHIC_DATA] Kiran RE: [GEOGRAPHIC_…" at bounding box center [985, 356] width 240 height 32
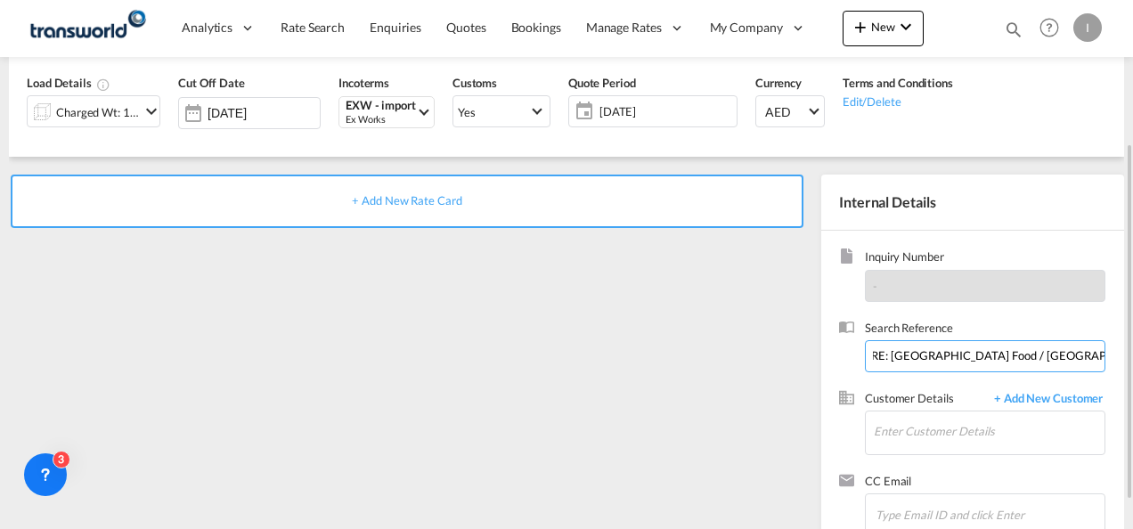
click at [965, 354] on input "From Subject Received Size Categories [DEMOGRAPHIC_DATA] Kiran RE: [GEOGRAPHIC_…" at bounding box center [985, 356] width 240 height 32
drag, startPoint x: 965, startPoint y: 354, endPoint x: 1132, endPoint y: 326, distance: 169.0
click at [1132, 326] on html "Analytics Reports Dashboard Rate Search Enquiries Quotes" at bounding box center [566, 264] width 1133 height 529
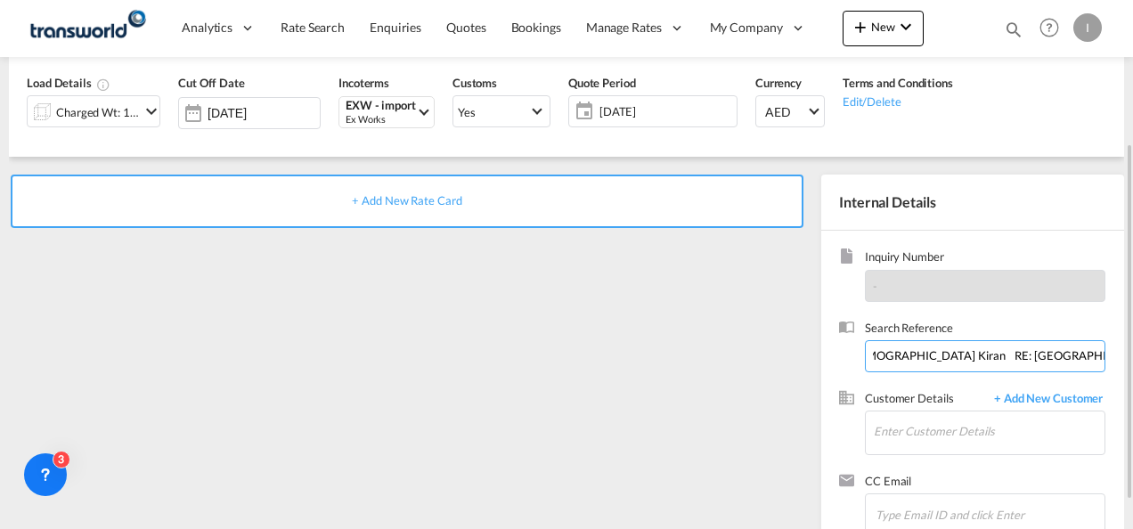
scroll to position [0, 0]
drag, startPoint x: 1047, startPoint y: 360, endPoint x: -4, endPoint y: 436, distance: 1053.6
click at [0, 436] on html "Analytics Reports Dashboard Rate Search Enquiries Quotes" at bounding box center [566, 264] width 1133 height 529
type input "TWI 21791"
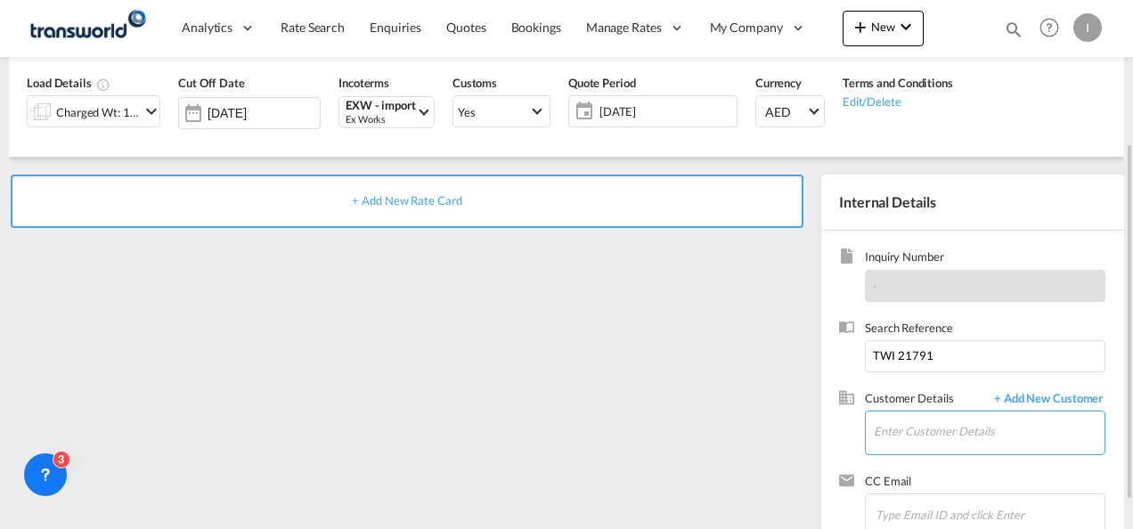
click at [883, 448] on input "Enter Customer Details" at bounding box center [989, 431] width 231 height 40
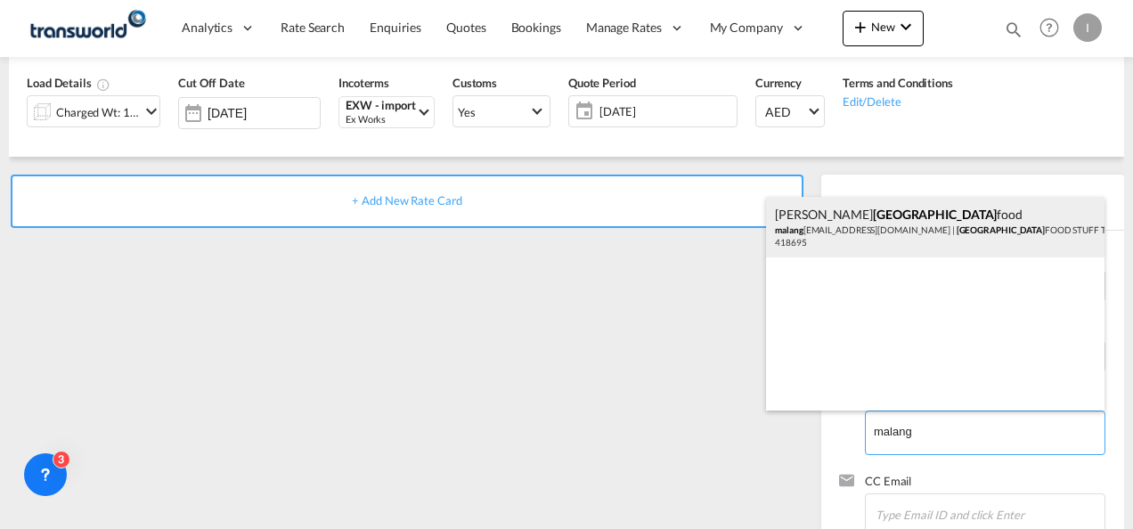
click at [809, 230] on div "[PERSON_NAME] food malang [EMAIL_ADDRESS][DOMAIN_NAME] | MALANG FOOD STUFF TRAD…" at bounding box center [935, 227] width 338 height 61
type input "MALANG FOOD STUFF TRADING L.L.C, [PERSON_NAME], [EMAIL_ADDRESS][DOMAIN_NAME]"
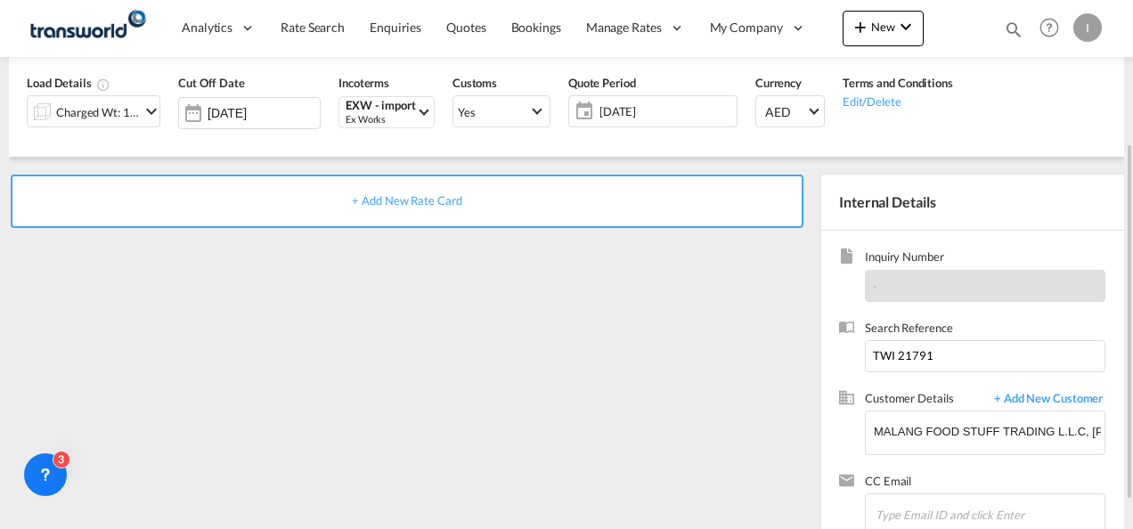
click at [382, 214] on div "+ Add New Rate Card" at bounding box center [407, 201] width 793 height 53
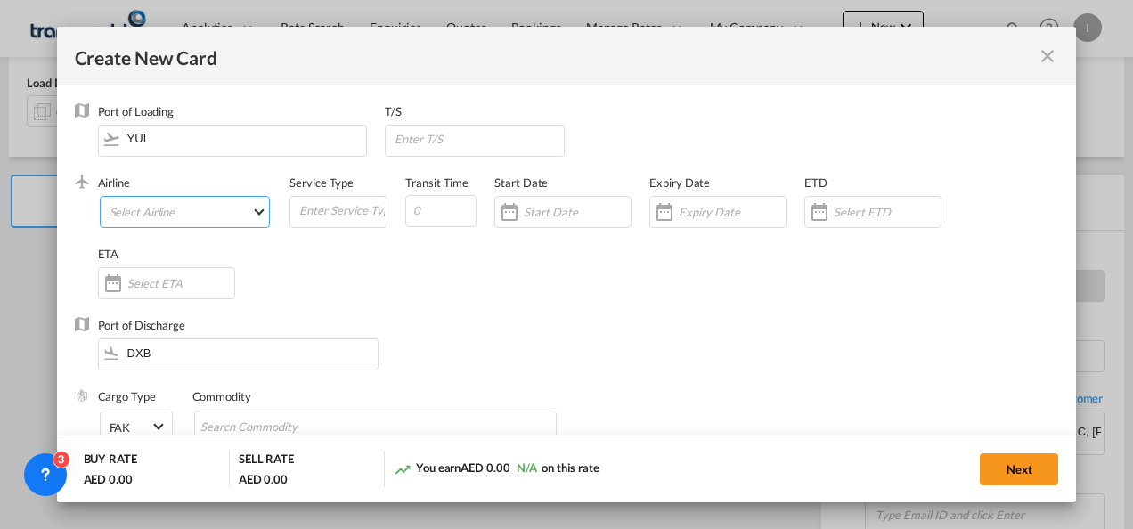
click at [167, 217] on md-select "Select Airline AIR EXPRESS S.A. (1166- / -) CMA CGM Air Cargo (1140-2C / -) DDW…" at bounding box center [185, 212] width 171 height 32
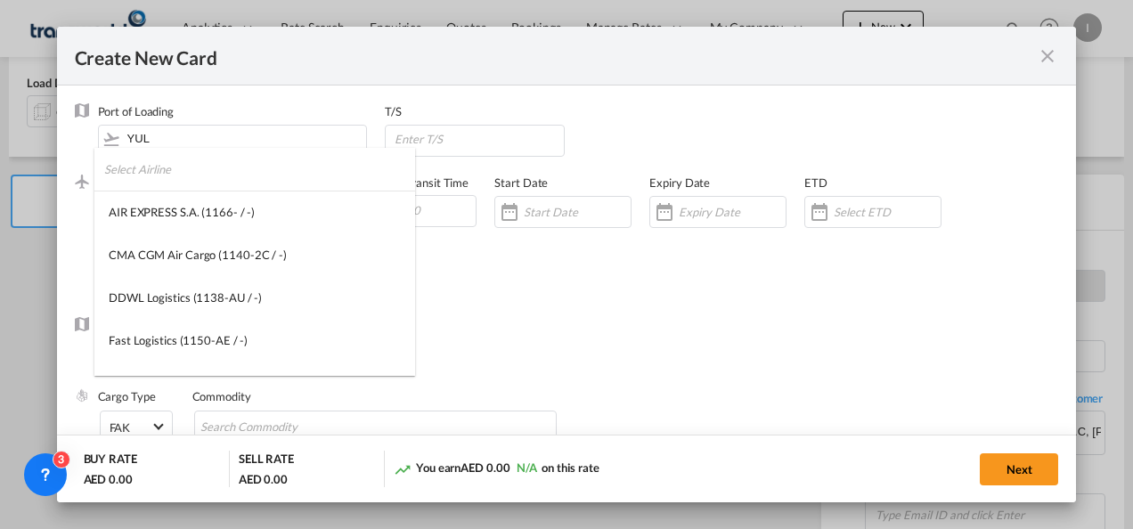
click at [132, 171] on input "search" at bounding box center [259, 169] width 311 height 43
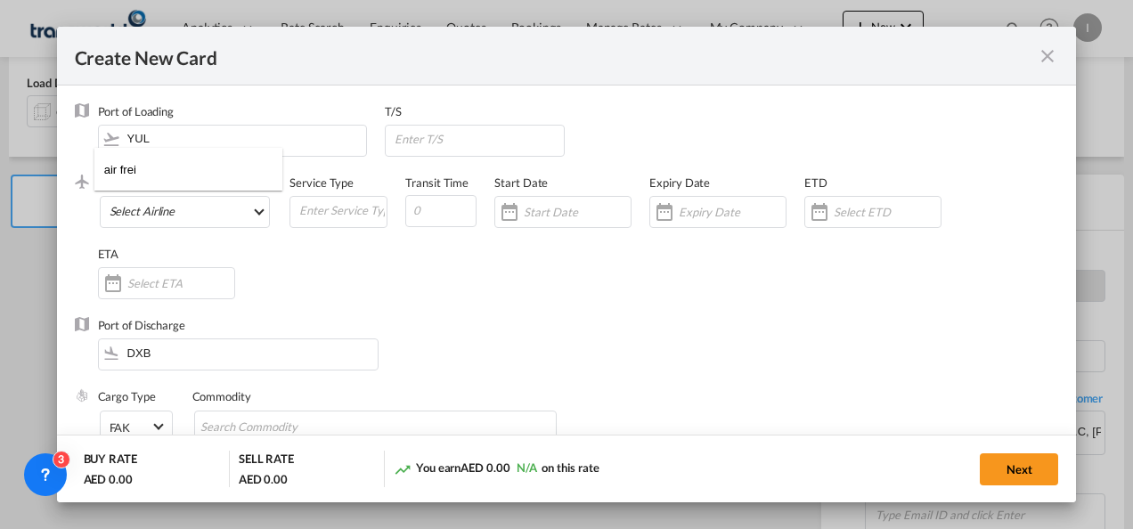
click at [146, 170] on input "air frei" at bounding box center [193, 169] width 179 height 43
type input "a"
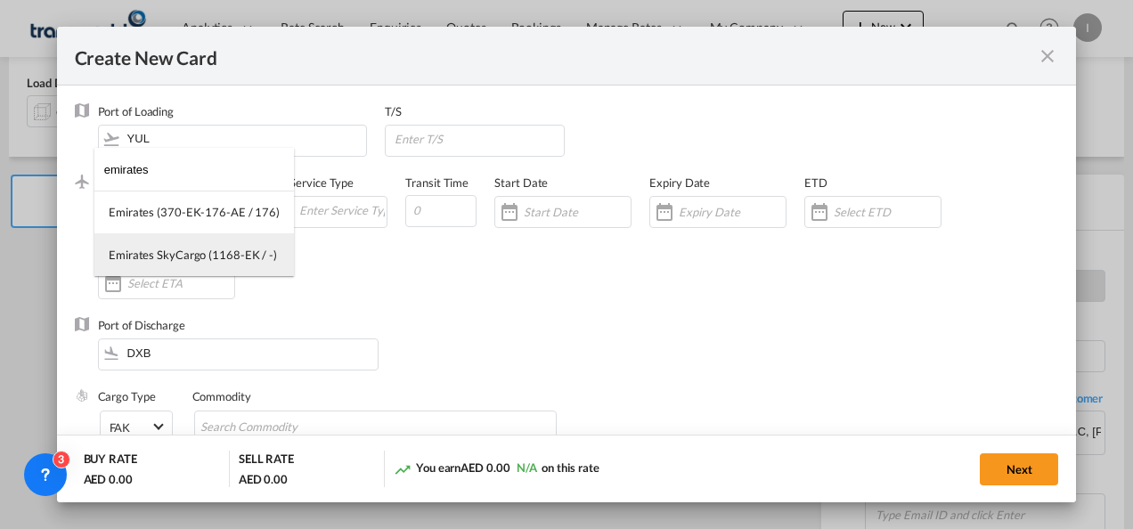
type input "emirates"
click at [197, 251] on div "Emirates SkyCargo (1168-EK / -)" at bounding box center [193, 255] width 168 height 16
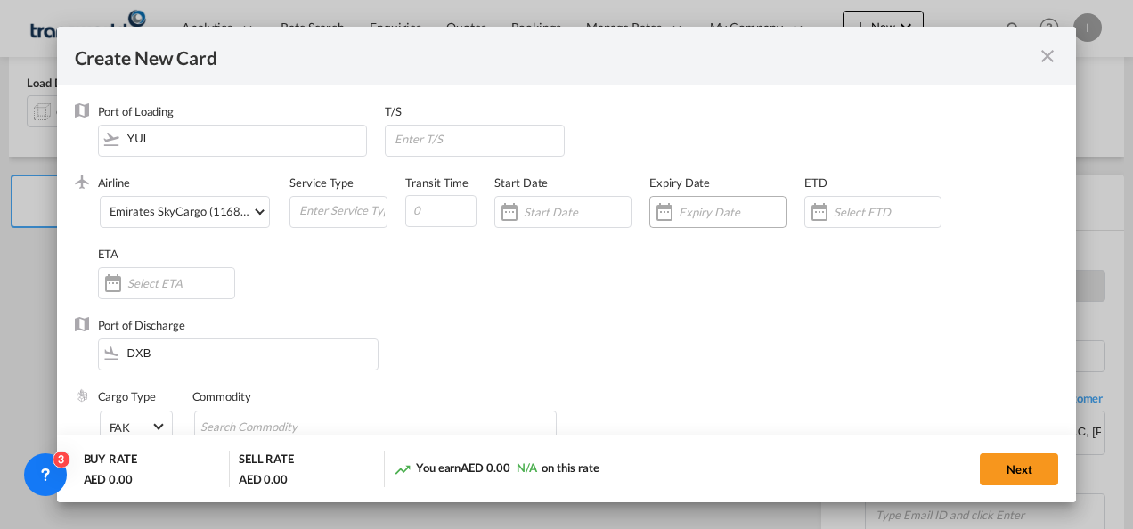
click at [732, 213] on input "Create New Card ..." at bounding box center [732, 212] width 107 height 14
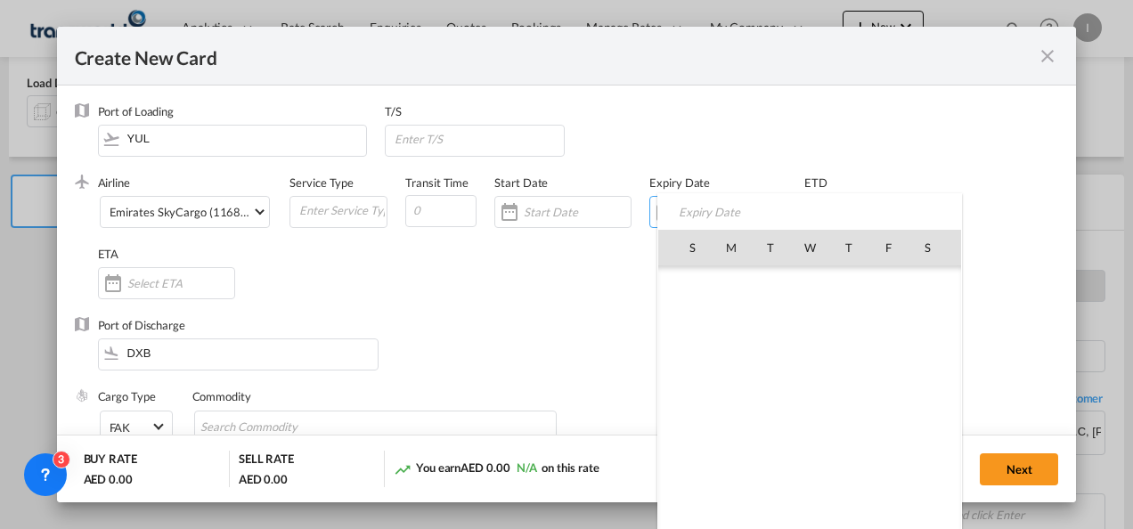
scroll to position [412550, 0]
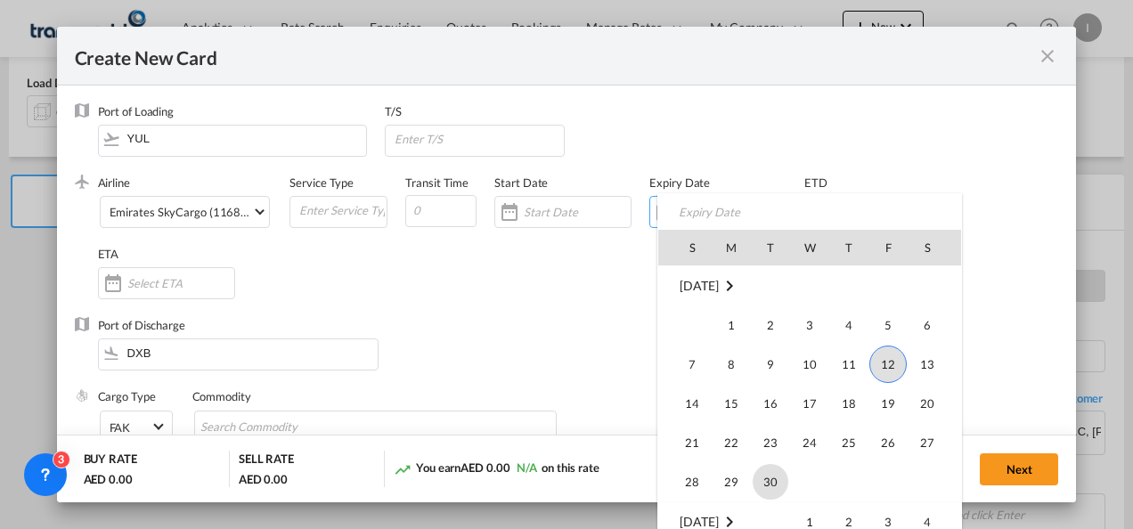
click at [771, 483] on span "30" at bounding box center [771, 482] width 36 height 36
type input "[DATE]"
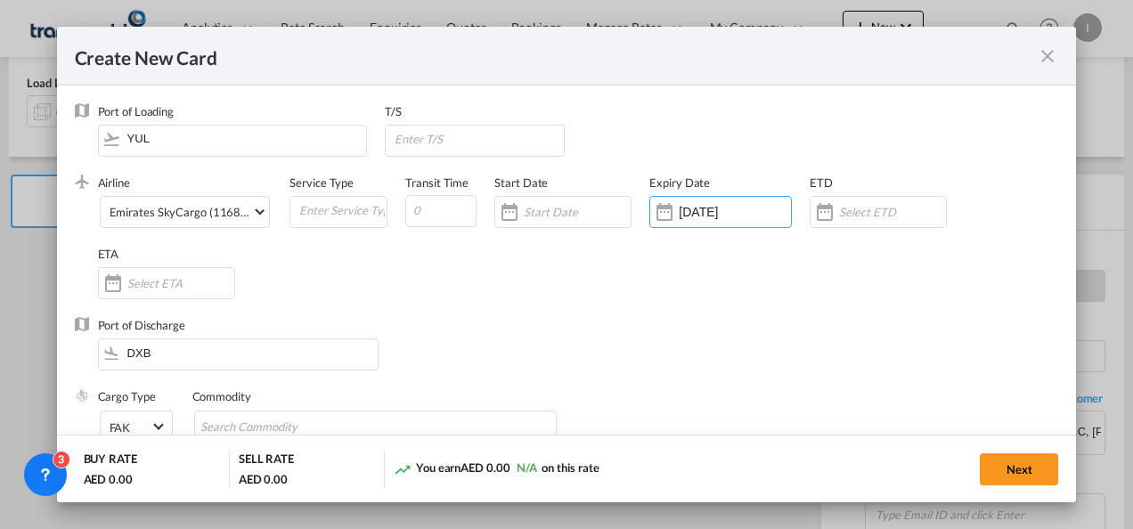
click at [565, 313] on div "Airline Emirates SkyCargo (1168-EK / -) (- / -) Service Type Transit Time Start…" at bounding box center [578, 246] width 961 height 142
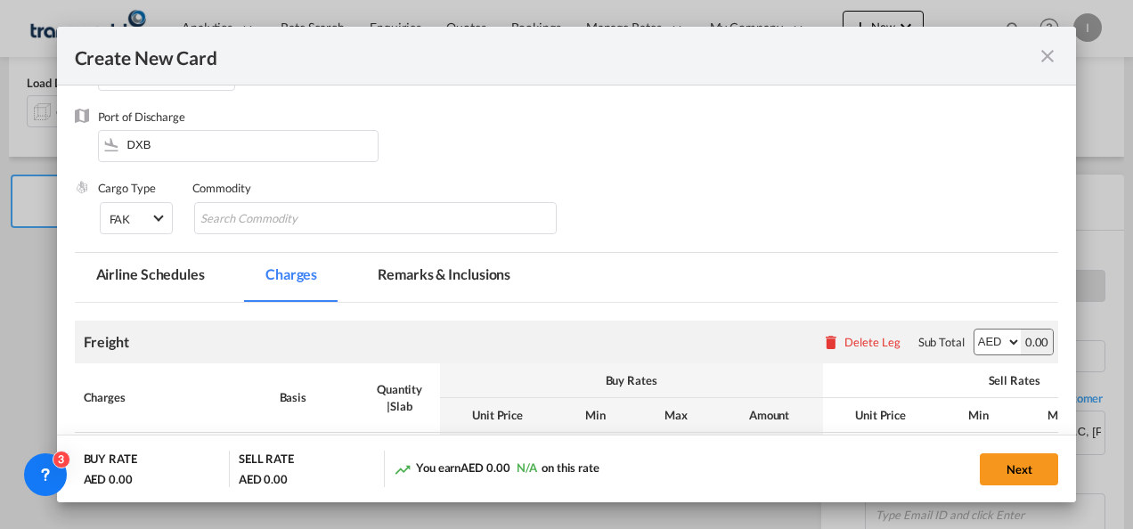
scroll to position [206, 0]
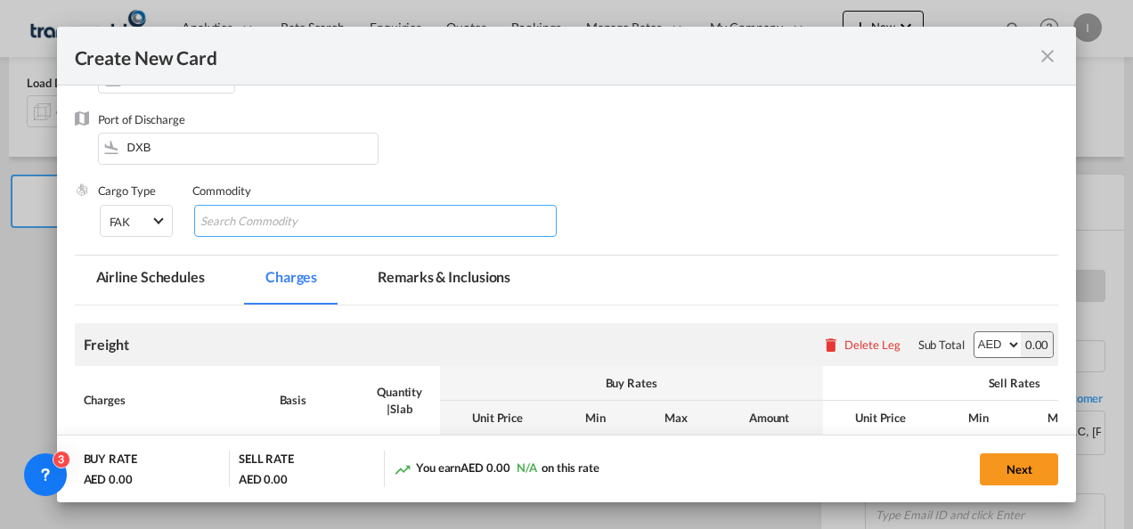
click at [462, 221] on md-chips-wrap "Chips container with autocompletion. Enter the text area, type text to search, …" at bounding box center [375, 221] width 363 height 32
type input "General Cargo"
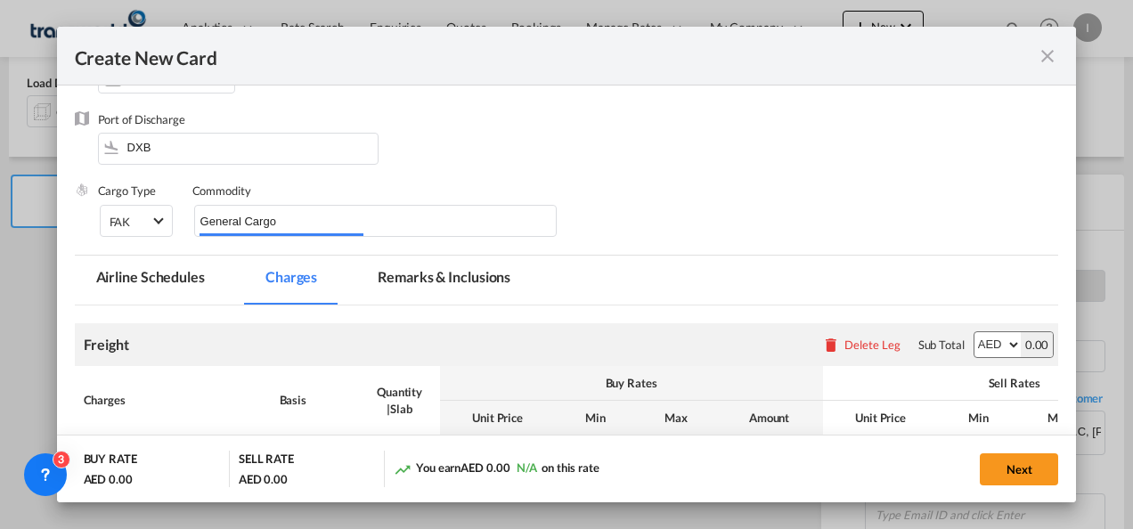
click at [696, 212] on div "Cargo Type FAK FAK GCR GDSM General Cargo Hazardous Cargo Ambient Foodstuff Chi…" at bounding box center [578, 218] width 961 height 71
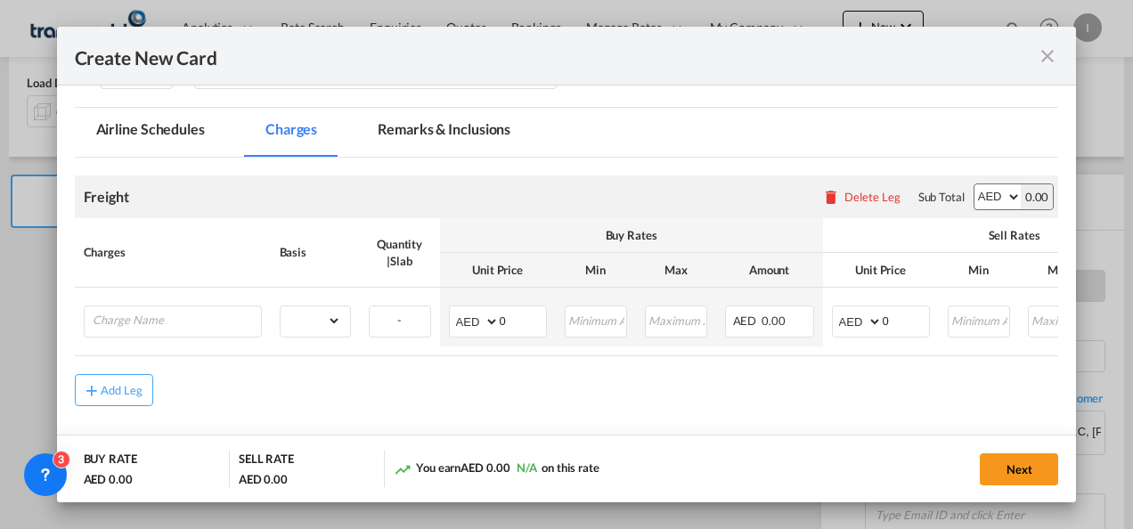
scroll to position [357, 0]
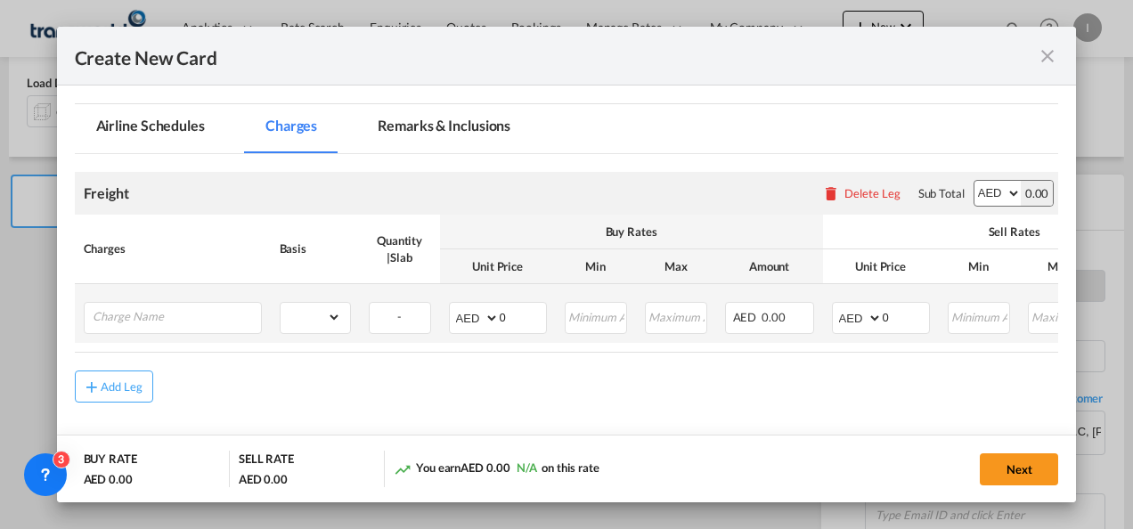
click at [178, 334] on td "Please Enter Already Exists" at bounding box center [173, 313] width 196 height 59
click at [172, 319] on input "Charge Name" at bounding box center [177, 316] width 168 height 27
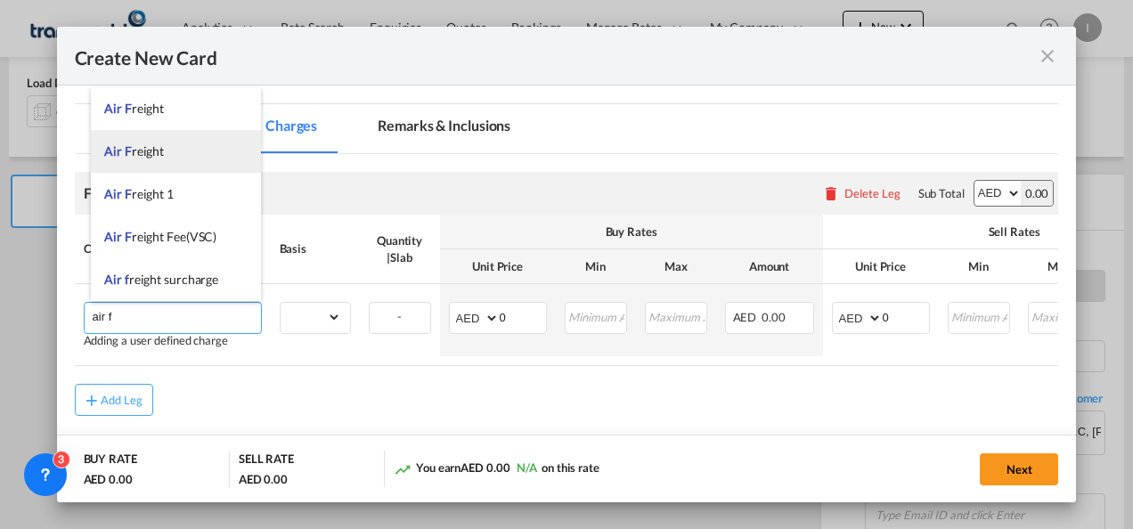
click at [138, 155] on span "Air F reight" at bounding box center [134, 150] width 60 height 15
type input "Air Freight"
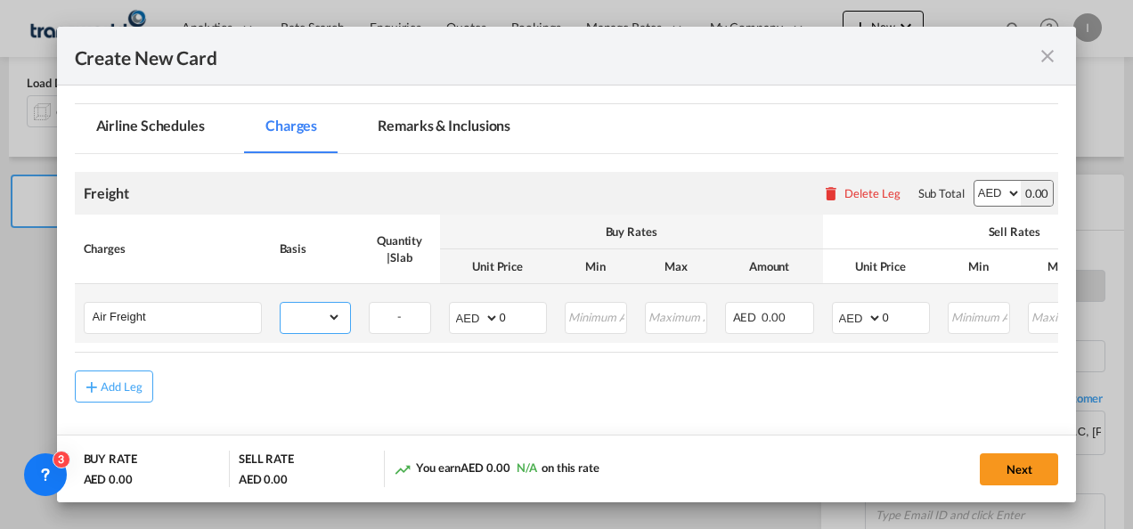
click at [301, 330] on select "gross_weight volumetric_weight per_shipment per_bl per_km % on air freight per_…" at bounding box center [311, 317] width 61 height 28
select select "per_shipment"
click at [281, 303] on select "gross_weight volumetric_weight per_shipment per_bl per_km % on air freight per_…" at bounding box center [311, 317] width 61 height 28
click at [512, 312] on input "0" at bounding box center [523, 316] width 46 height 27
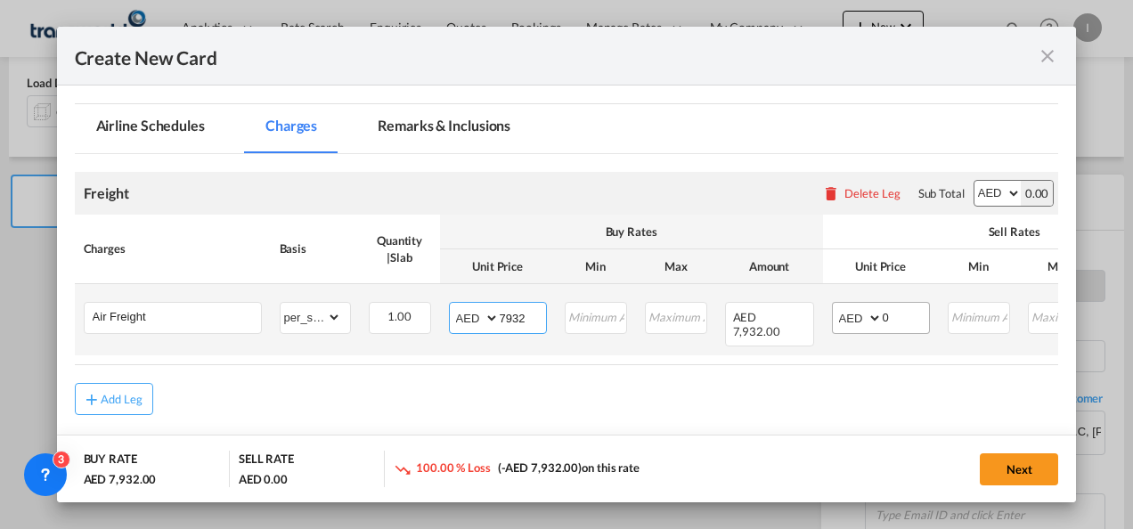
type input "7932"
click at [908, 319] on input "0" at bounding box center [906, 316] width 46 height 27
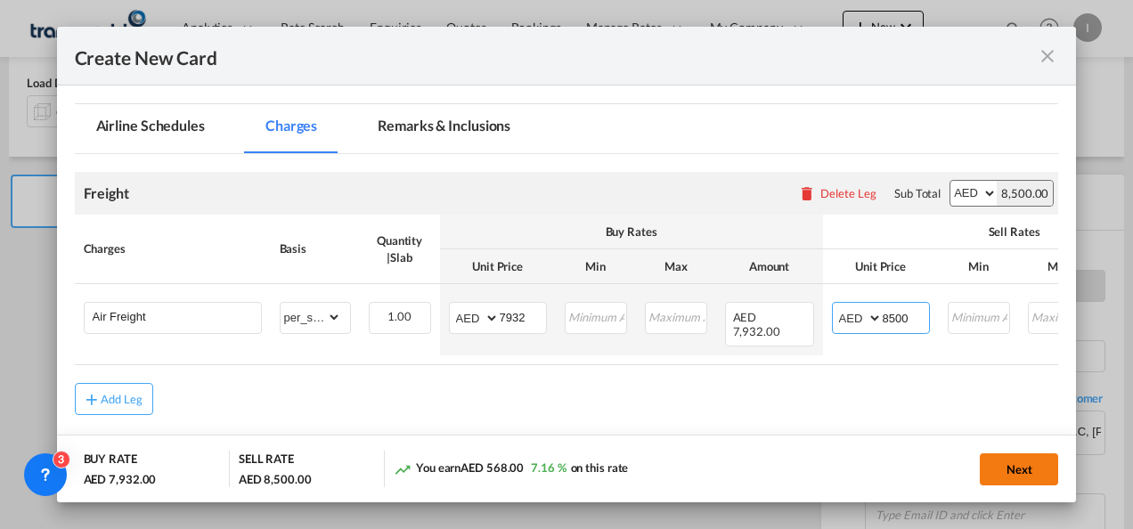
type input "8500"
click at [1015, 483] on button "Next" at bounding box center [1019, 469] width 78 height 32
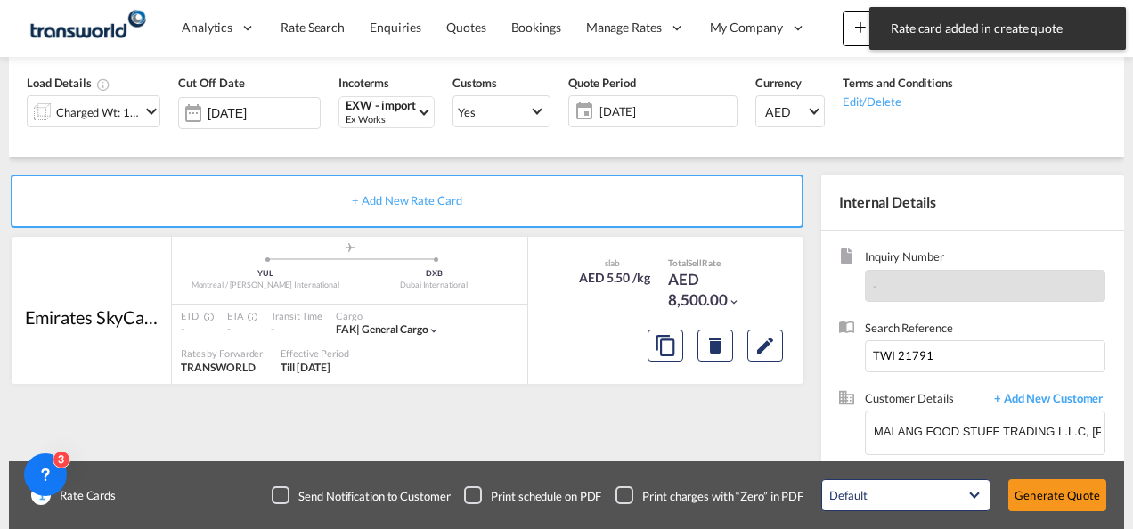
click at [1015, 483] on button "Generate Quote" at bounding box center [1057, 495] width 98 height 32
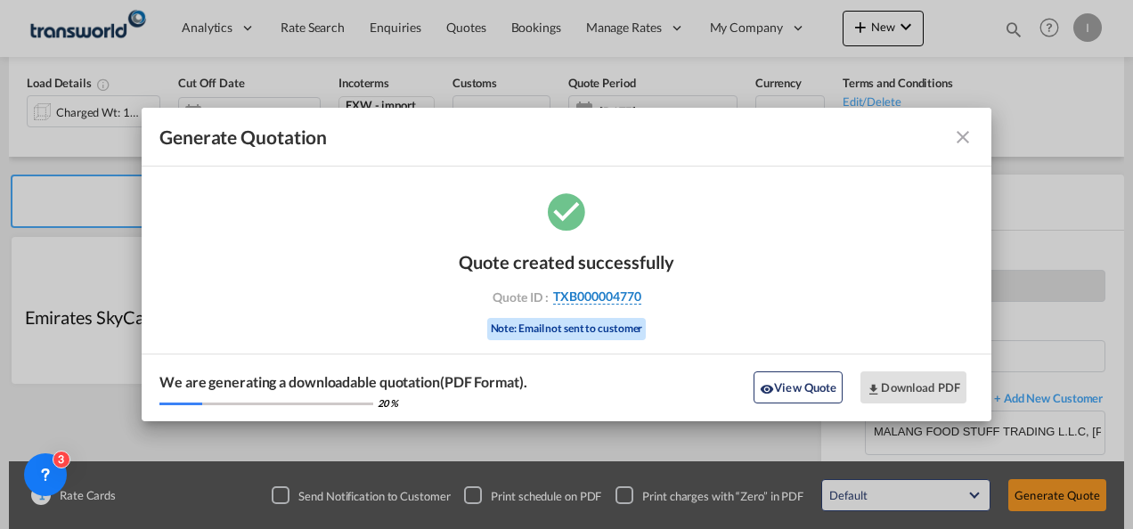
click at [595, 301] on span "TXB000004770" at bounding box center [597, 297] width 88 height 16
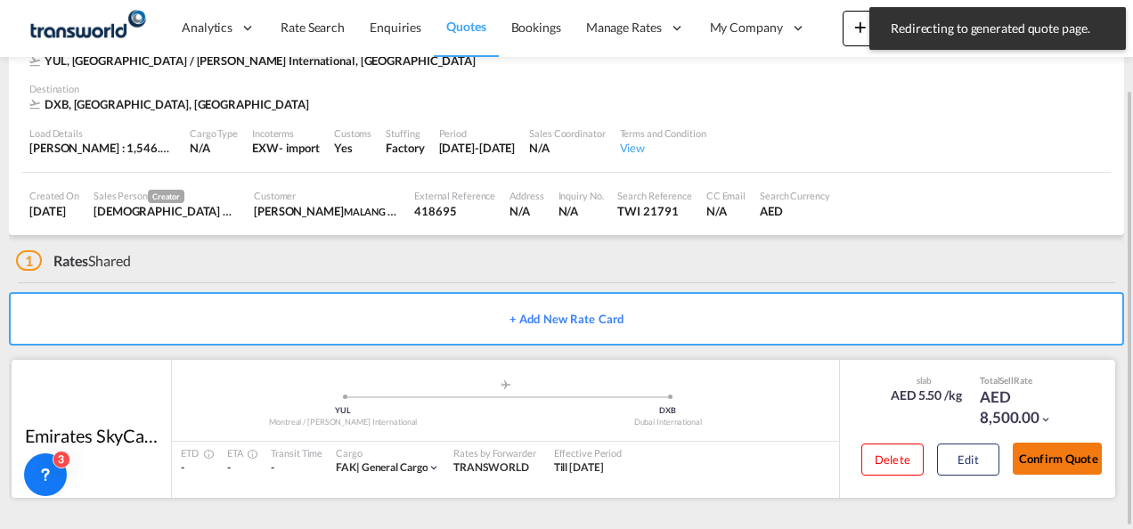
click at [1051, 447] on button "Confirm Quote" at bounding box center [1057, 459] width 89 height 32
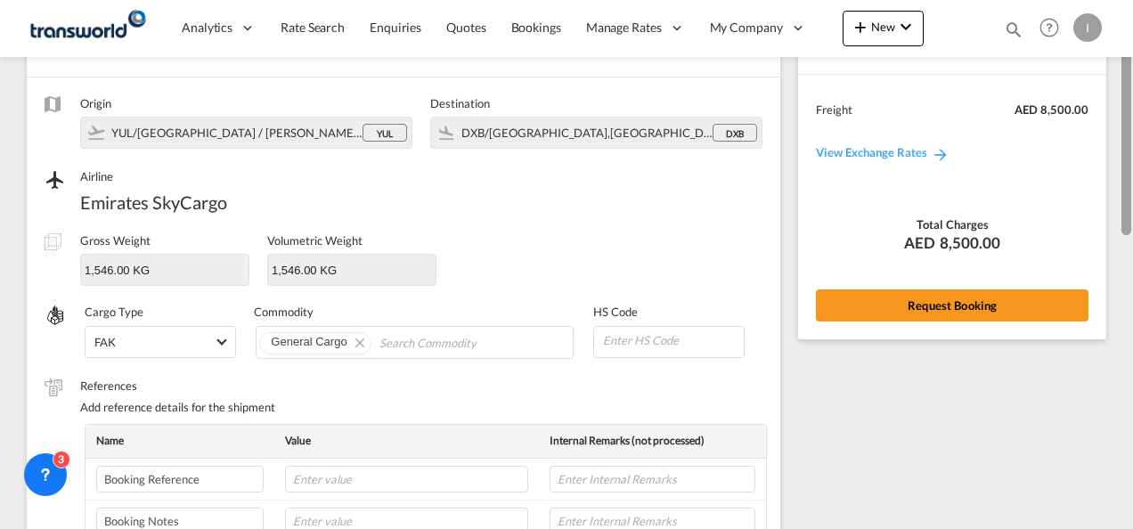
scroll to position [83, 0]
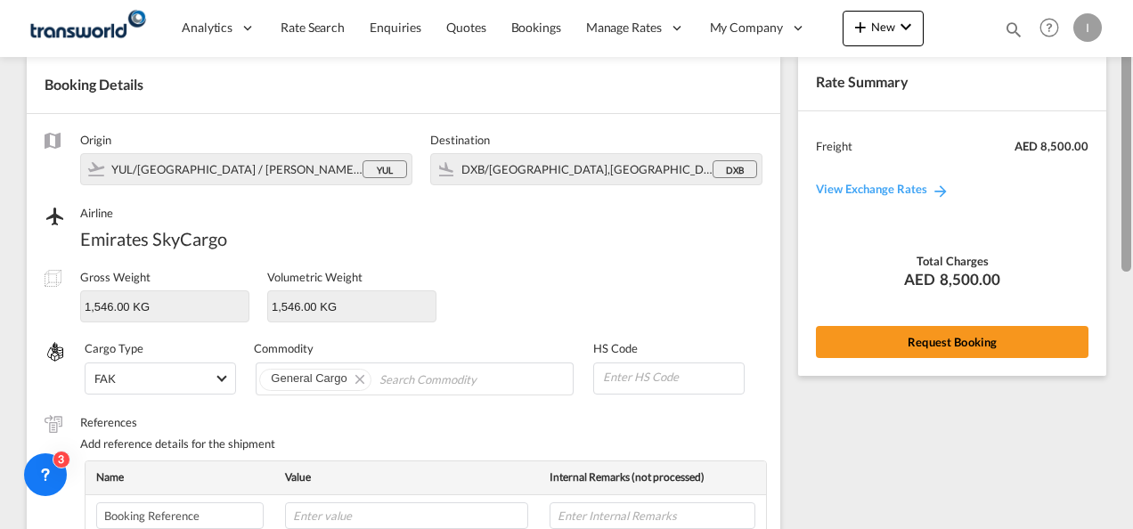
drag, startPoint x: 1123, startPoint y: 409, endPoint x: 1090, endPoint y: 263, distance: 149.7
click at [1132, 155] on html "Redirecting to generated quote page. Press Escape to dismiss. Analytics Reports…" at bounding box center [566, 264] width 1133 height 529
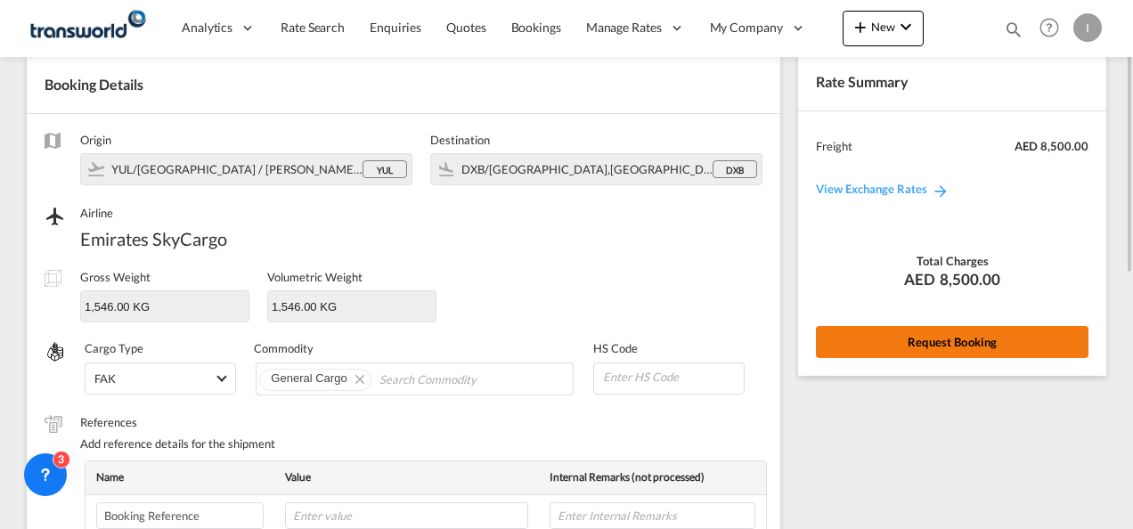
click at [980, 344] on button "Request Booking" at bounding box center [952, 342] width 273 height 32
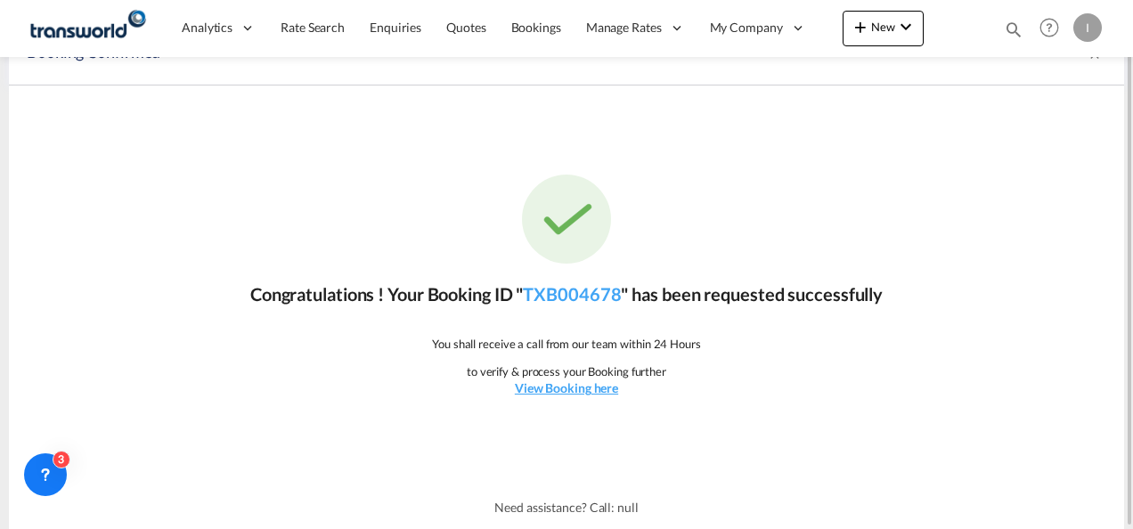
scroll to position [33, 0]
click at [602, 292] on link "TXB004678" at bounding box center [572, 294] width 98 height 21
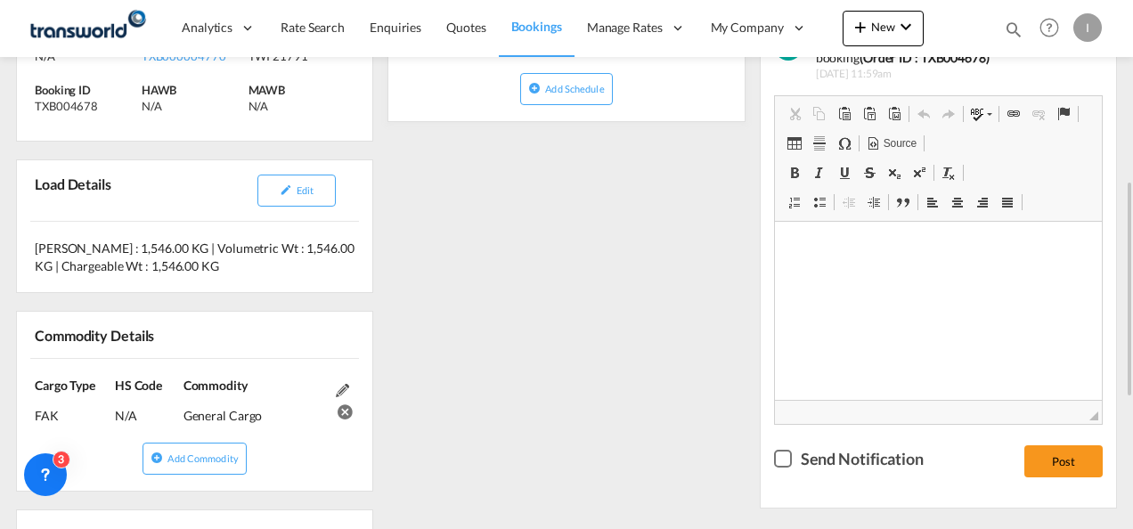
scroll to position [397, 0]
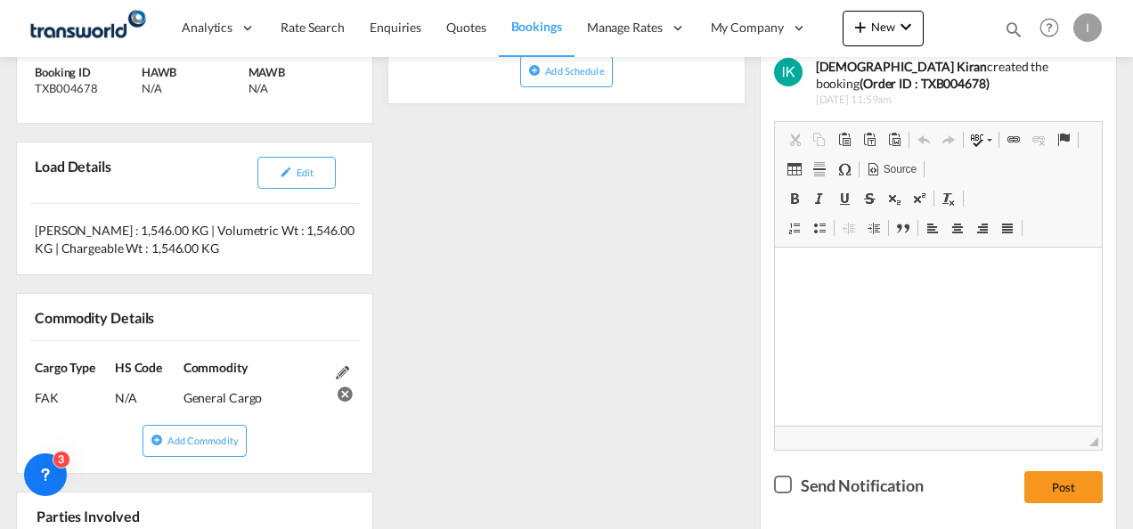
drag, startPoint x: 1131, startPoint y: 351, endPoint x: 1136, endPoint y: 98, distance: 253.0
click at [1132, 98] on html "Analytics Reports Dashboard Rate Search Enquiries Quotes" at bounding box center [566, 264] width 1133 height 529
click at [603, 261] on div "References Inquiry No. N/A Quotation No. TXB000004770 Search Reference TWI 2179…" at bounding box center [566, 385] width 1115 height 938
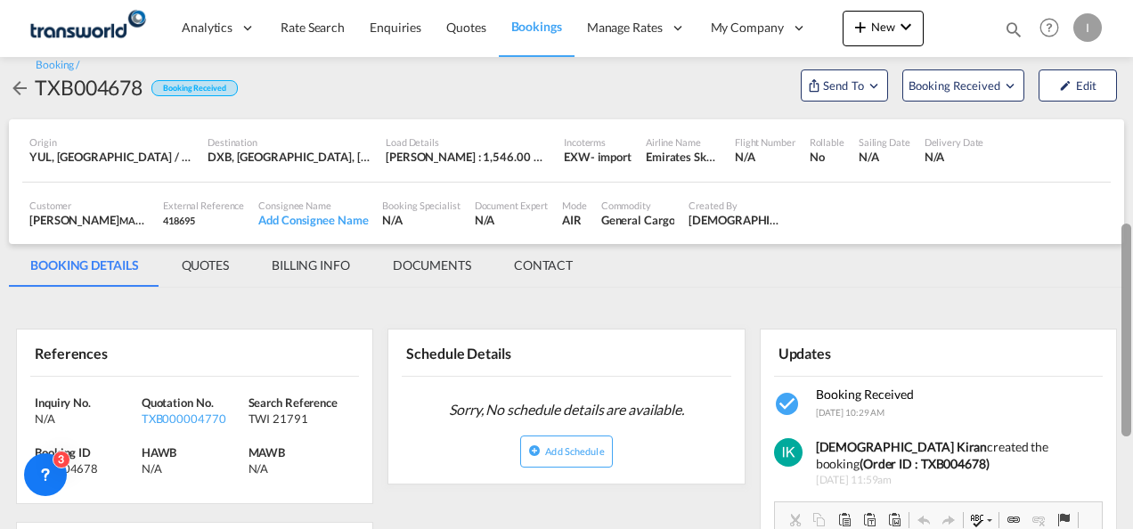
scroll to position [0, 0]
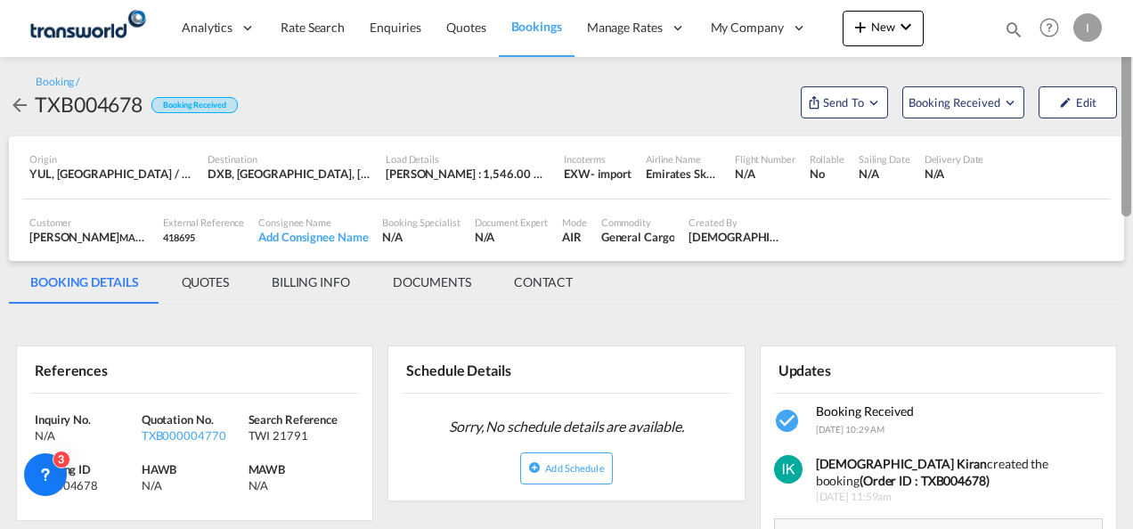
drag, startPoint x: 1125, startPoint y: 261, endPoint x: 1129, endPoint y: 67, distance: 194.2
click at [1129, 67] on div at bounding box center [1126, 110] width 10 height 213
click at [837, 103] on span "Send To" at bounding box center [843, 103] width 45 height 18
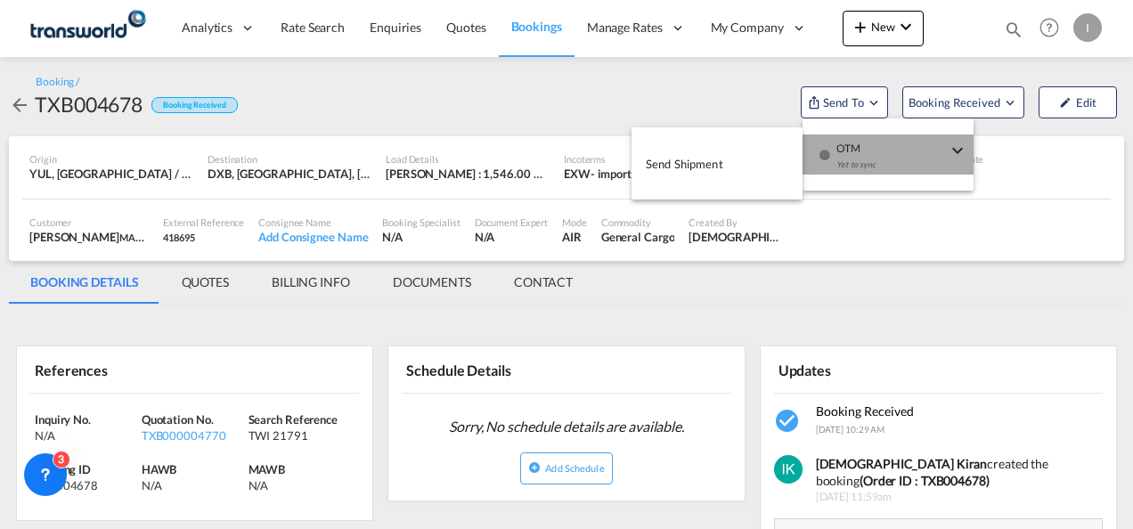
click at [863, 152] on div "Yet to sync" at bounding box center [891, 169] width 110 height 37
click at [701, 166] on span "Send Shipment" at bounding box center [684, 164] width 77 height 28
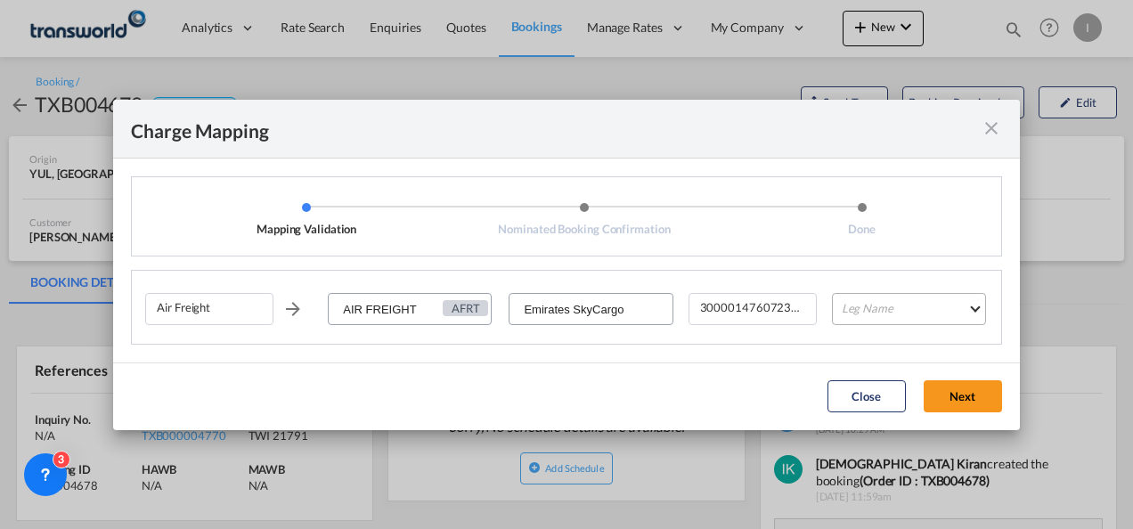
click at [865, 309] on md-select "Leg Name HANDLING ORIGIN HANDLING DESTINATION OTHERS TL PICK UP CUSTOMS ORIGIN …" at bounding box center [909, 309] width 154 height 32
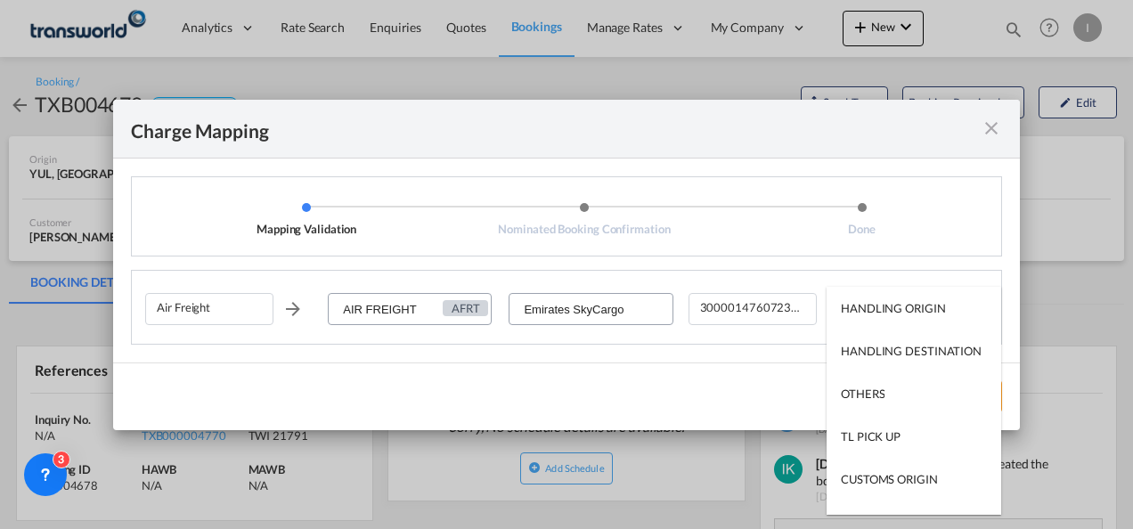
scroll to position [114, 0]
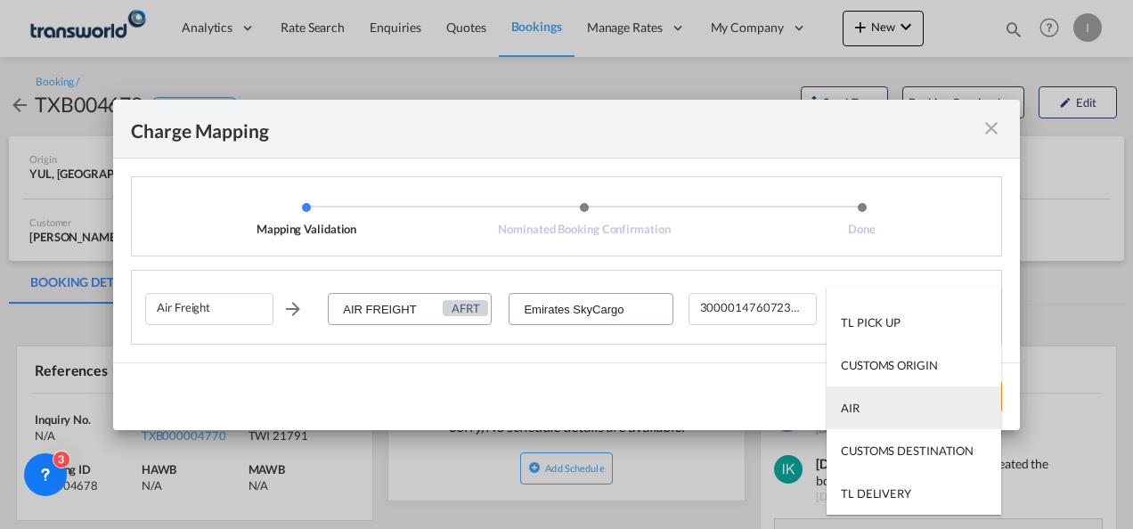
click at [866, 411] on md-option "AIR" at bounding box center [913, 408] width 175 height 43
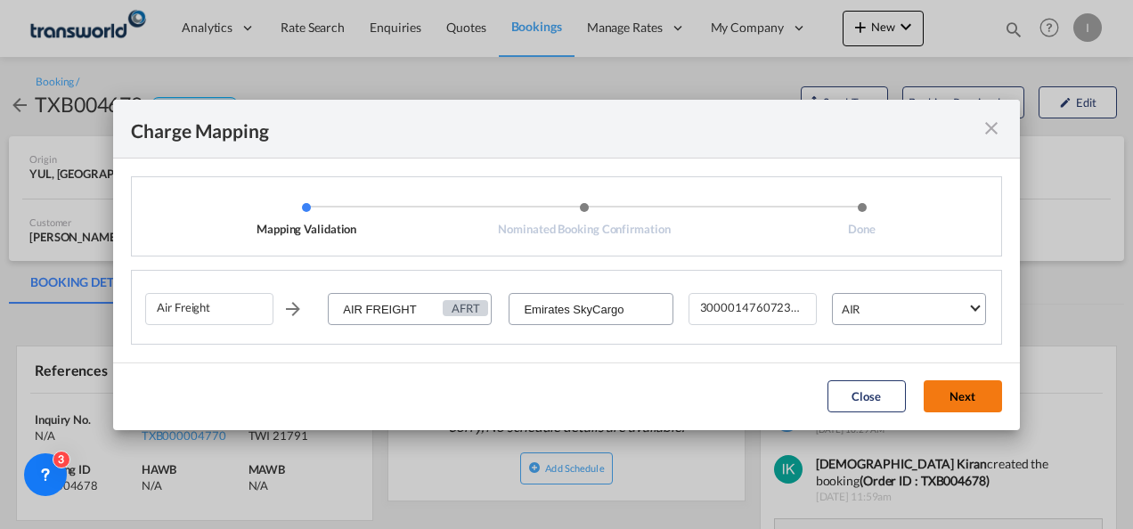
click at [944, 404] on button "Next" at bounding box center [963, 396] width 78 height 32
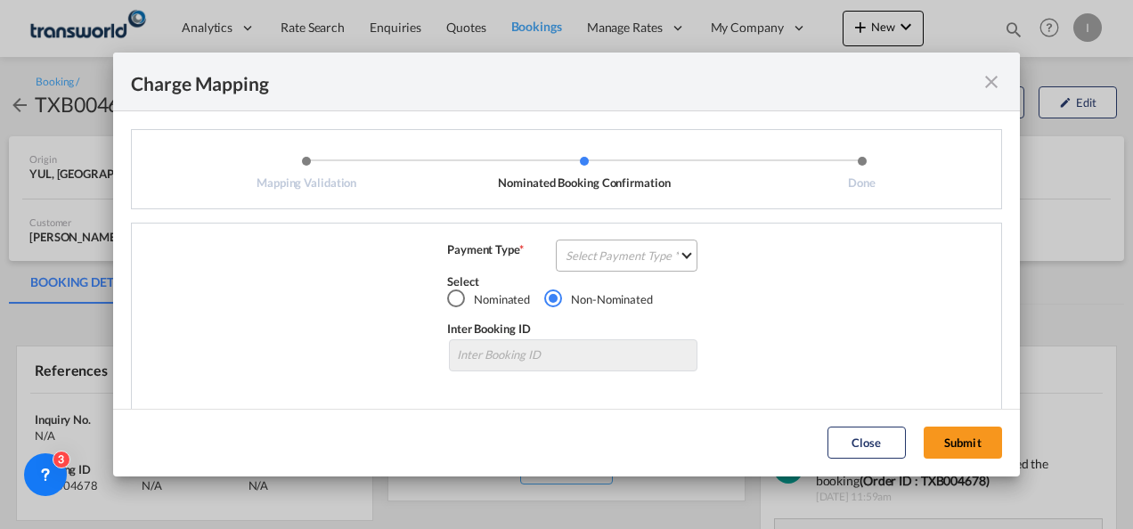
click at [565, 243] on md-select "Select Payment Type COLLECT PREPAID" at bounding box center [627, 256] width 142 height 32
click at [565, 249] on md-option "COLLECT" at bounding box center [625, 255] width 158 height 12
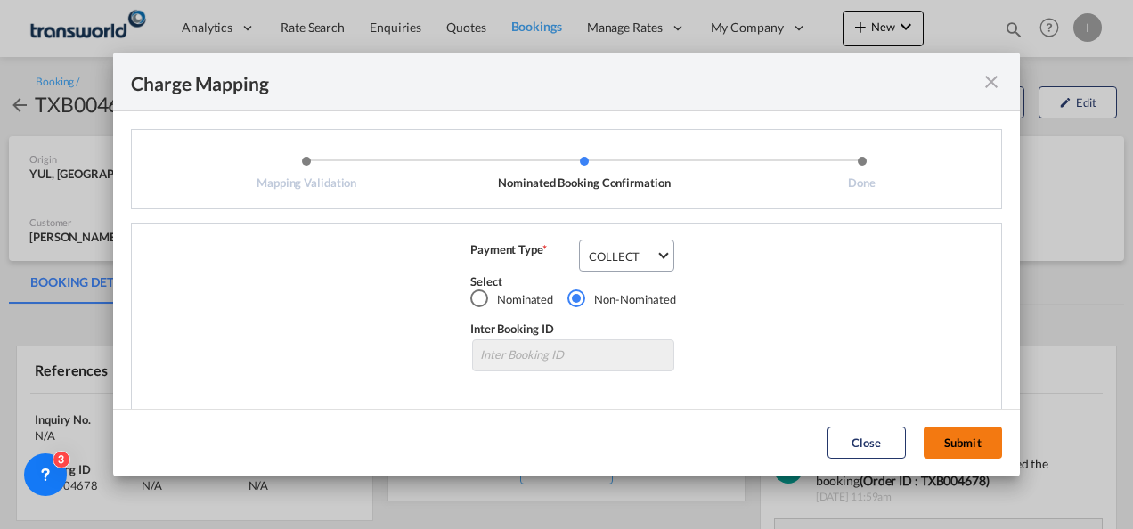
click at [948, 441] on button "Submit" at bounding box center [963, 443] width 78 height 32
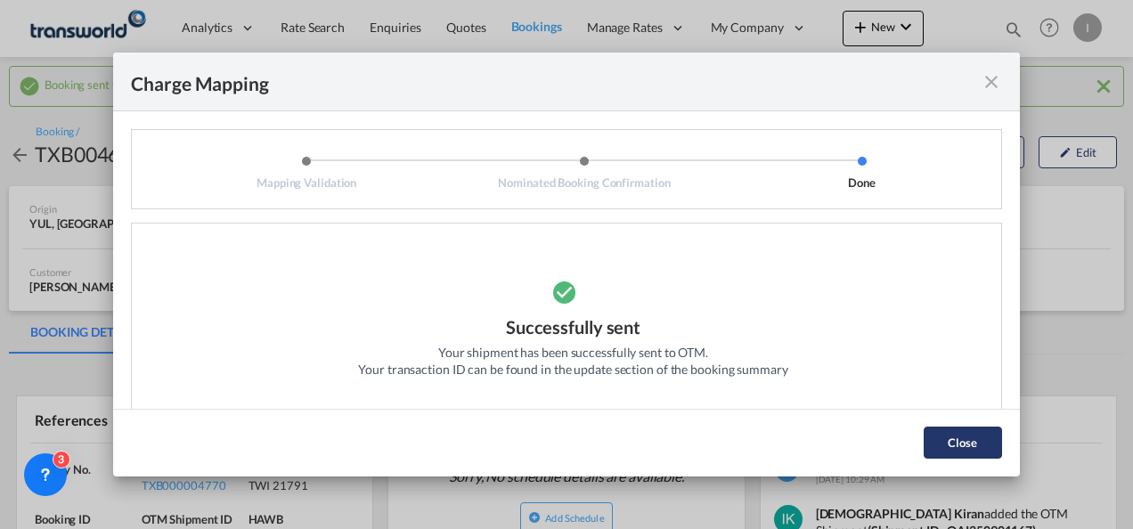
click at [973, 440] on button "Close" at bounding box center [963, 443] width 78 height 32
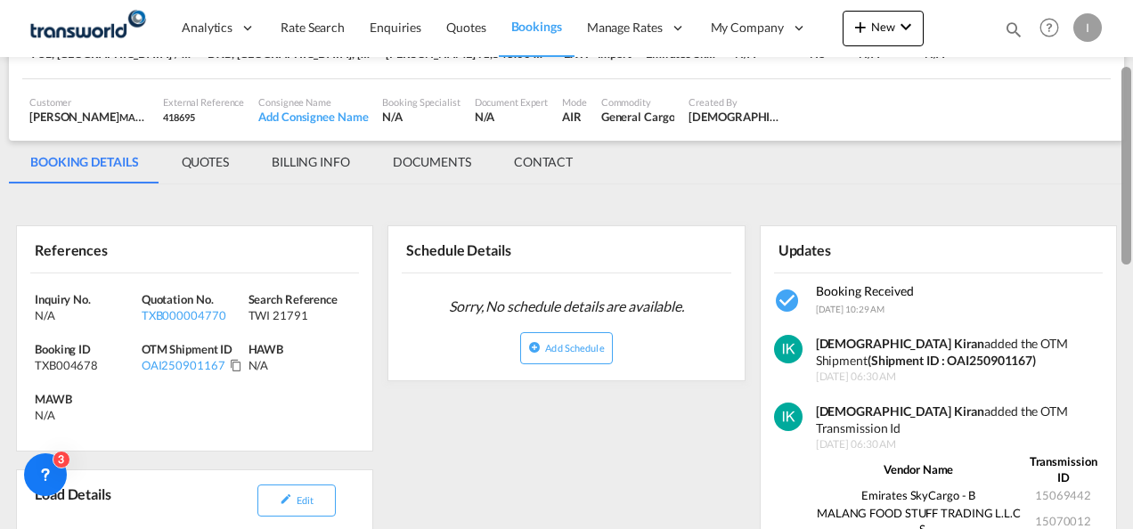
scroll to position [175, 0]
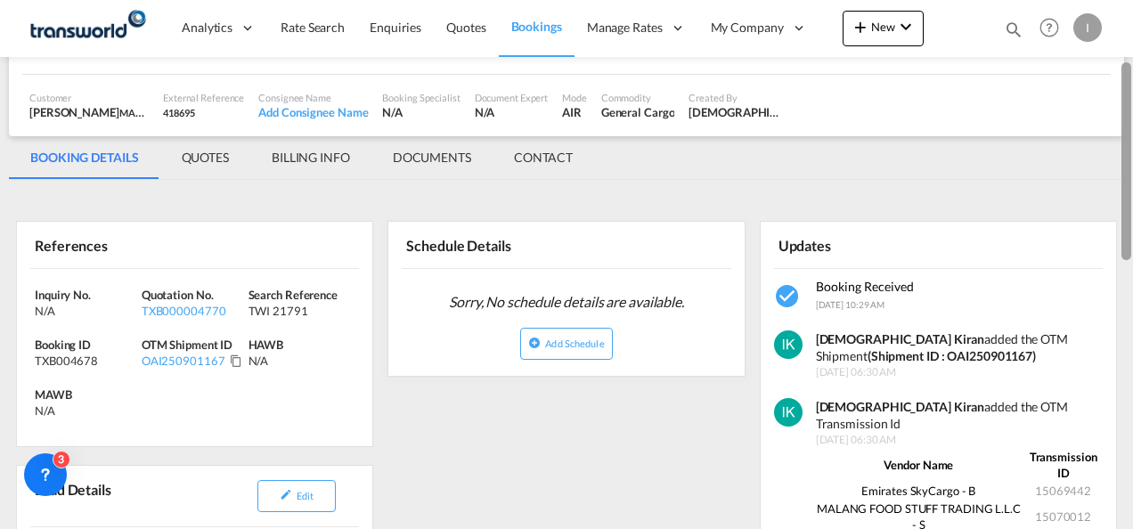
drag, startPoint x: 1128, startPoint y: 183, endPoint x: 1128, endPoint y: 249, distance: 65.9
click at [1128, 249] on div at bounding box center [1126, 161] width 10 height 198
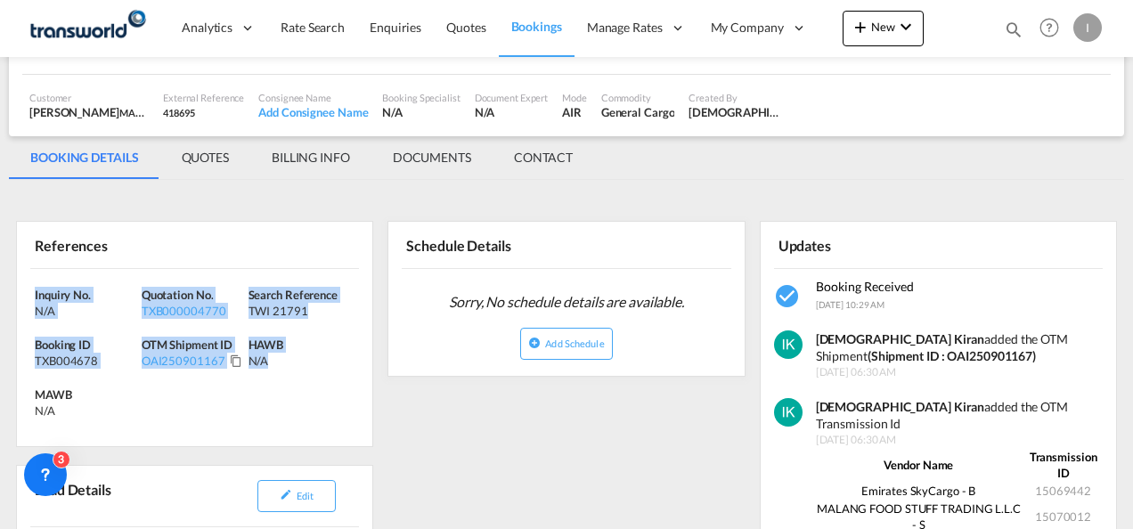
drag, startPoint x: 297, startPoint y: 370, endPoint x: -4, endPoint y: 278, distance: 314.7
click at [0, 278] on html "Analytics Reports Dashboard Rate Search Enquiries Quotes" at bounding box center [566, 264] width 1133 height 529
copy div "Inquiry No. N/A Quotation No. TXB000004770 Search Reference TWI 21791 Booking I…"
